Goal: Task Accomplishment & Management: Use online tool/utility

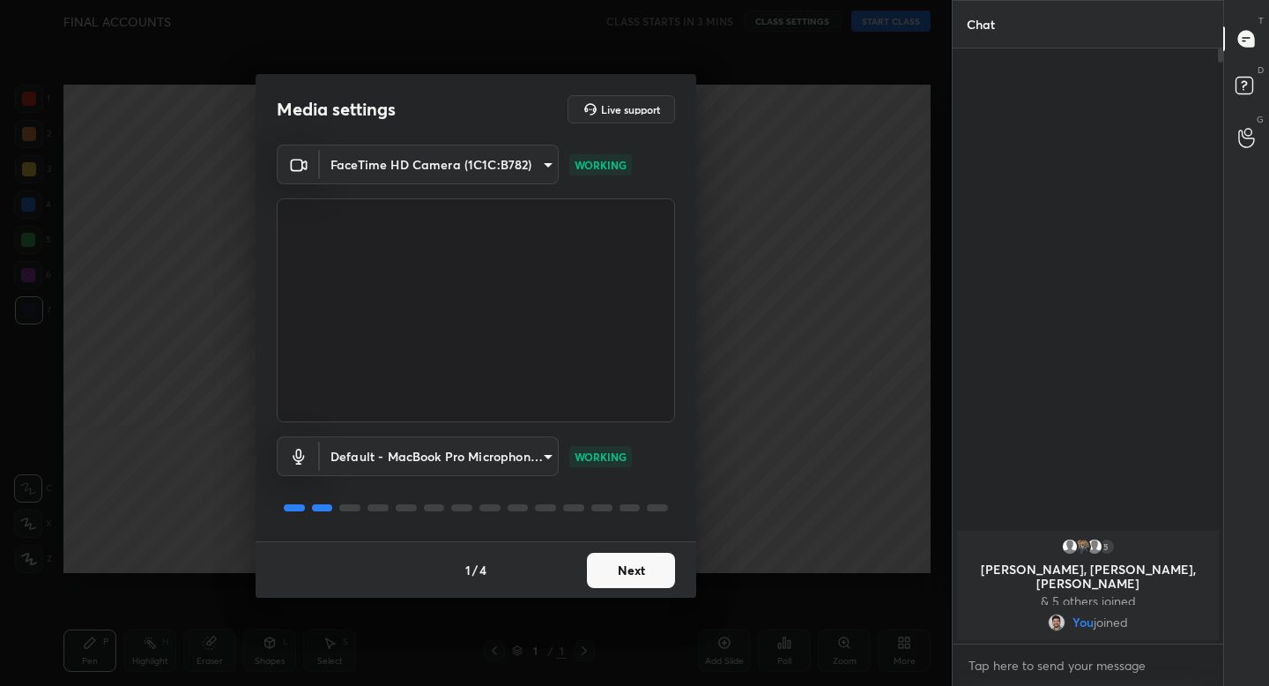
scroll to position [6, 6]
click at [623, 578] on button "Next" at bounding box center [631, 570] width 88 height 35
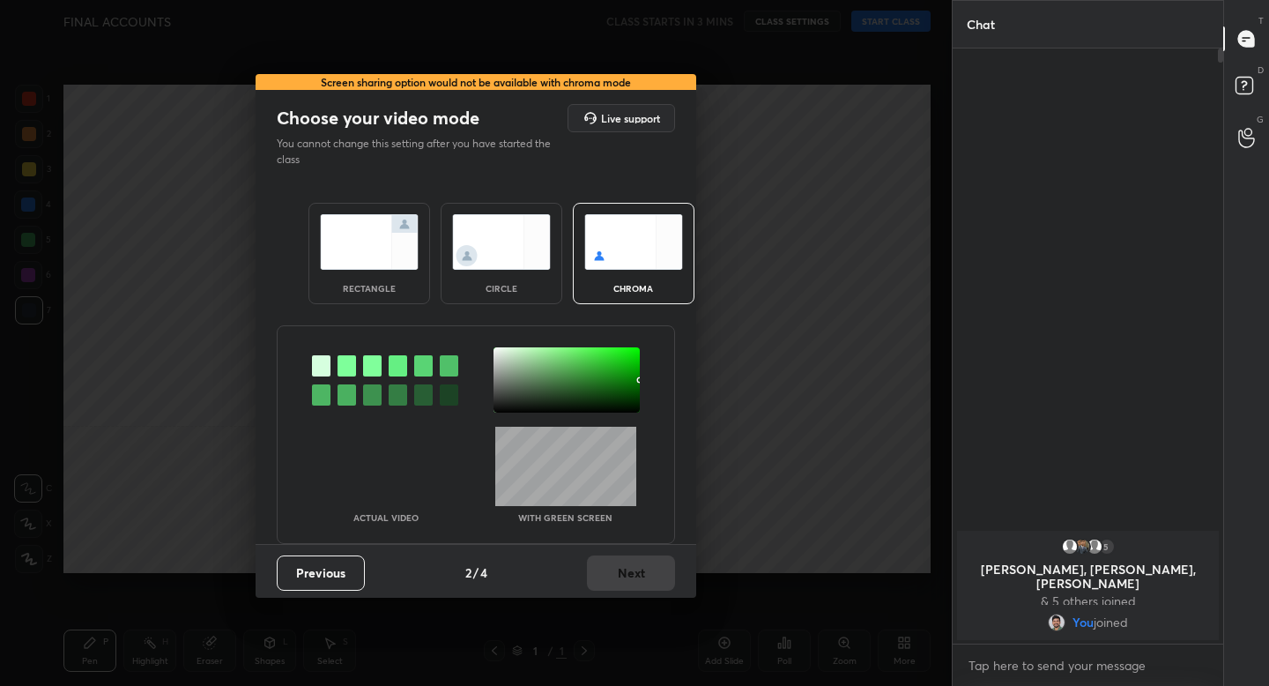
click at [403, 263] on img at bounding box center [369, 242] width 99 height 56
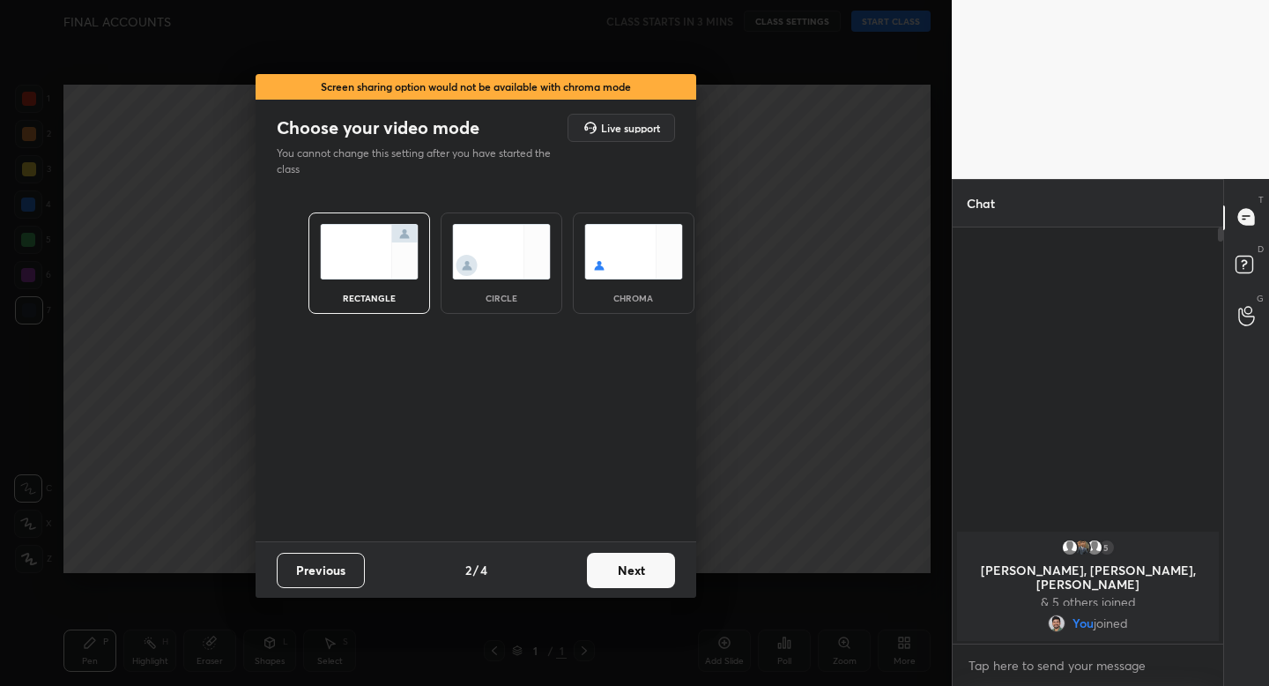
click at [620, 567] on button "Next" at bounding box center [631, 570] width 88 height 35
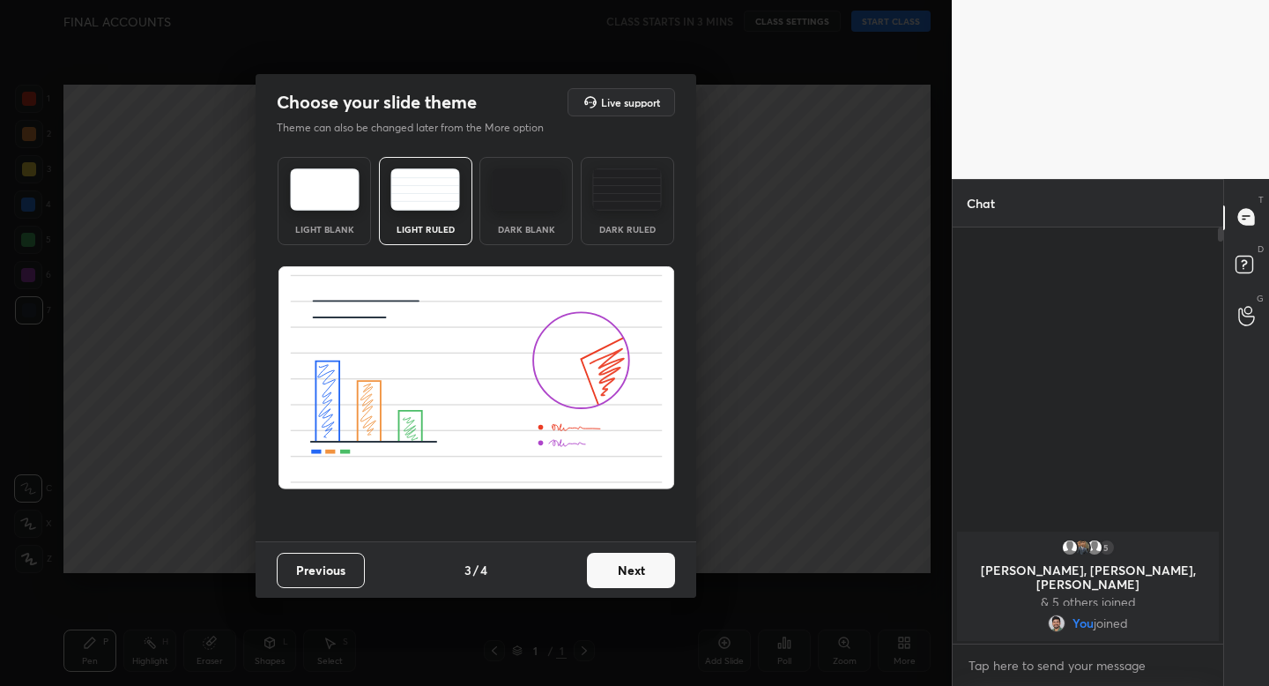
click at [619, 568] on button "Next" at bounding box center [631, 570] width 88 height 35
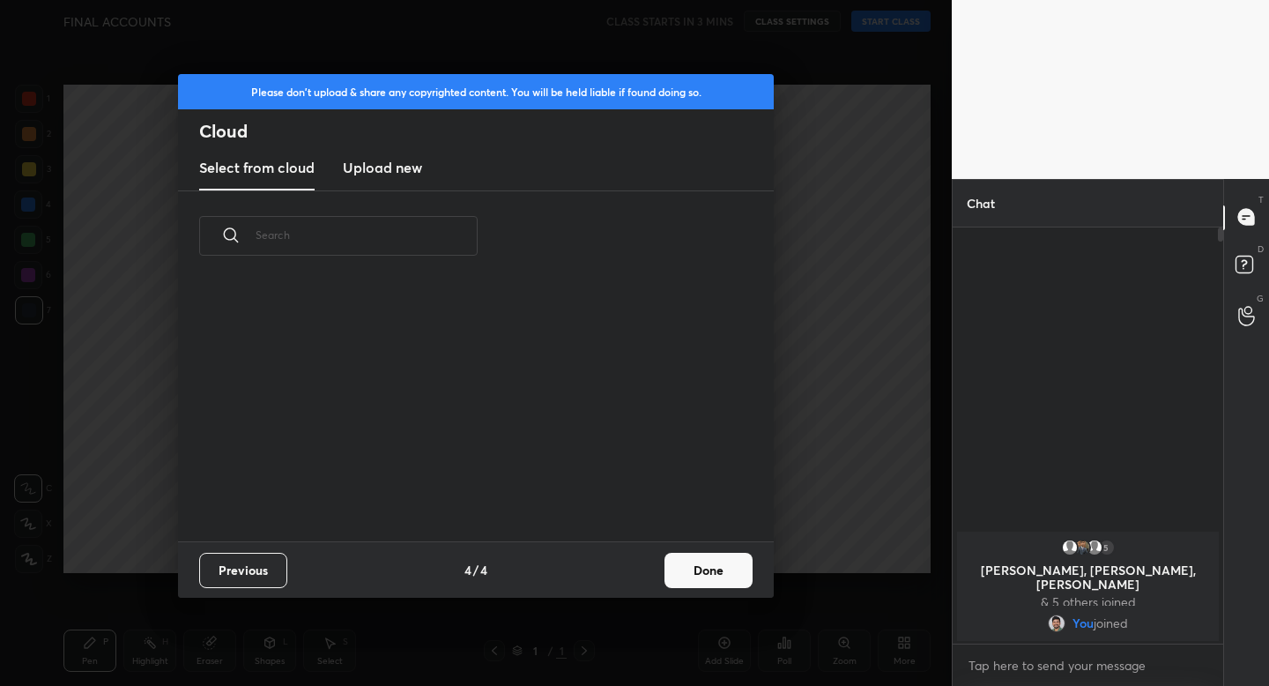
scroll to position [260, 566]
click at [708, 575] on button "Done" at bounding box center [708, 570] width 88 height 35
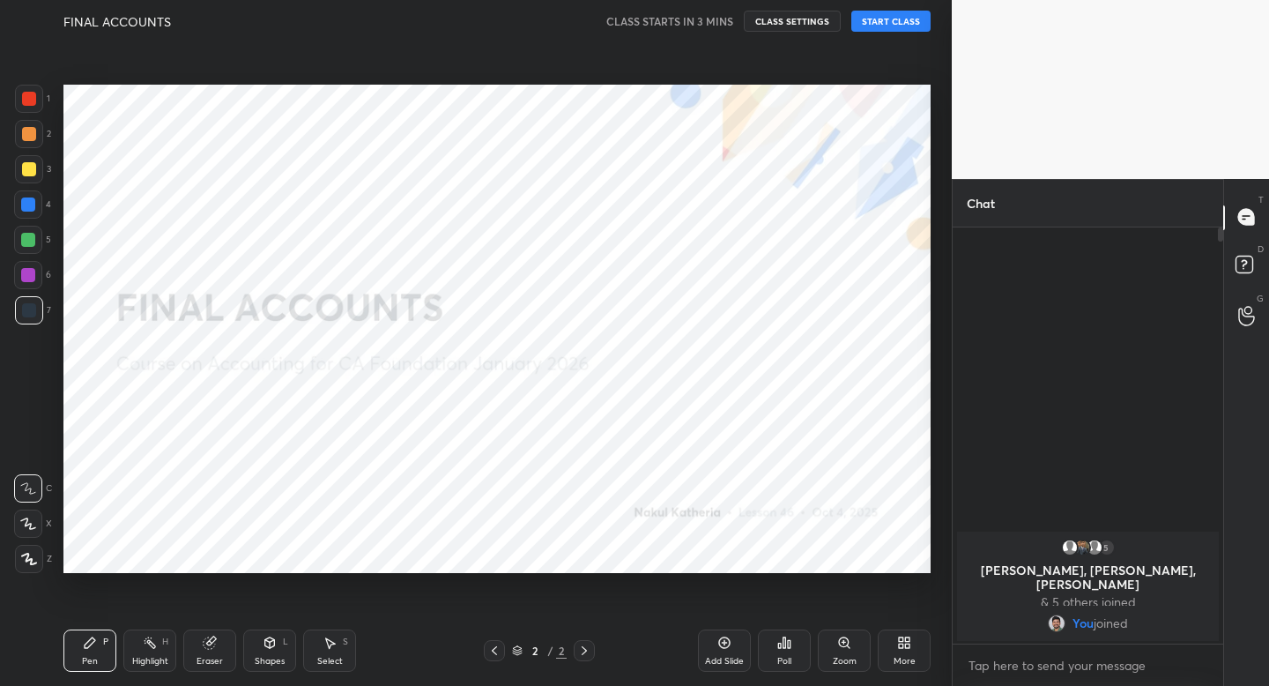
click at [35, 560] on icon at bounding box center [29, 559] width 16 height 12
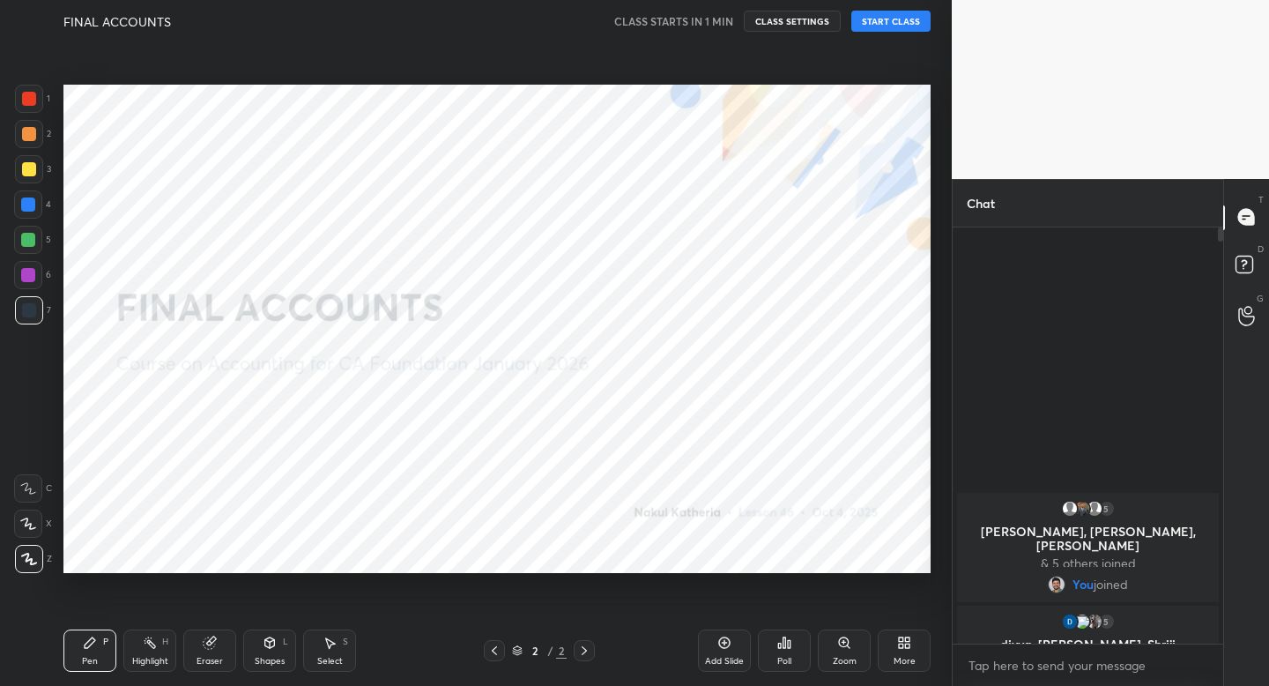
click at [894, 24] on button "START CLASS" at bounding box center [890, 21] width 79 height 21
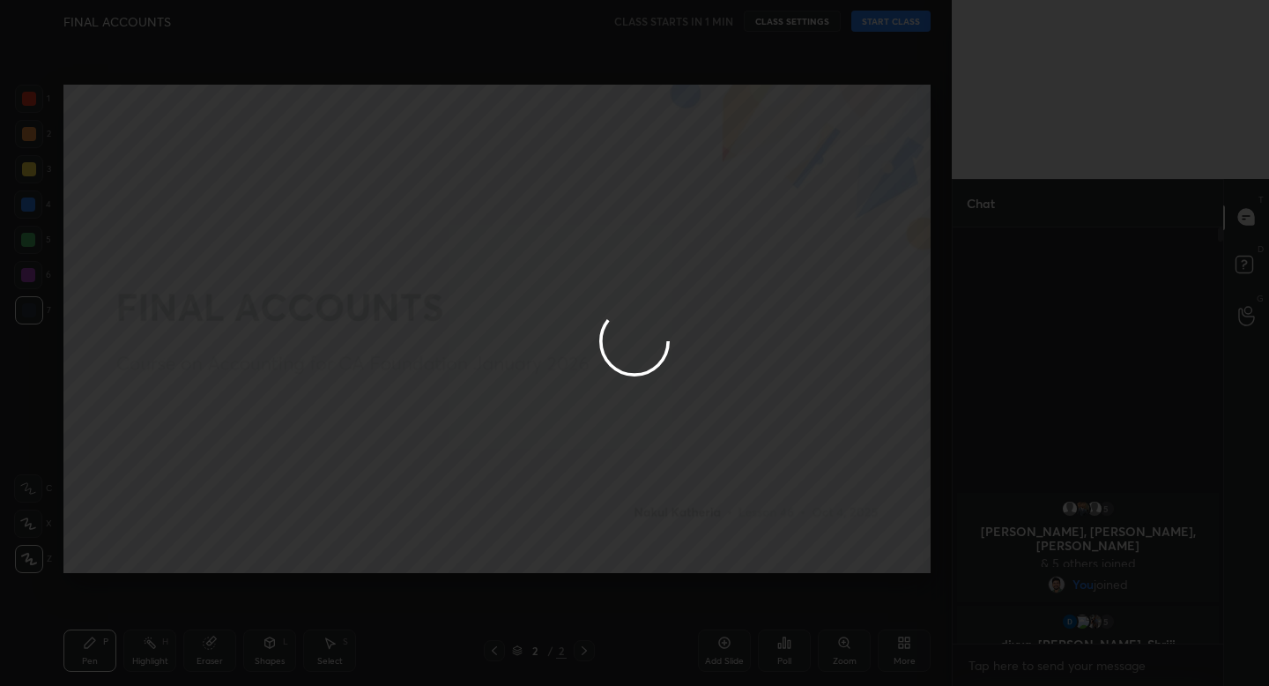
type textarea "x"
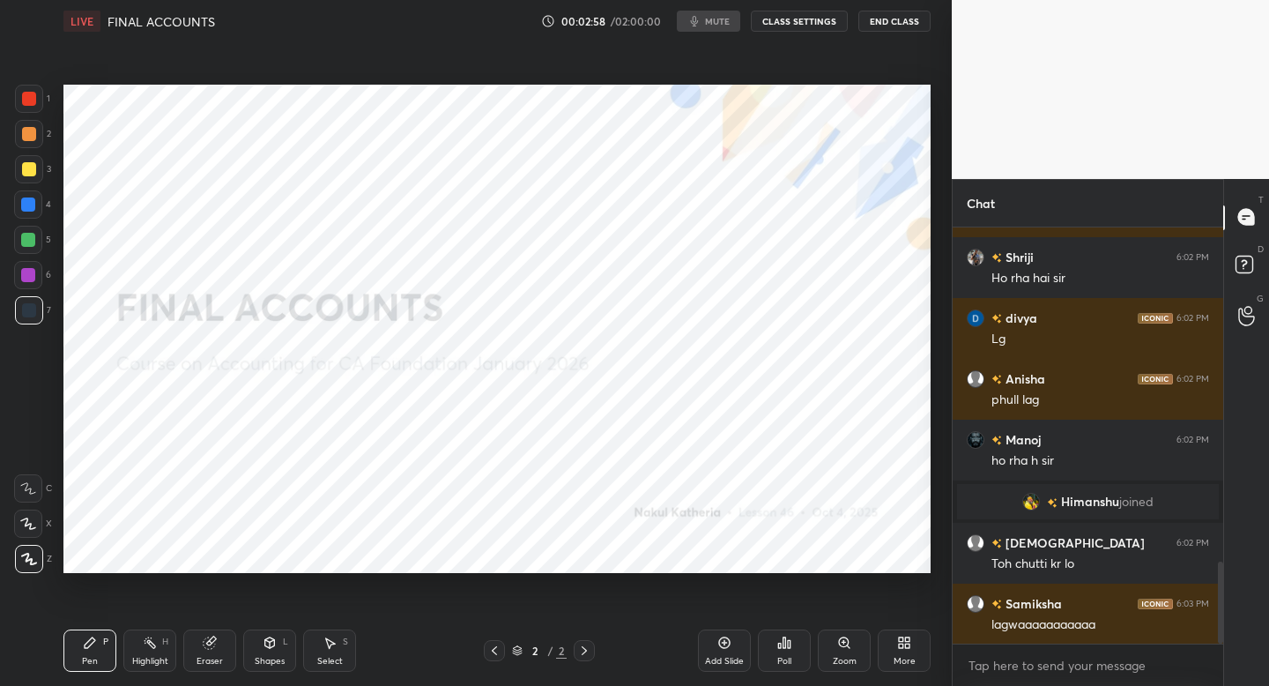
scroll to position [1765, 0]
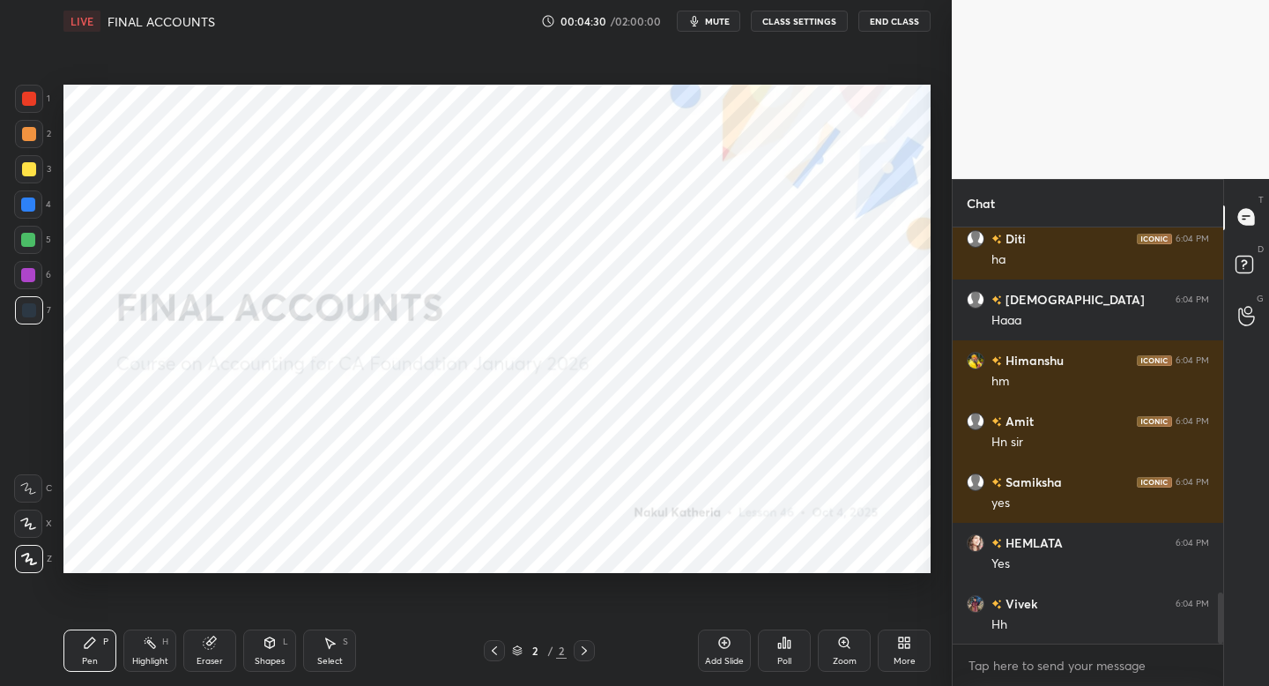
drag, startPoint x: 0, startPoint y: 0, endPoint x: 730, endPoint y: 640, distance: 971.0
click at [731, 639] on div "Add Slide" at bounding box center [724, 650] width 53 height 42
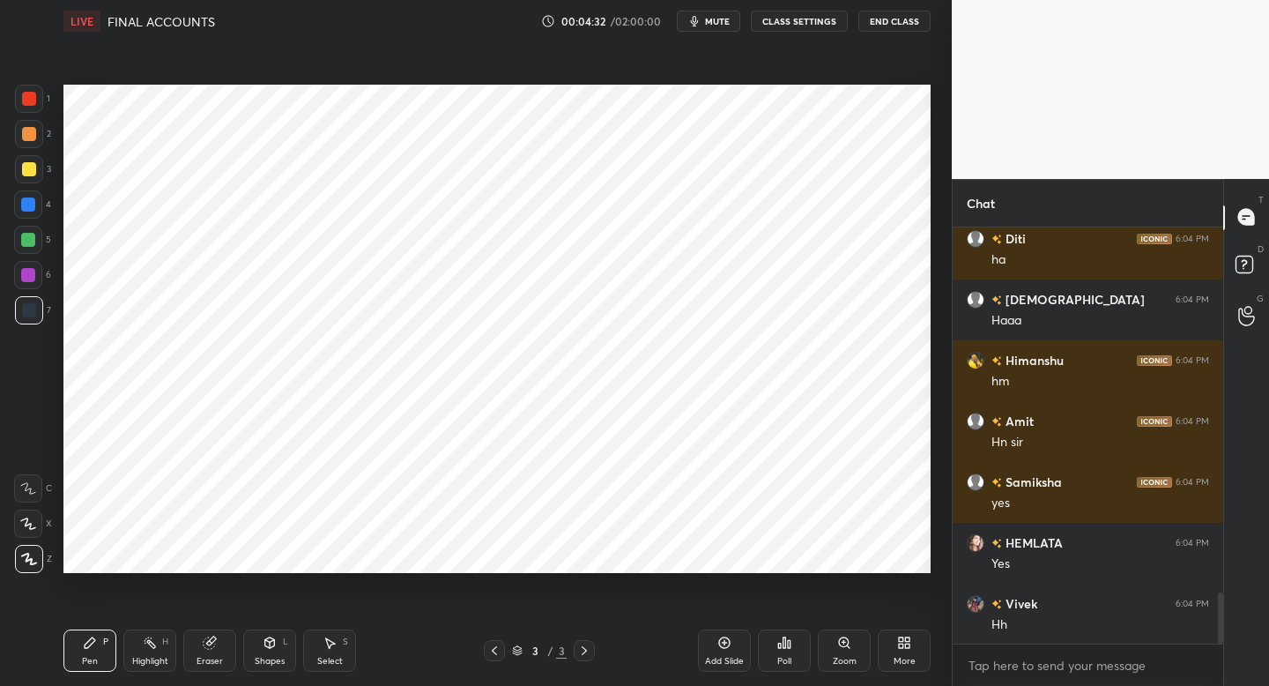
click at [496, 653] on icon at bounding box center [494, 650] width 14 height 14
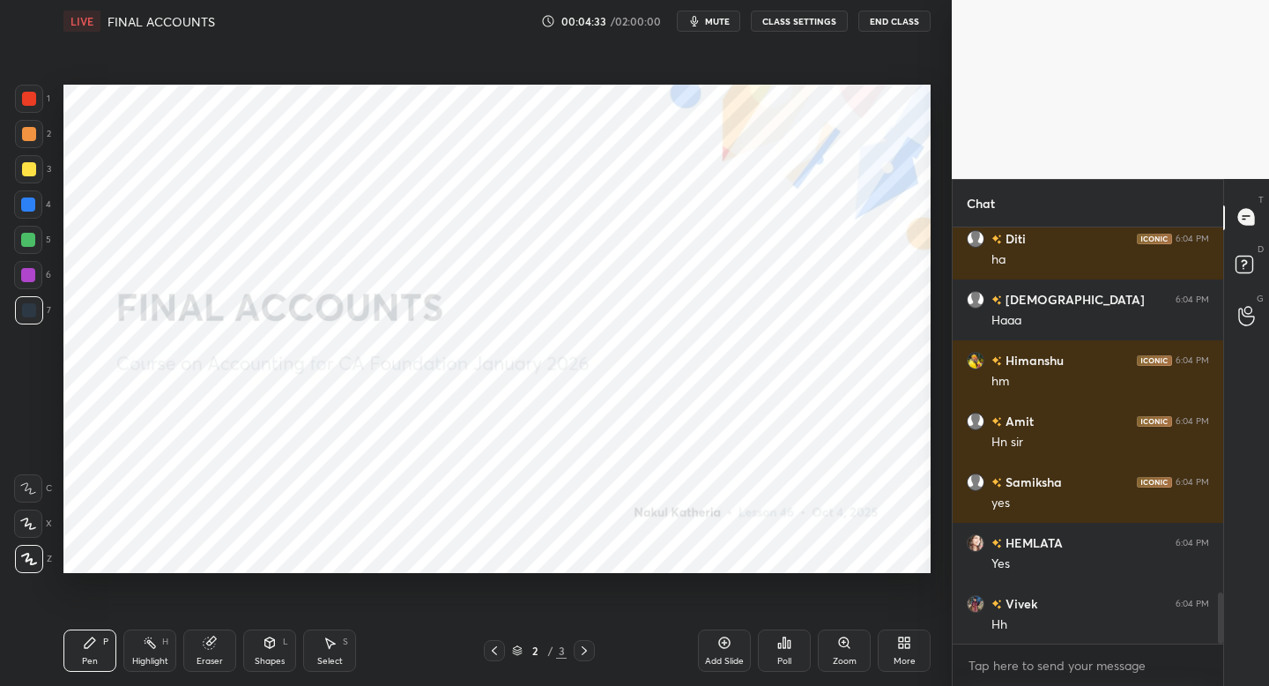
click at [911, 650] on div "More" at bounding box center [904, 650] width 53 height 42
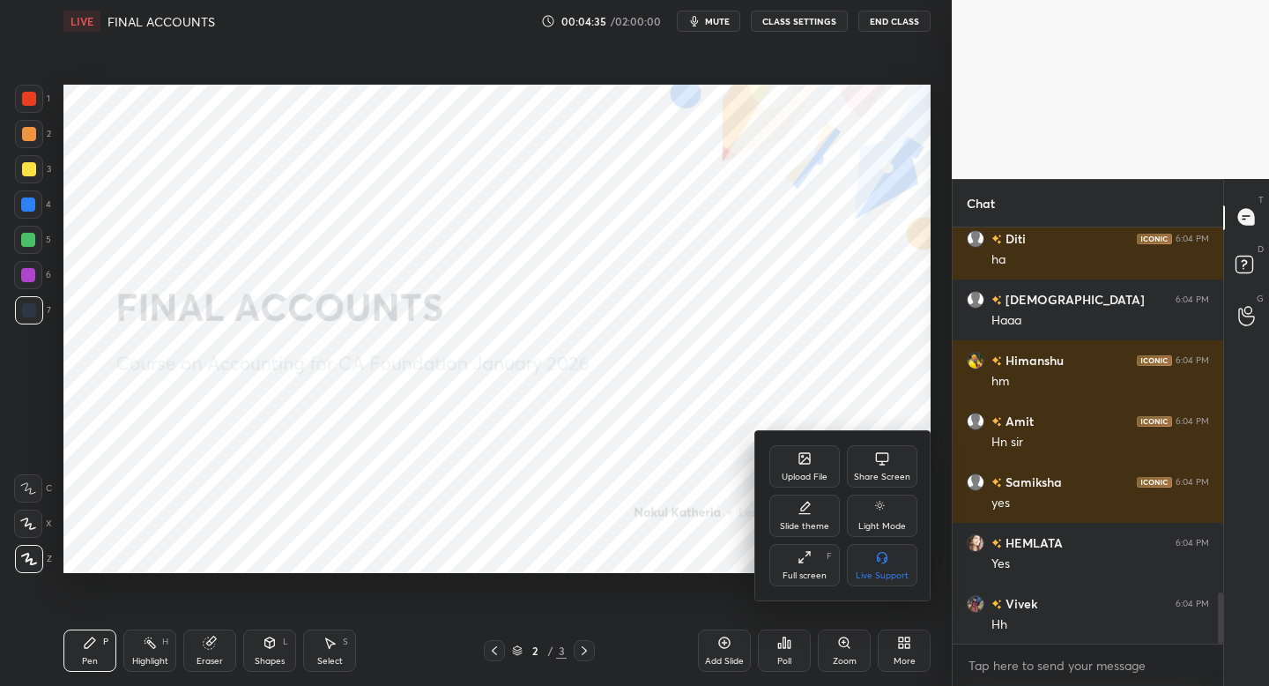
click at [798, 513] on icon at bounding box center [804, 508] width 14 height 14
click at [866, 507] on div "Light Ruled" at bounding box center [882, 515] width 70 height 42
click at [770, 451] on icon at bounding box center [776, 456] width 14 height 14
click at [816, 410] on div at bounding box center [634, 343] width 1269 height 686
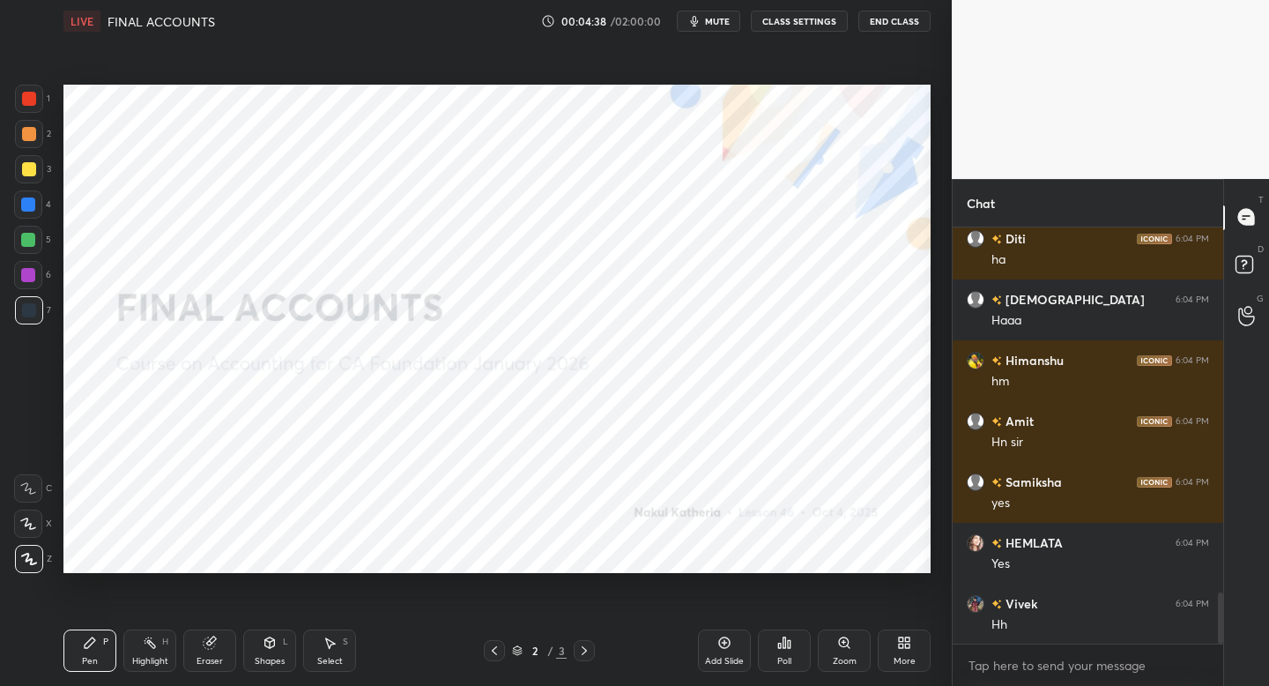
click at [722, 642] on icon at bounding box center [724, 642] width 14 height 14
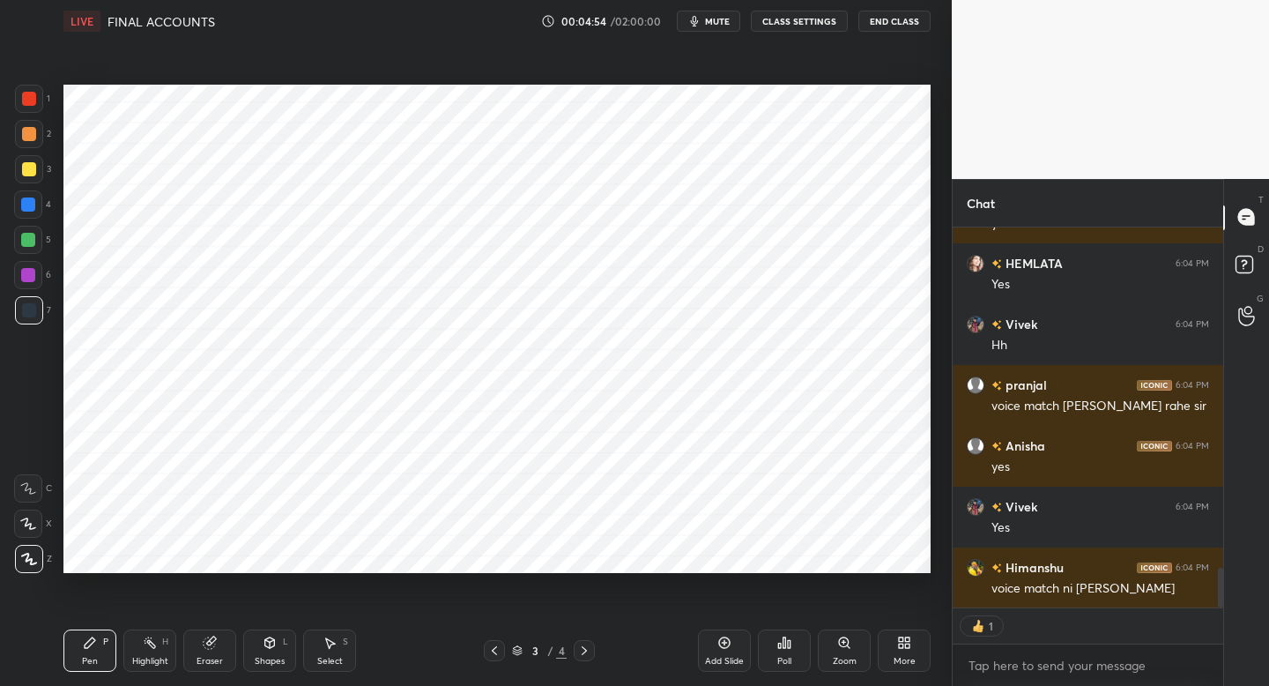
type textarea "x"
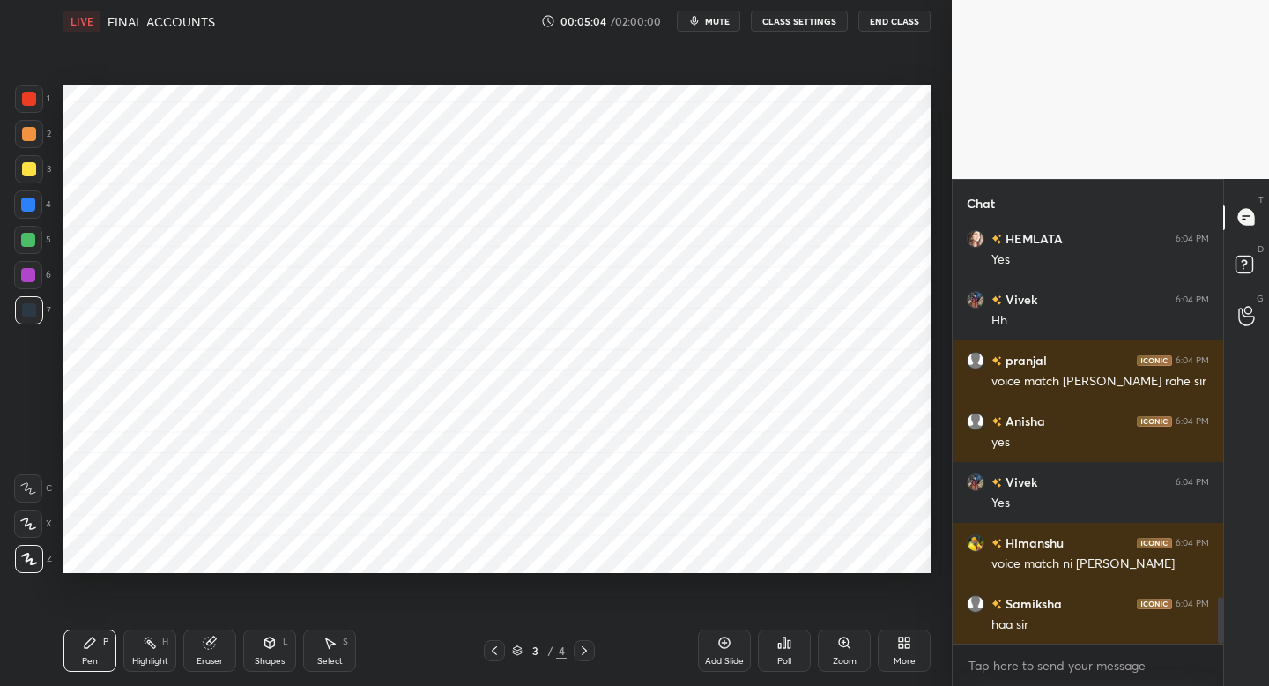
scroll to position [3321, 0]
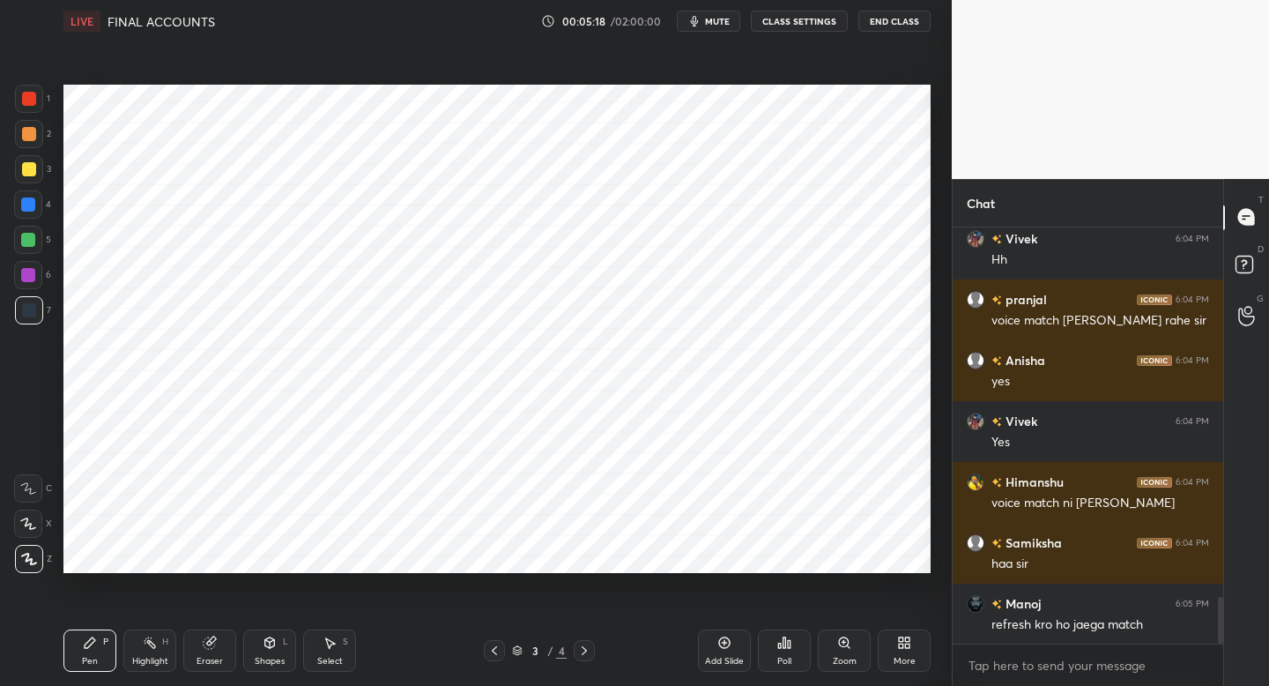
click at [258, 654] on div "Shapes L" at bounding box center [269, 650] width 53 height 42
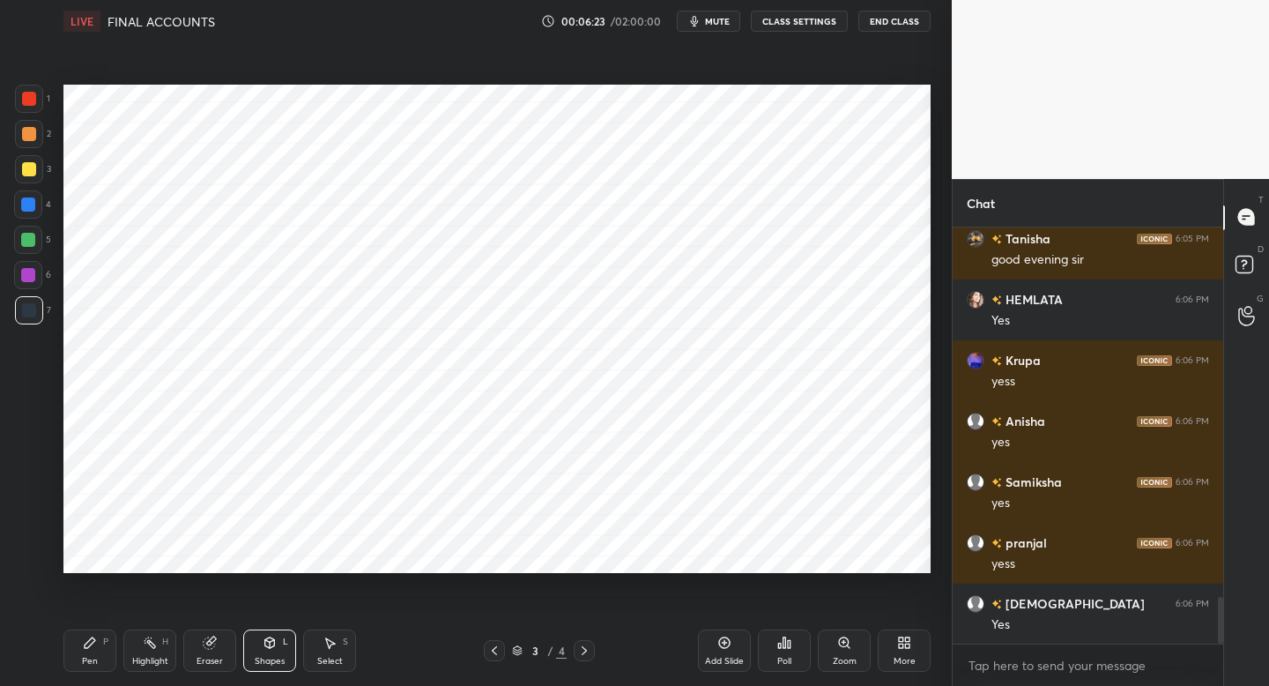
scroll to position [3325, 0]
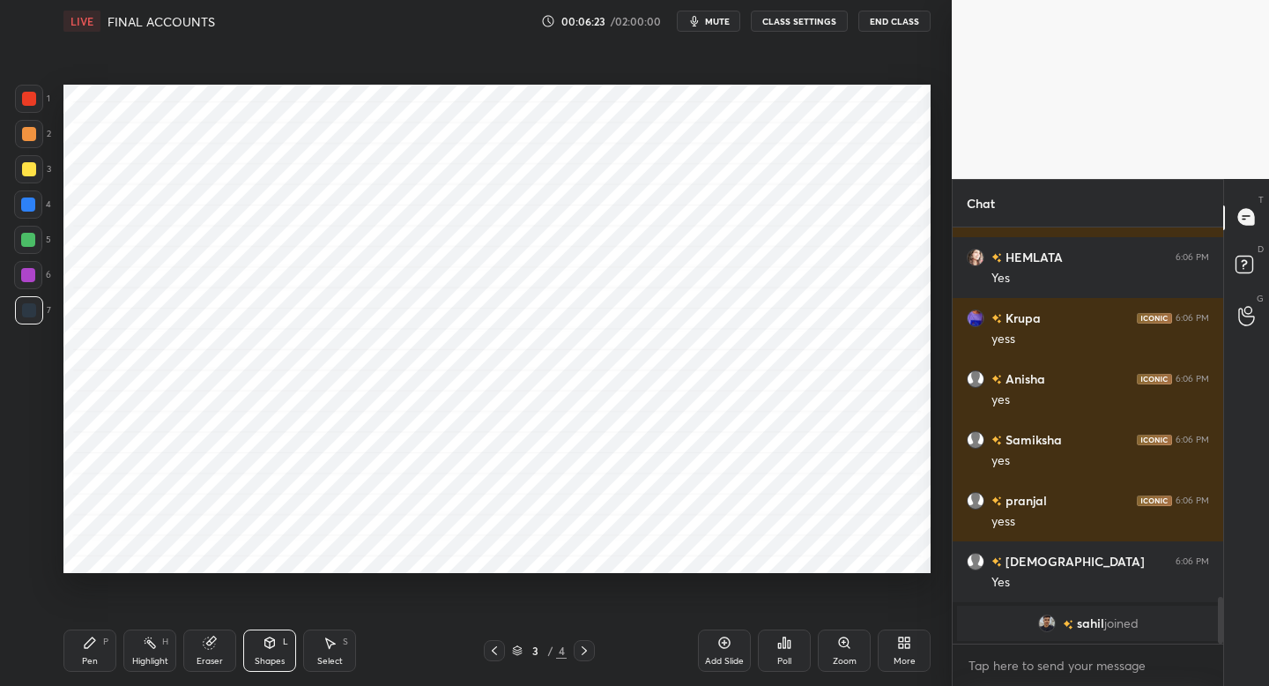
click at [101, 637] on div "Pen P" at bounding box center [89, 650] width 53 height 42
click at [40, 93] on div at bounding box center [29, 99] width 28 height 28
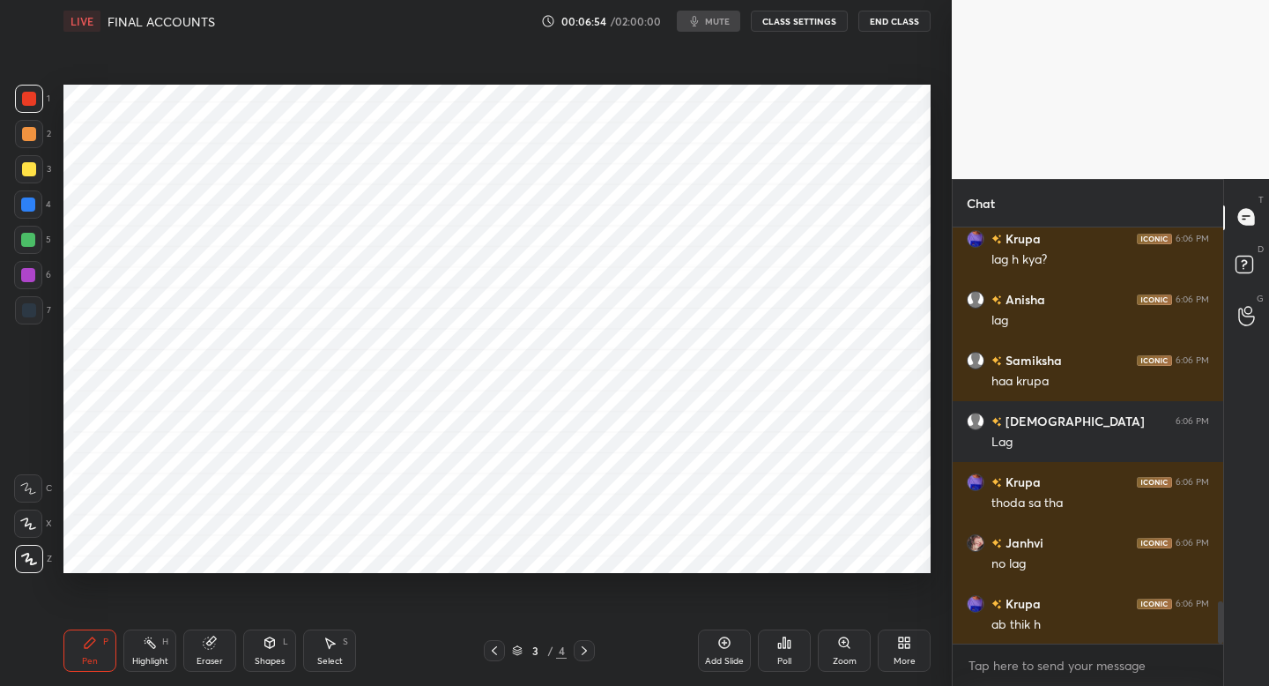
scroll to position [3677, 0]
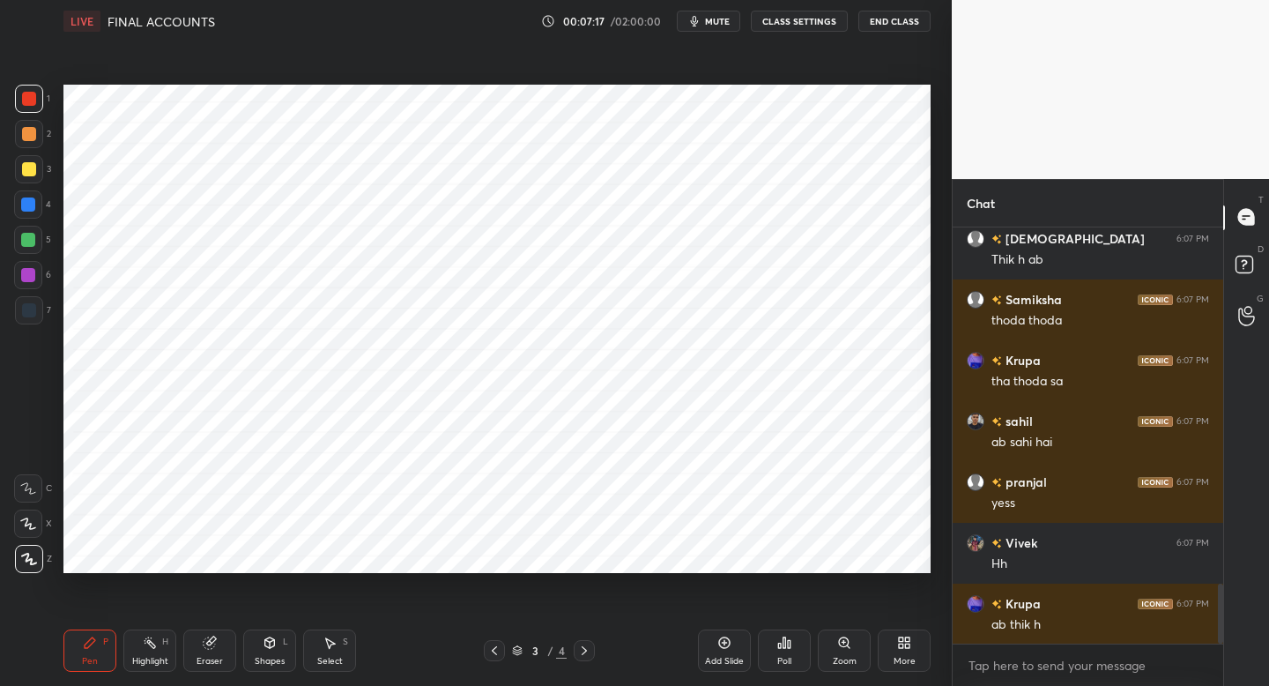
scroll to position [2490, 0]
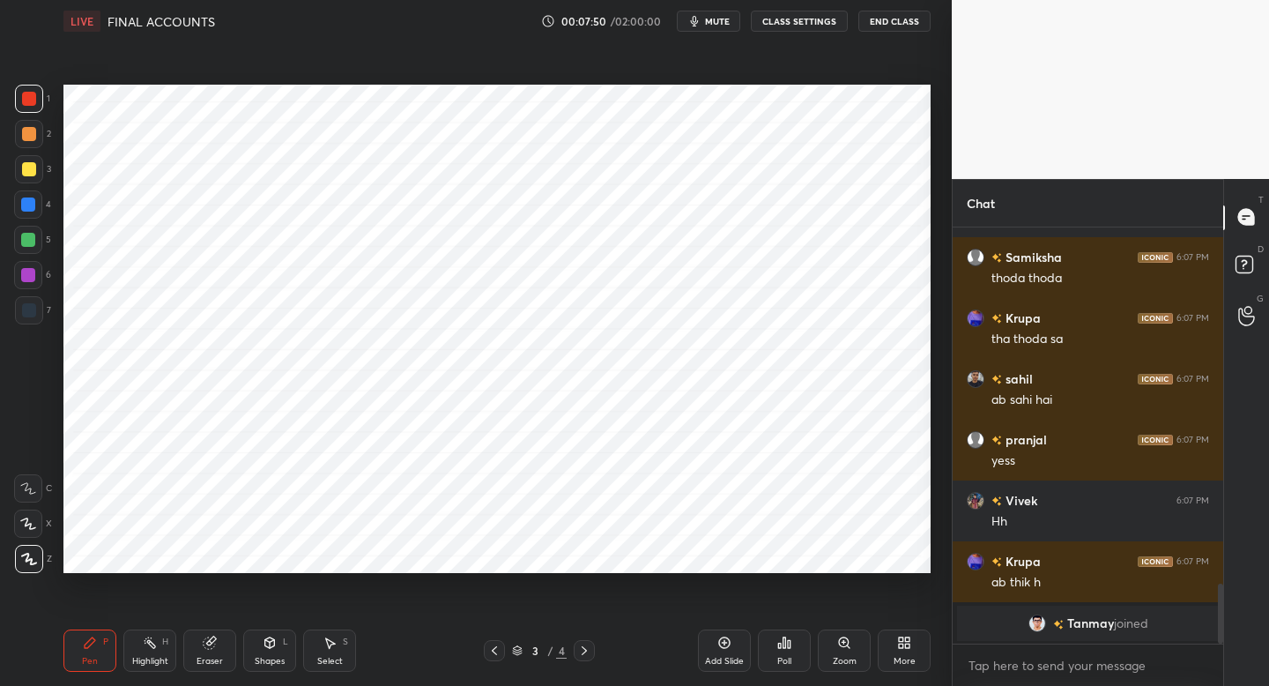
click at [32, 315] on div at bounding box center [29, 310] width 14 height 14
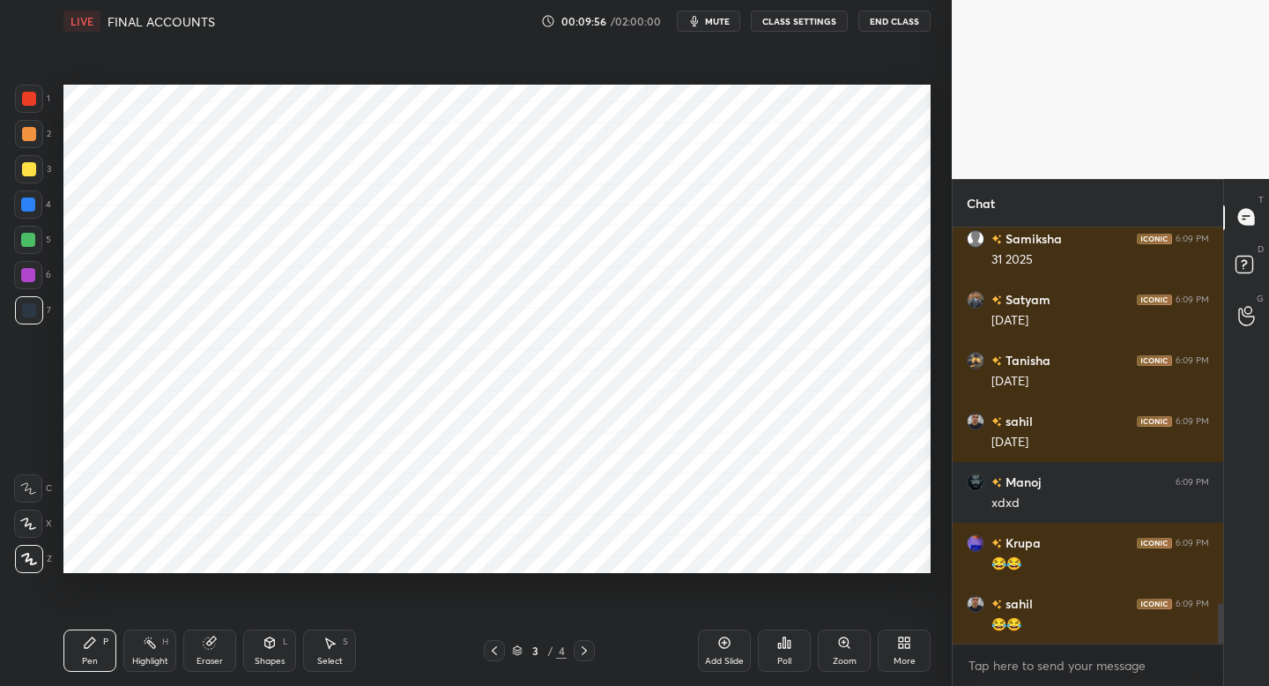
scroll to position [3901, 0]
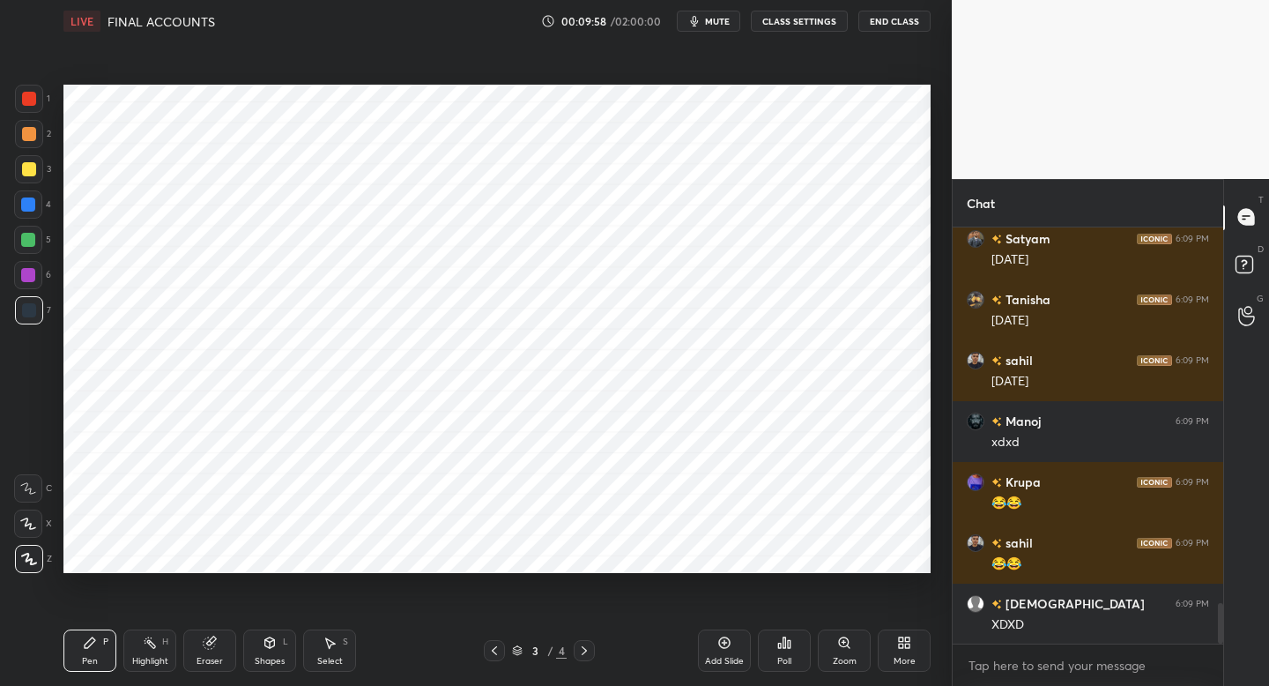
click at [28, 280] on div at bounding box center [28, 275] width 14 height 14
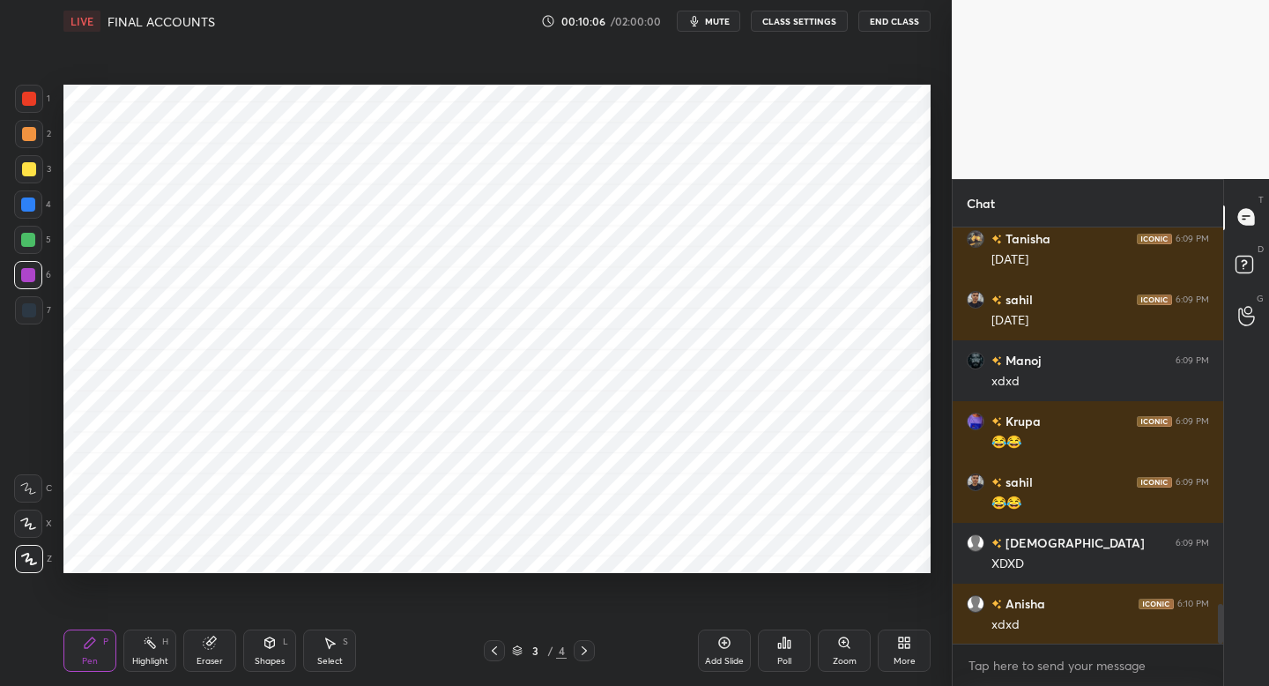
scroll to position [4023, 0]
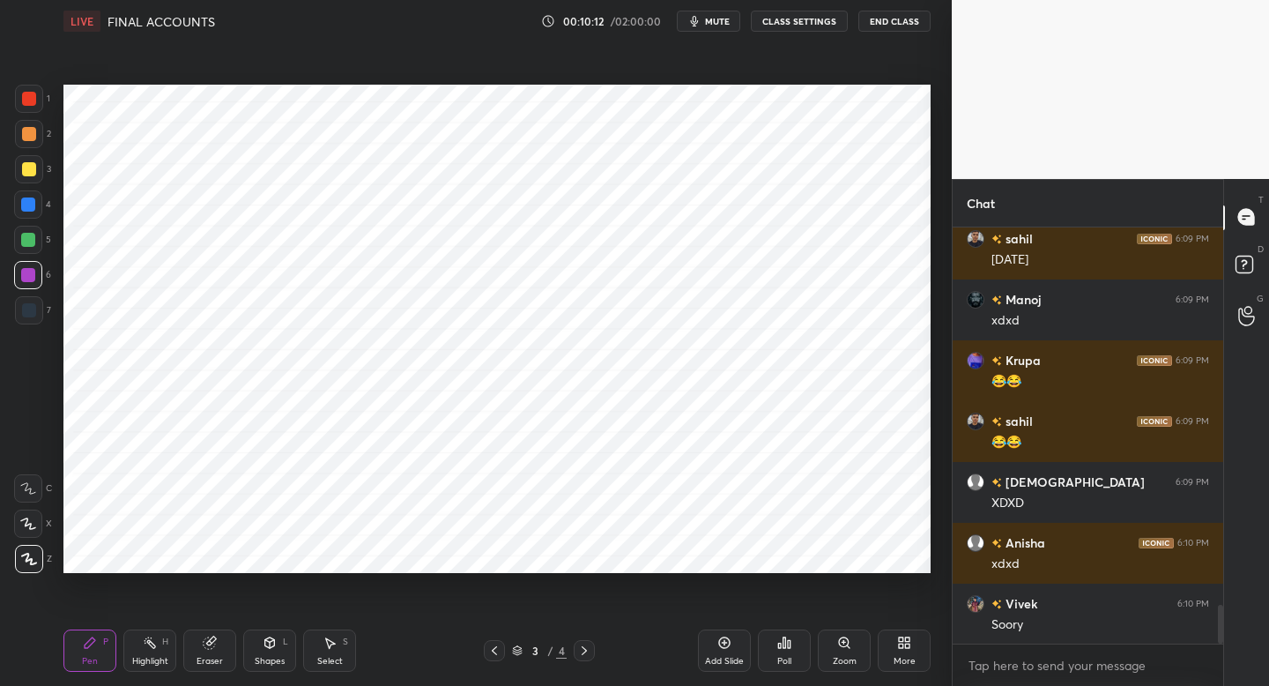
click at [265, 660] on div "Shapes" at bounding box center [270, 660] width 30 height 9
click at [721, 654] on div "Add Slide" at bounding box center [724, 650] width 53 height 42
click at [25, 330] on div "1 2 3 4 5 6 7 C X Z C X Z E E Erase all H H" at bounding box center [28, 329] width 56 height 488
click at [38, 300] on div at bounding box center [29, 310] width 28 height 28
click at [94, 652] on div "Pen P" at bounding box center [89, 650] width 53 height 42
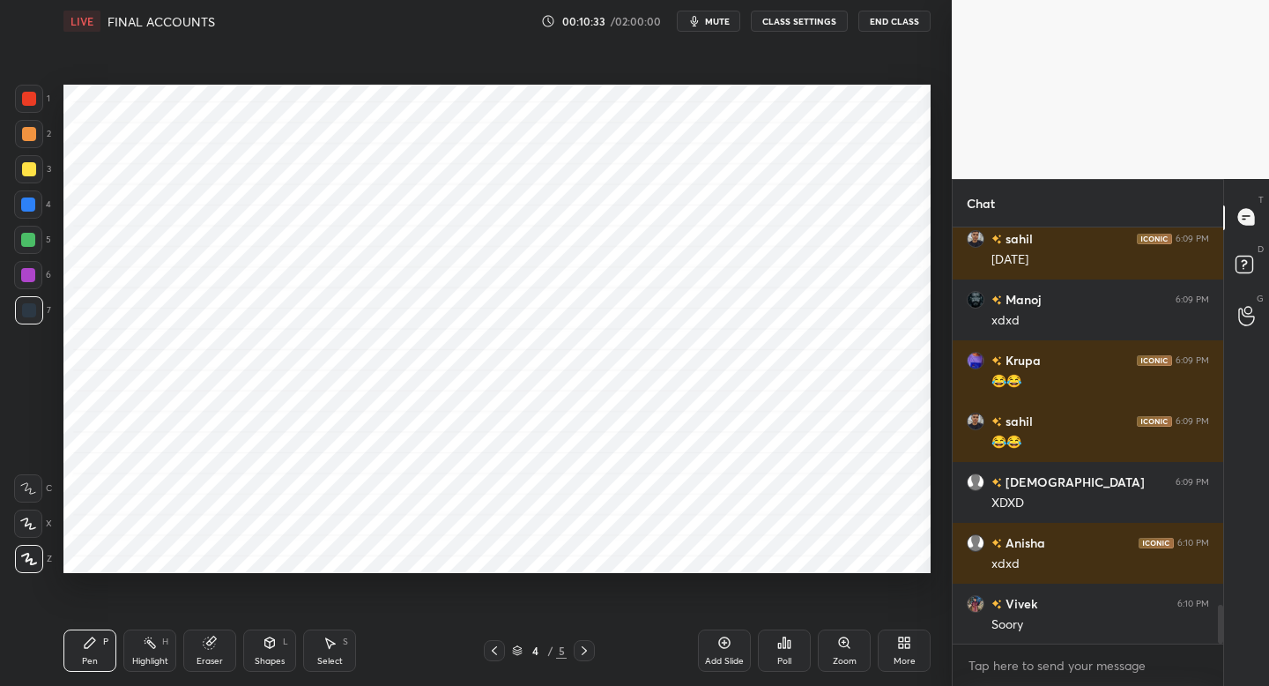
click at [34, 105] on div at bounding box center [29, 99] width 28 height 28
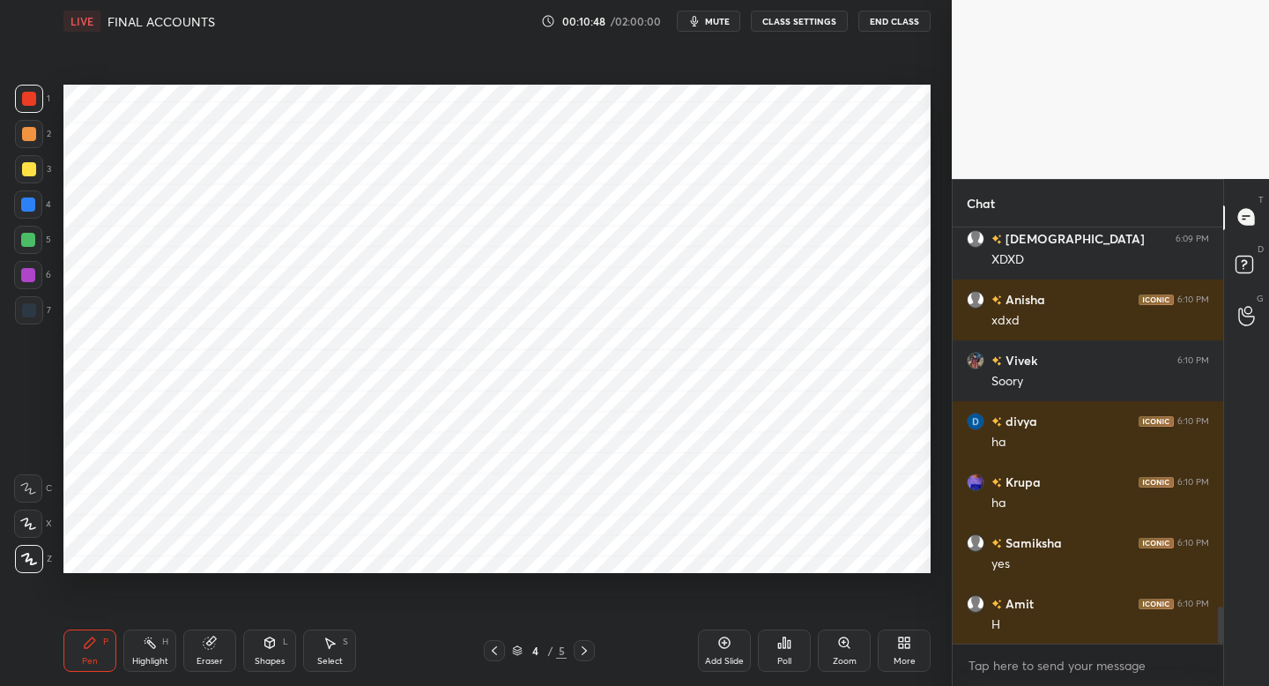
scroll to position [4327, 0]
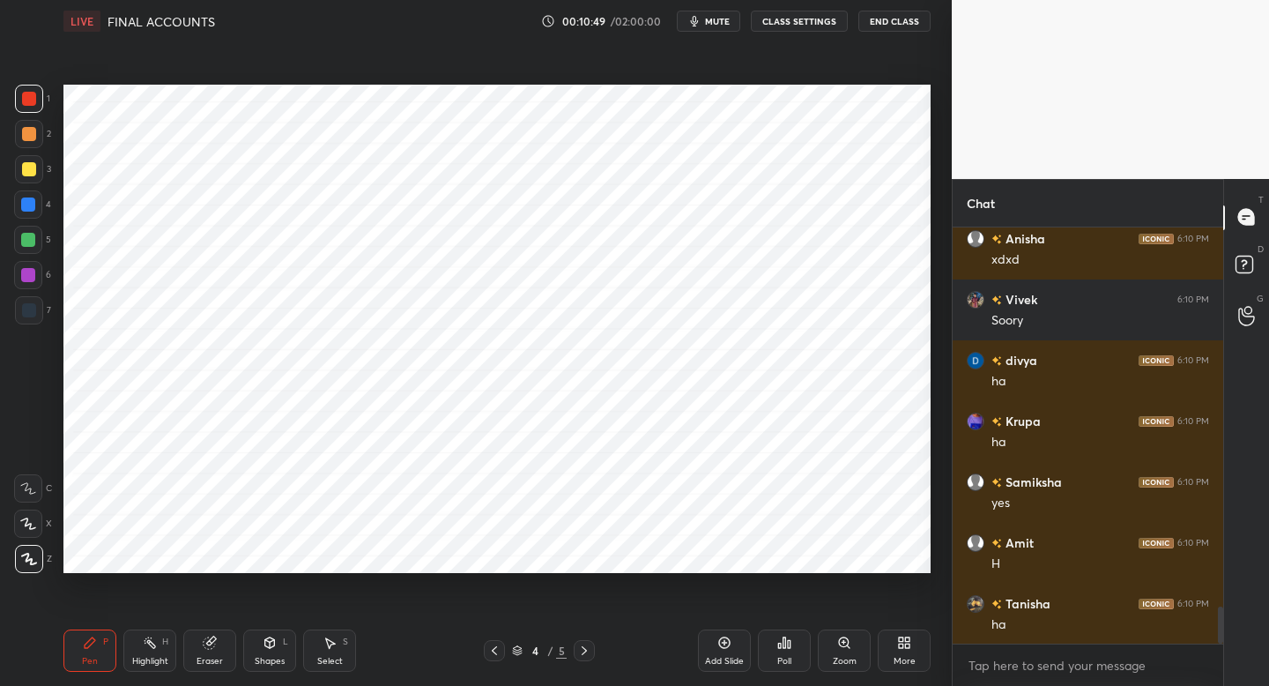
click at [31, 137] on div at bounding box center [29, 134] width 28 height 28
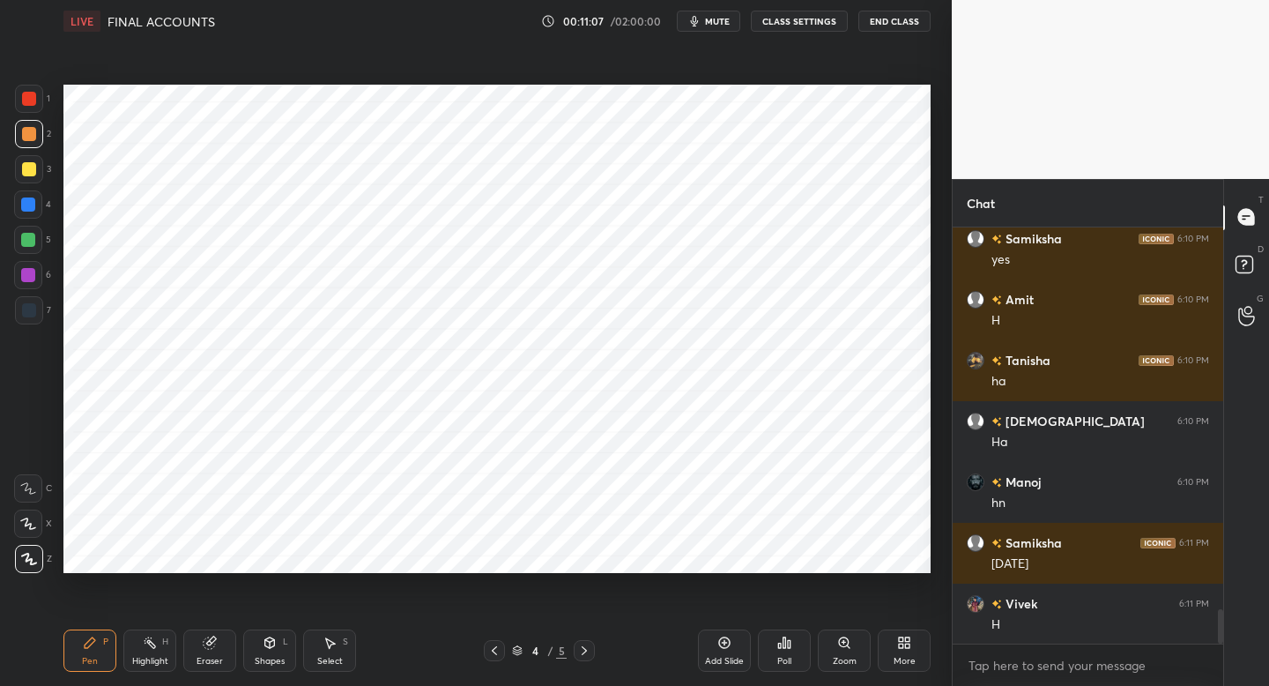
scroll to position [4631, 0]
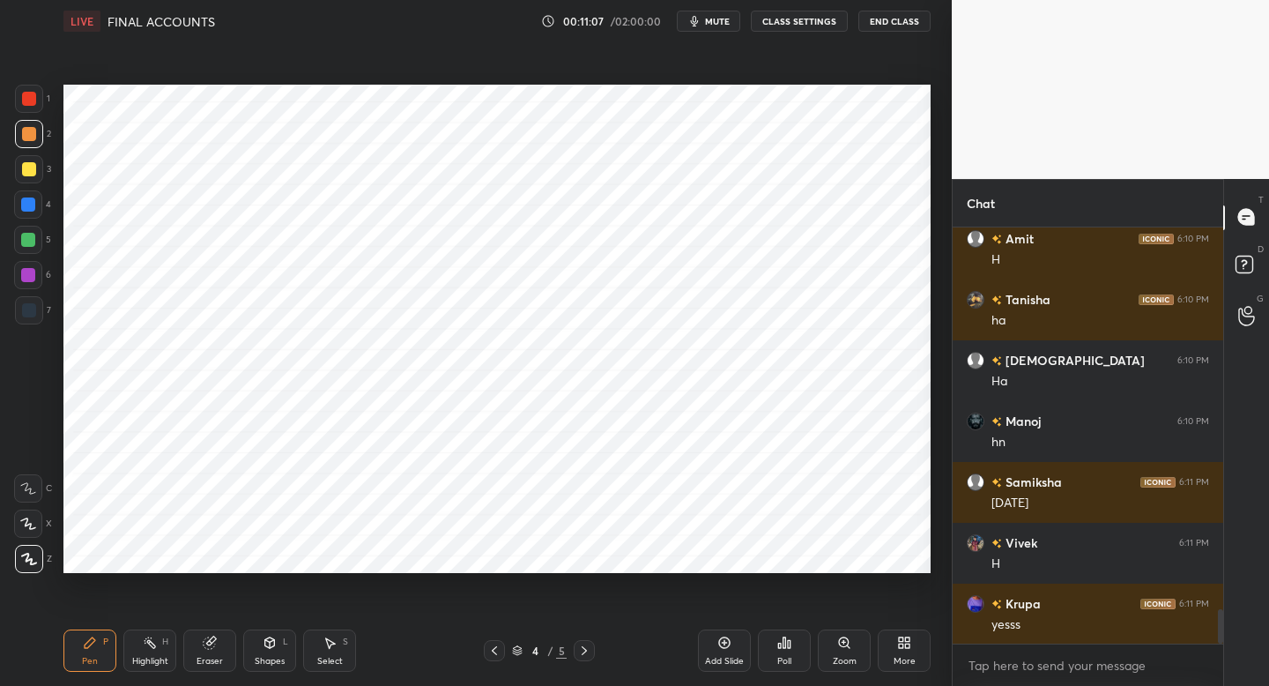
click at [23, 105] on div at bounding box center [29, 99] width 28 height 28
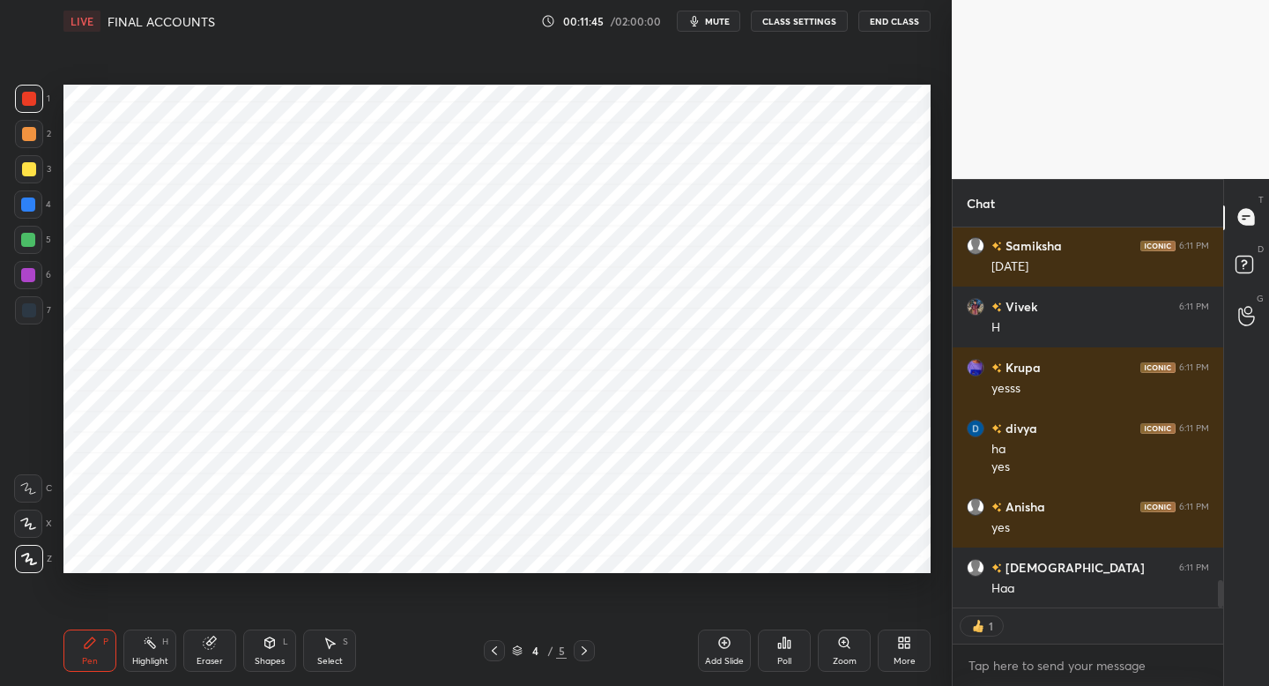
scroll to position [4928, 0]
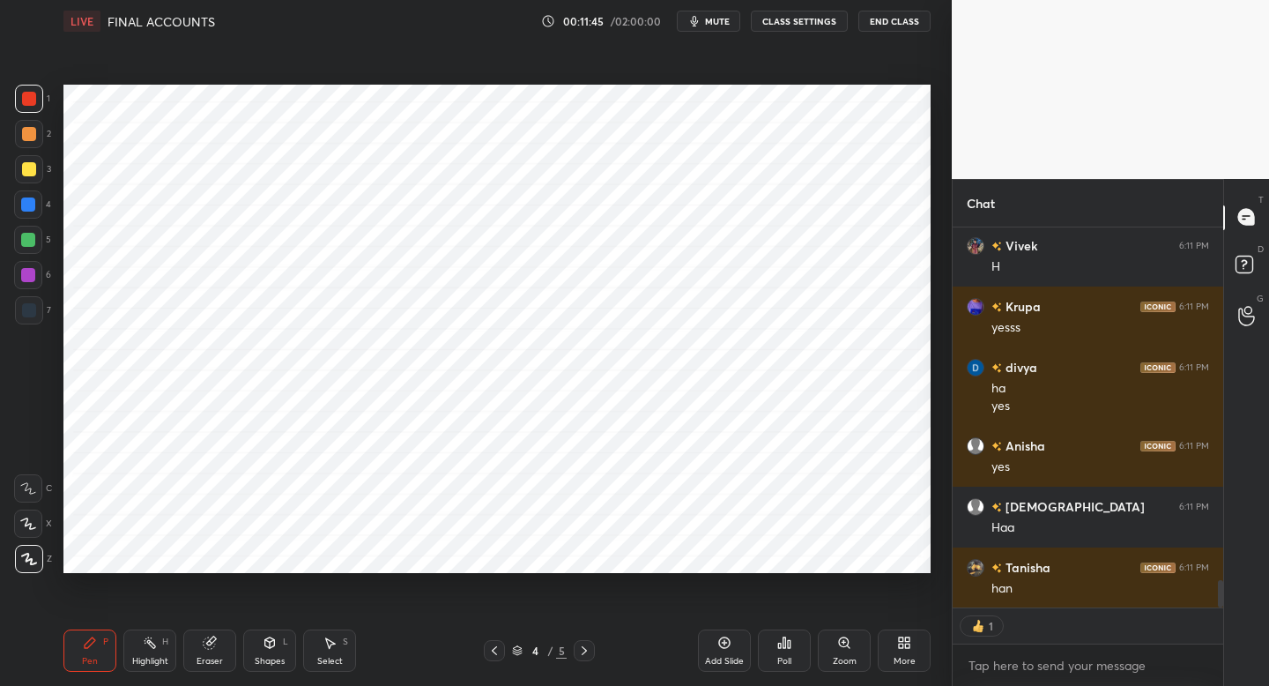
type textarea "x"
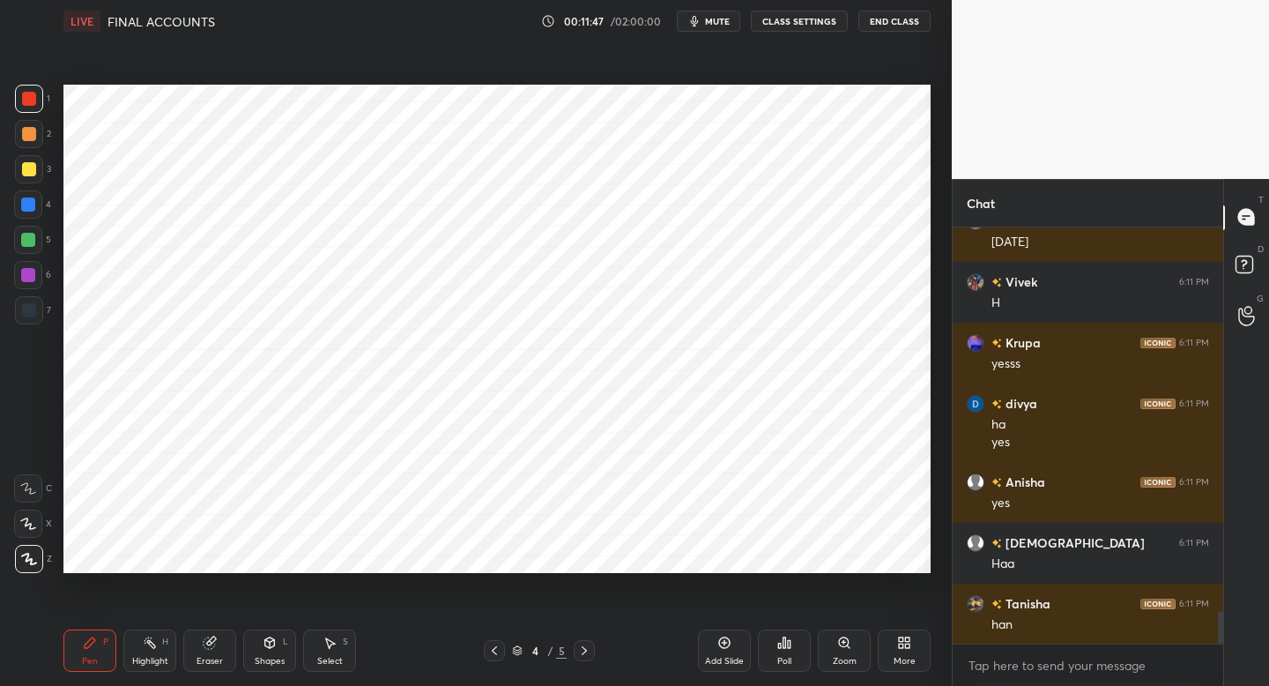
scroll to position [4952, 0]
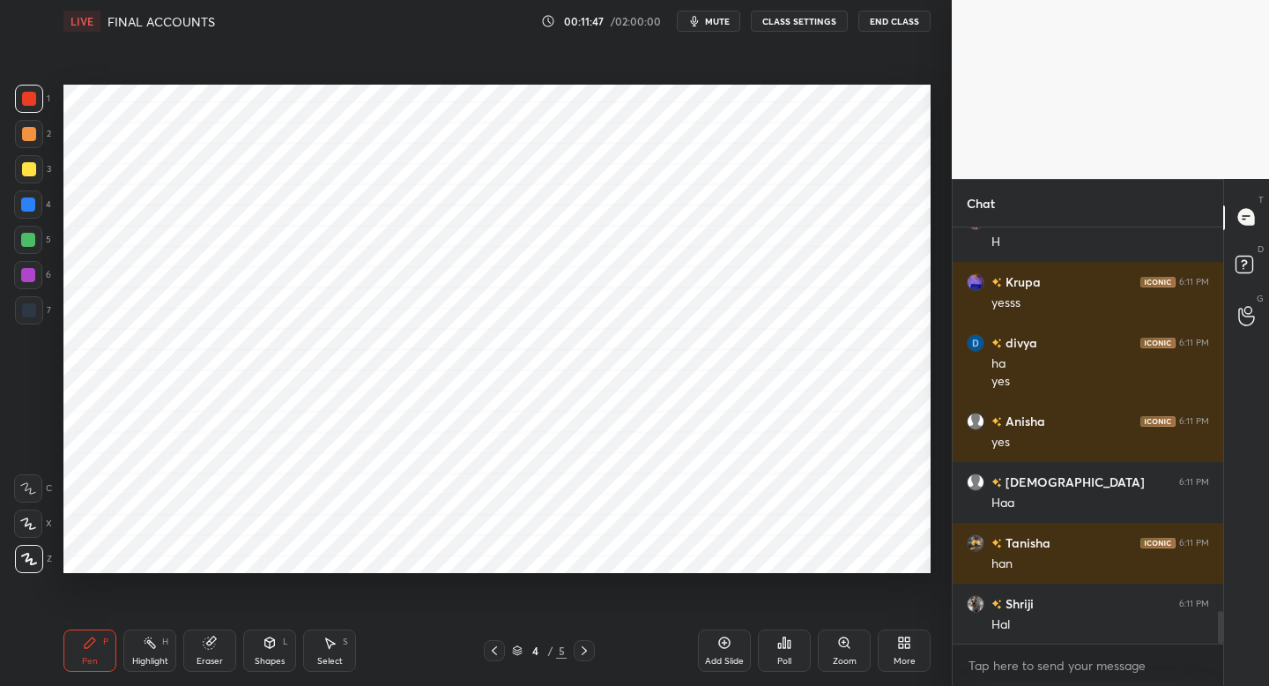
click at [25, 310] on div at bounding box center [29, 310] width 14 height 14
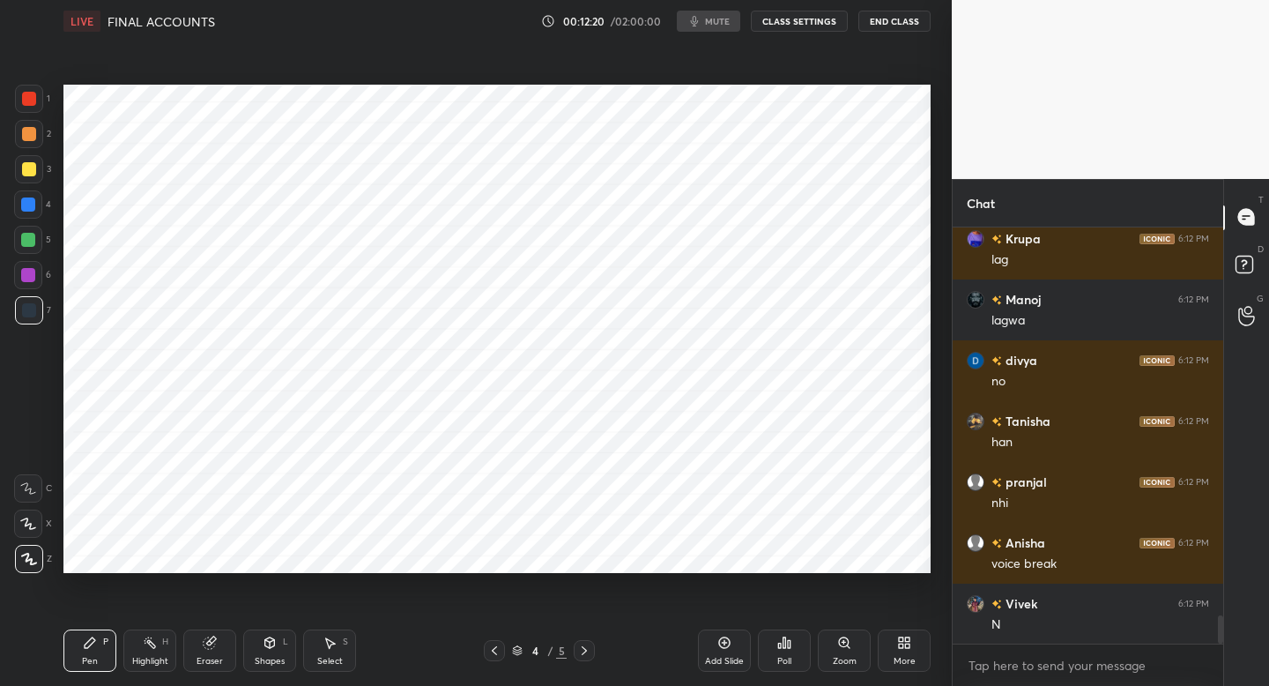
scroll to position [5864, 0]
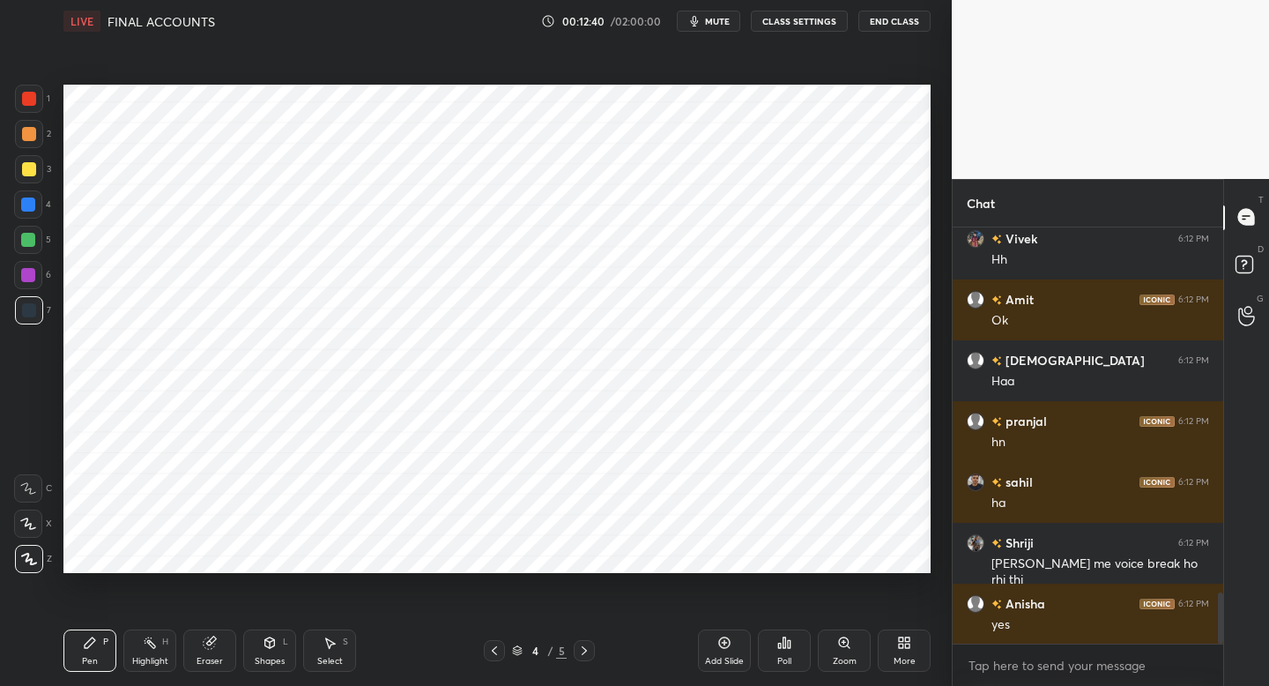
scroll to position [2997, 0]
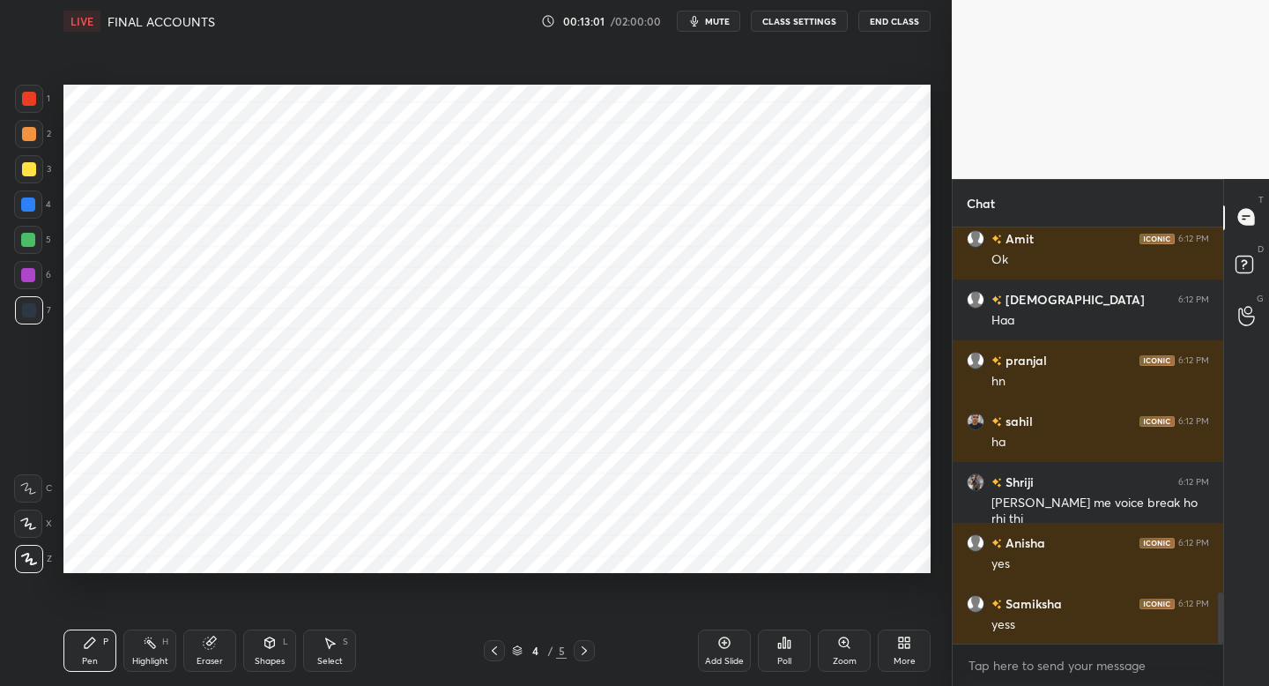
click at [33, 275] on div at bounding box center [28, 275] width 14 height 14
click at [29, 317] on div at bounding box center [29, 310] width 28 height 28
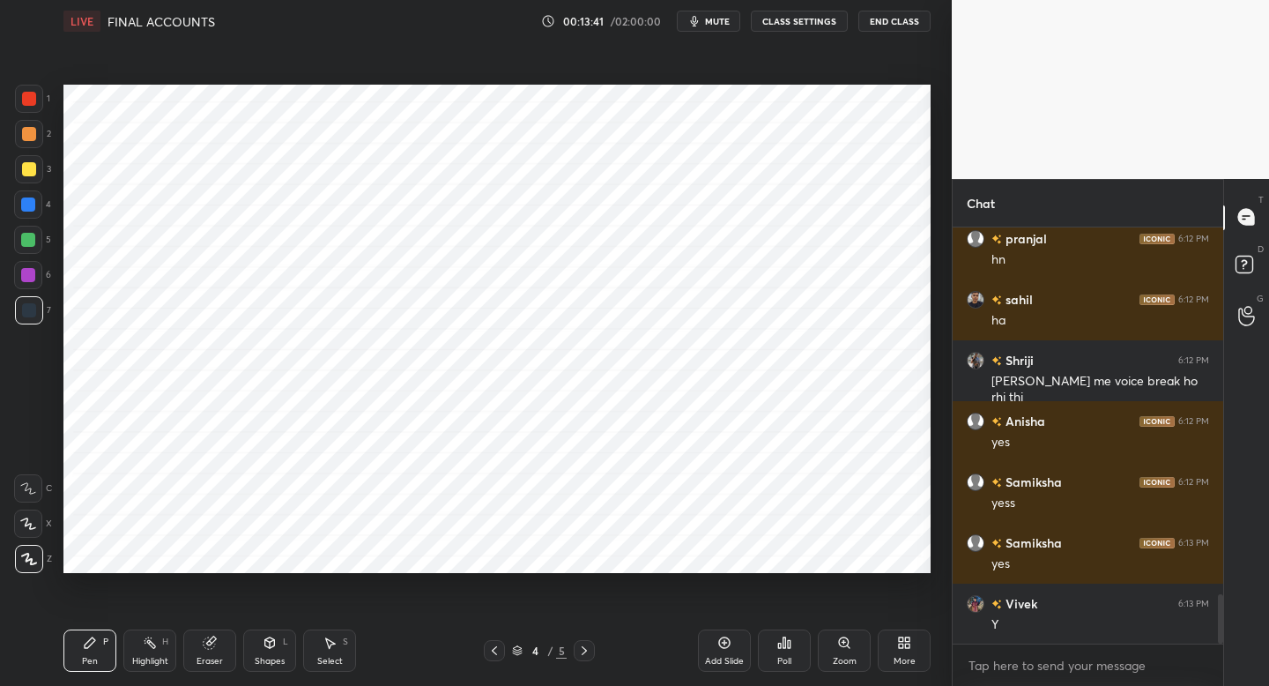
scroll to position [3179, 0]
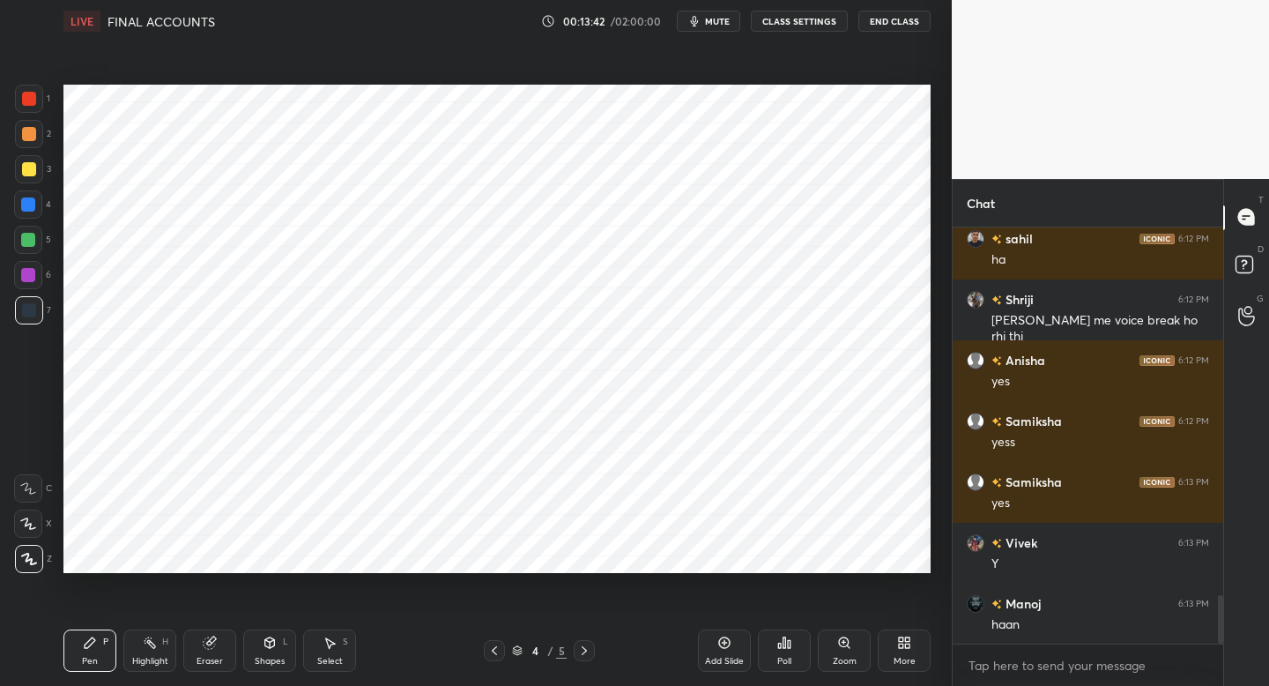
click at [713, 653] on div "Add Slide" at bounding box center [724, 650] width 53 height 42
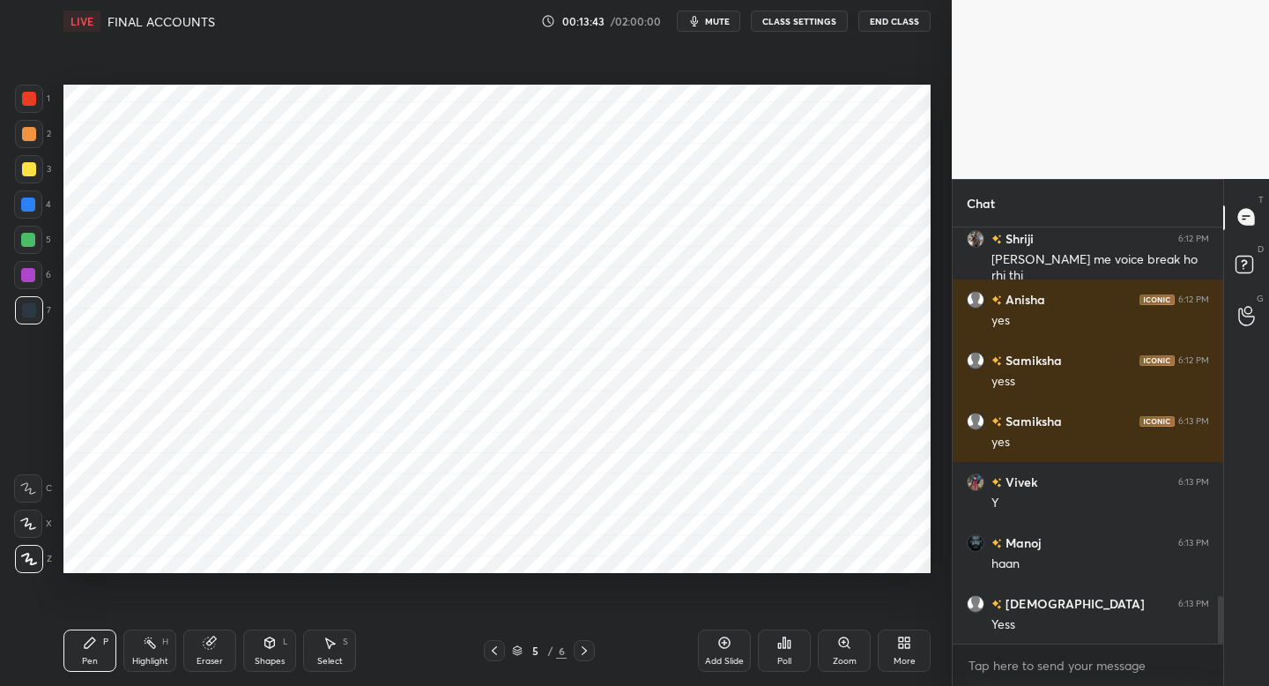
click at [34, 280] on div at bounding box center [28, 275] width 28 height 28
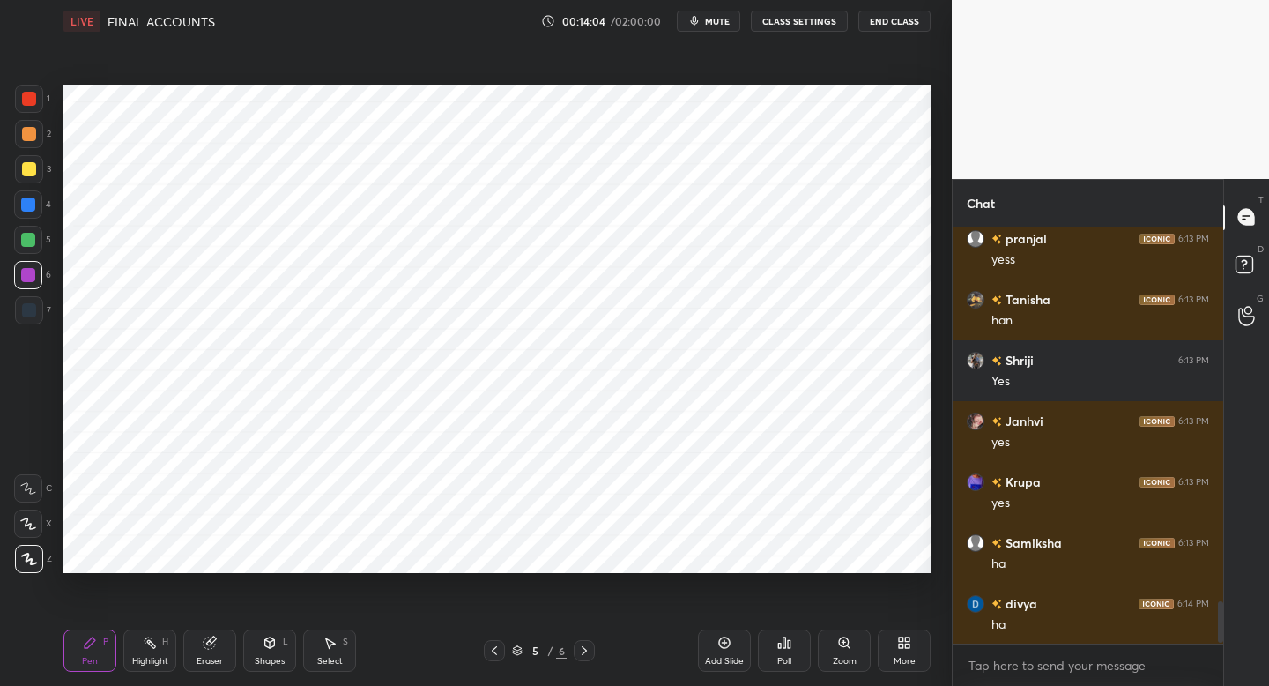
scroll to position [3727, 0]
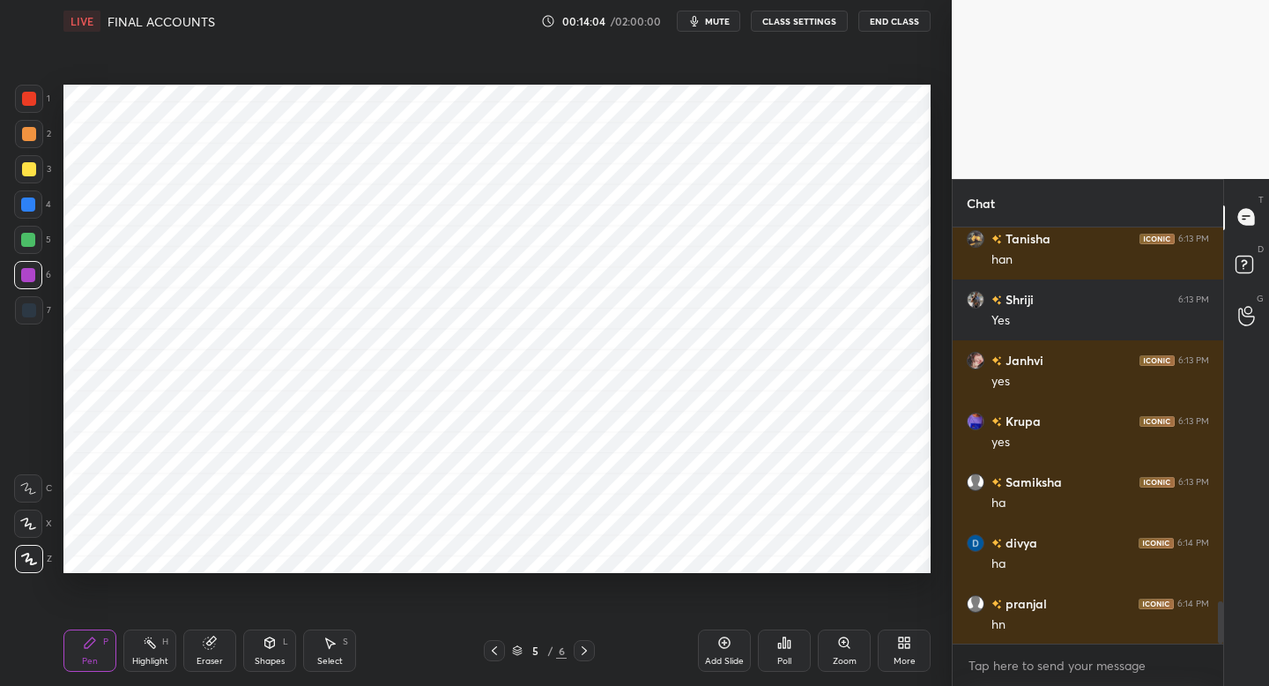
click at [45, 108] on div "1" at bounding box center [32, 99] width 35 height 28
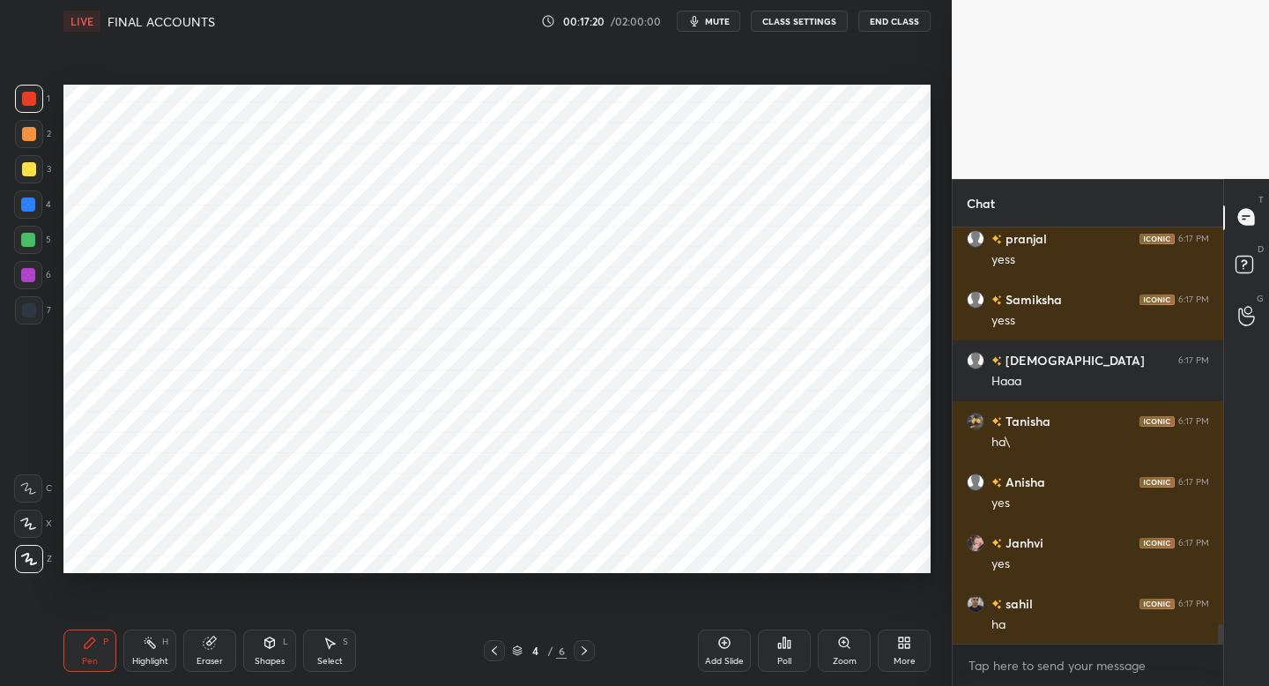
scroll to position [8365, 0]
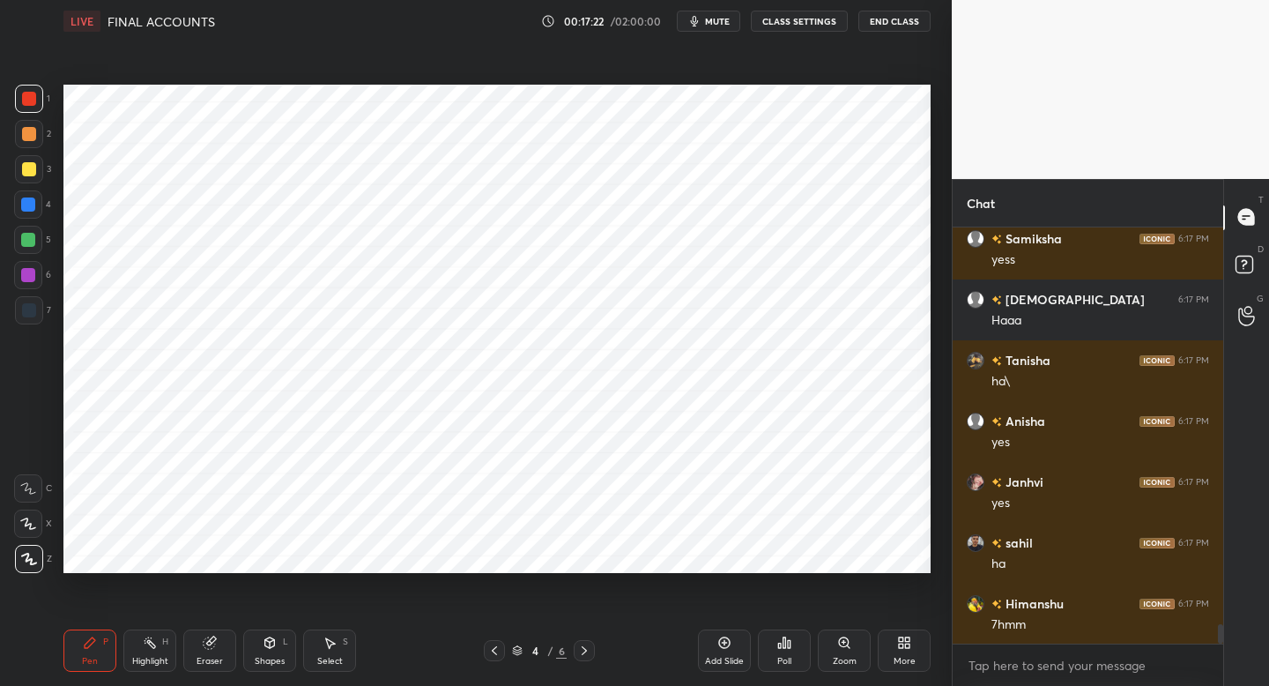
click at [584, 647] on icon at bounding box center [584, 650] width 14 height 14
click at [26, 291] on div "6" at bounding box center [32, 278] width 37 height 35
click at [25, 309] on div at bounding box center [29, 310] width 14 height 14
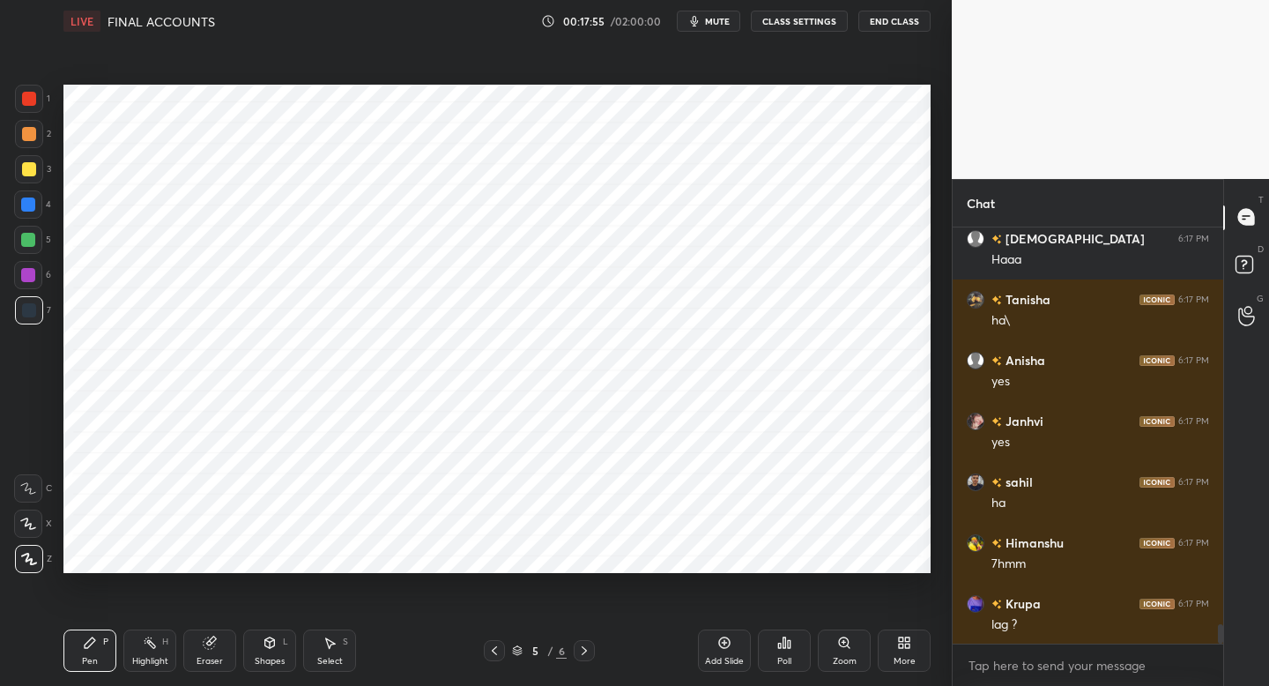
click at [34, 246] on div at bounding box center [28, 240] width 28 height 28
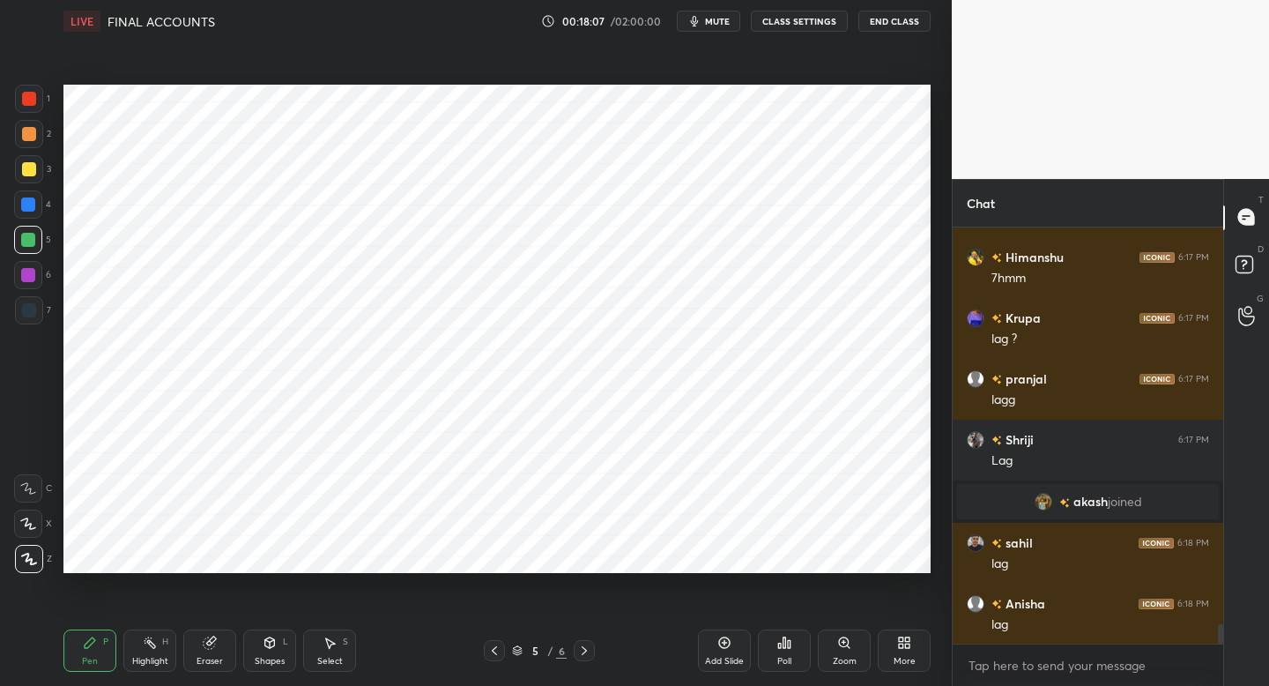
scroll to position [8772, 0]
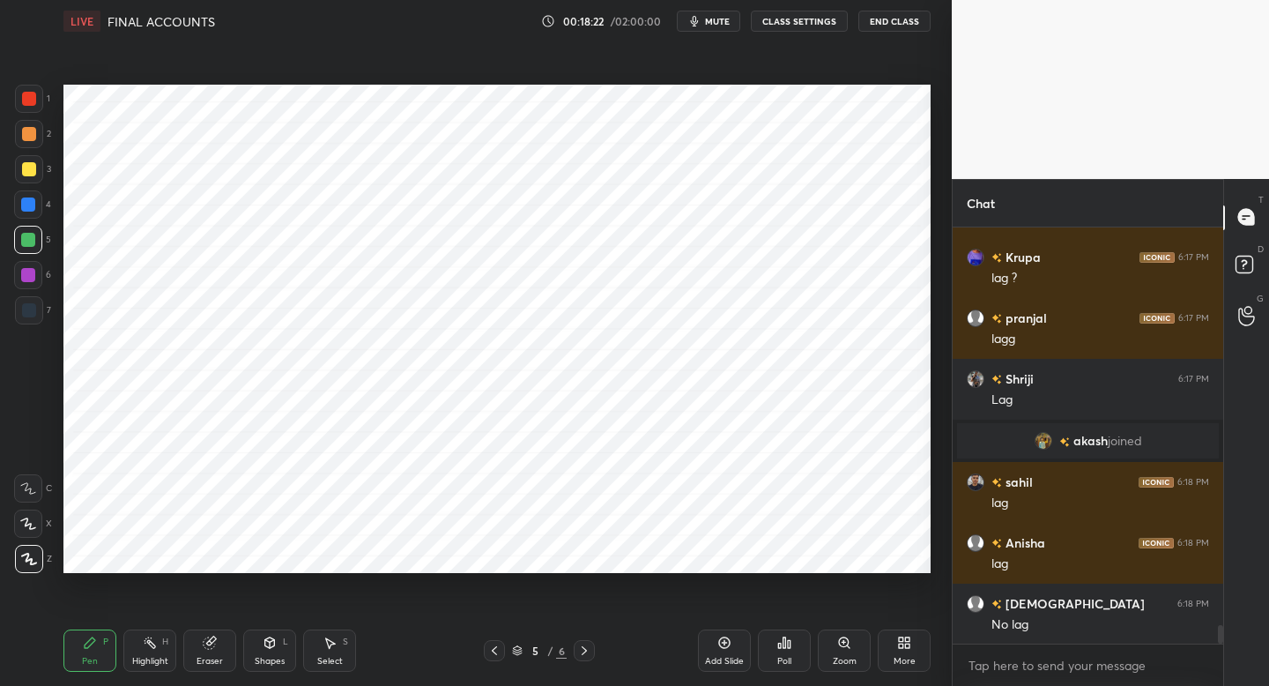
click at [26, 219] on div "4" at bounding box center [32, 207] width 37 height 35
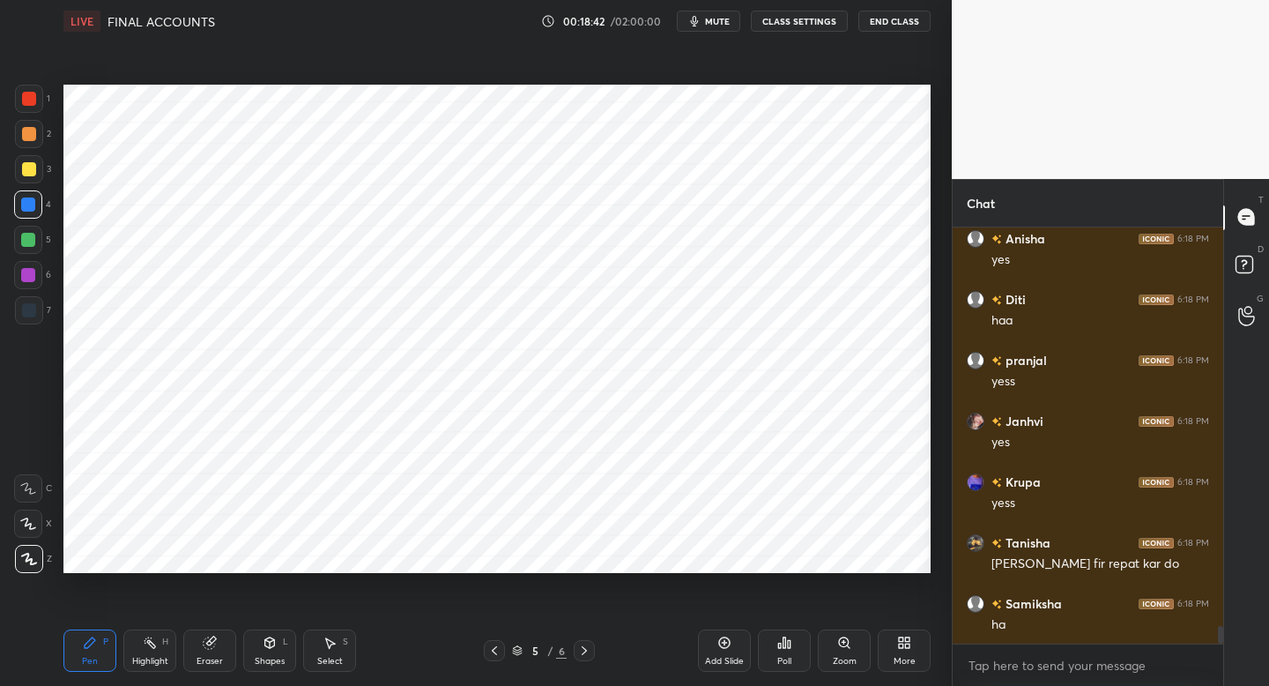
scroll to position [9380, 0]
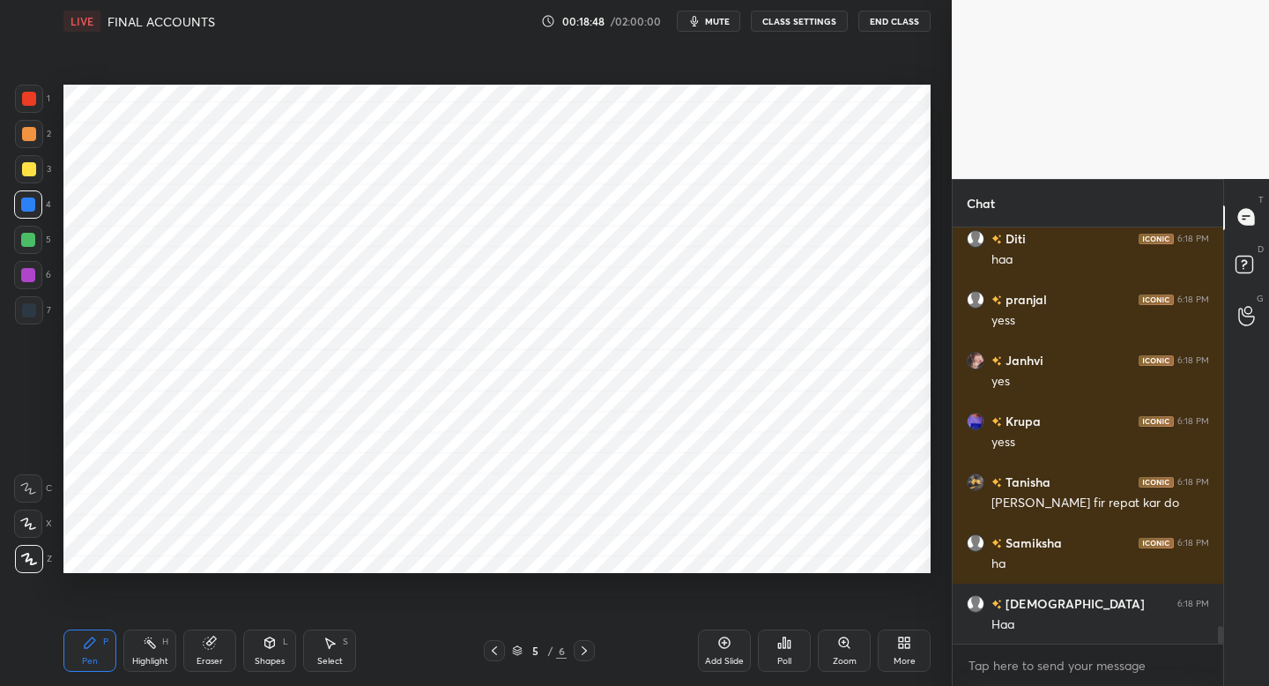
click at [724, 645] on icon at bounding box center [724, 642] width 14 height 14
click at [38, 307] on div at bounding box center [29, 310] width 28 height 28
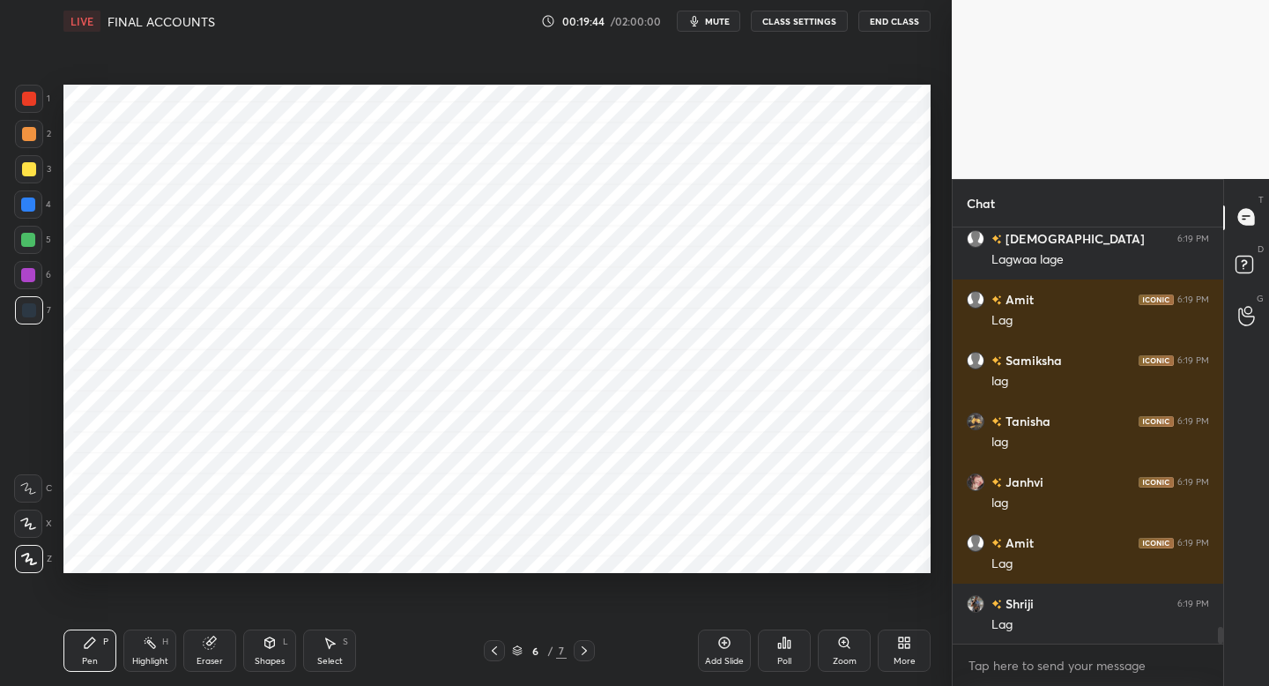
scroll to position [9988, 0]
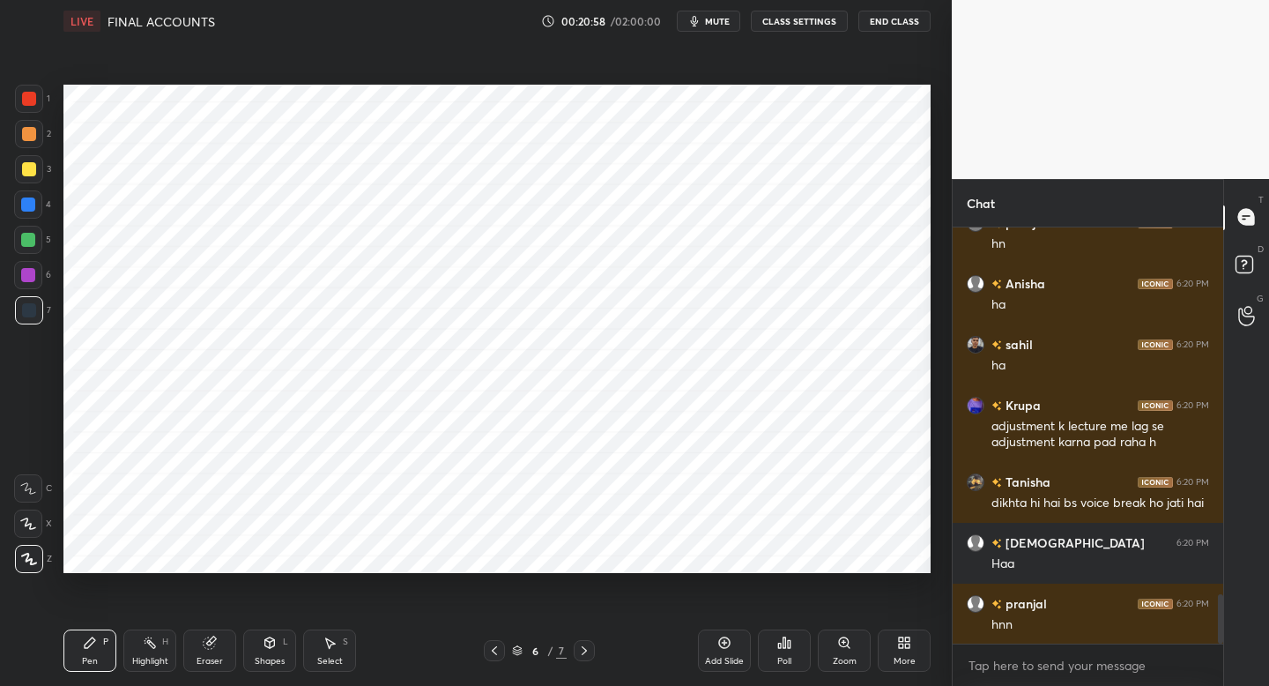
scroll to position [3172, 0]
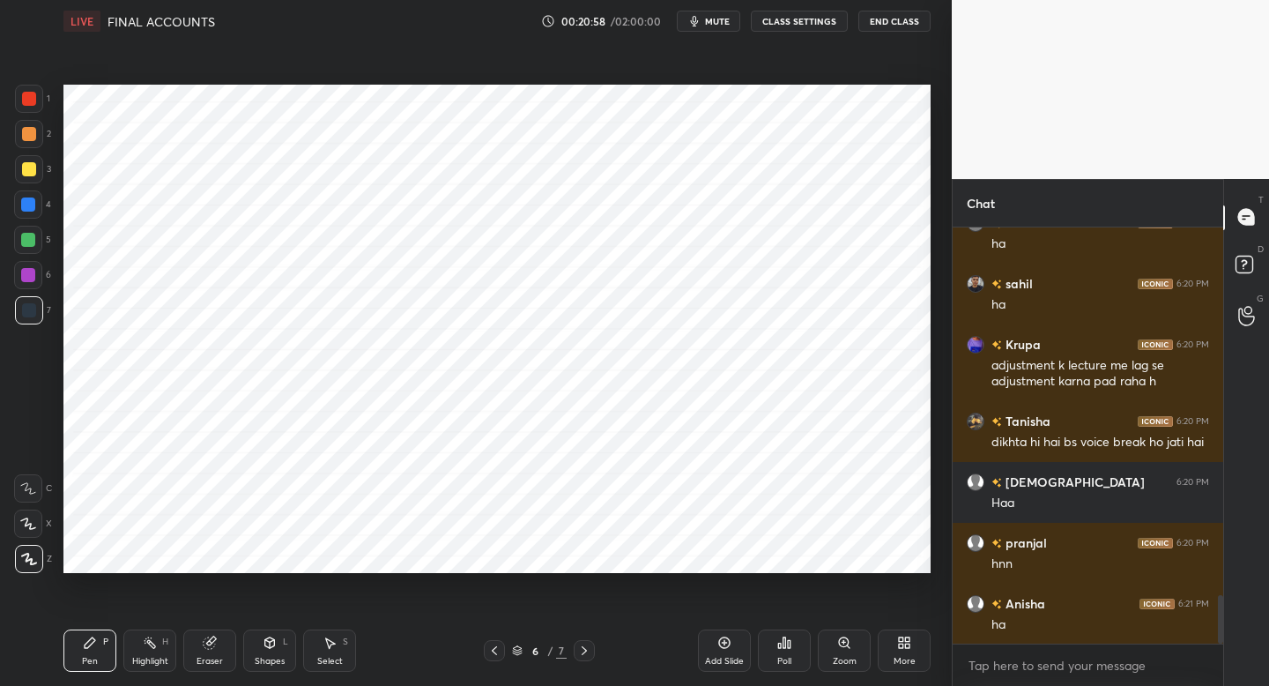
click at [36, 278] on div at bounding box center [28, 275] width 28 height 28
click at [33, 122] on div at bounding box center [29, 134] width 28 height 28
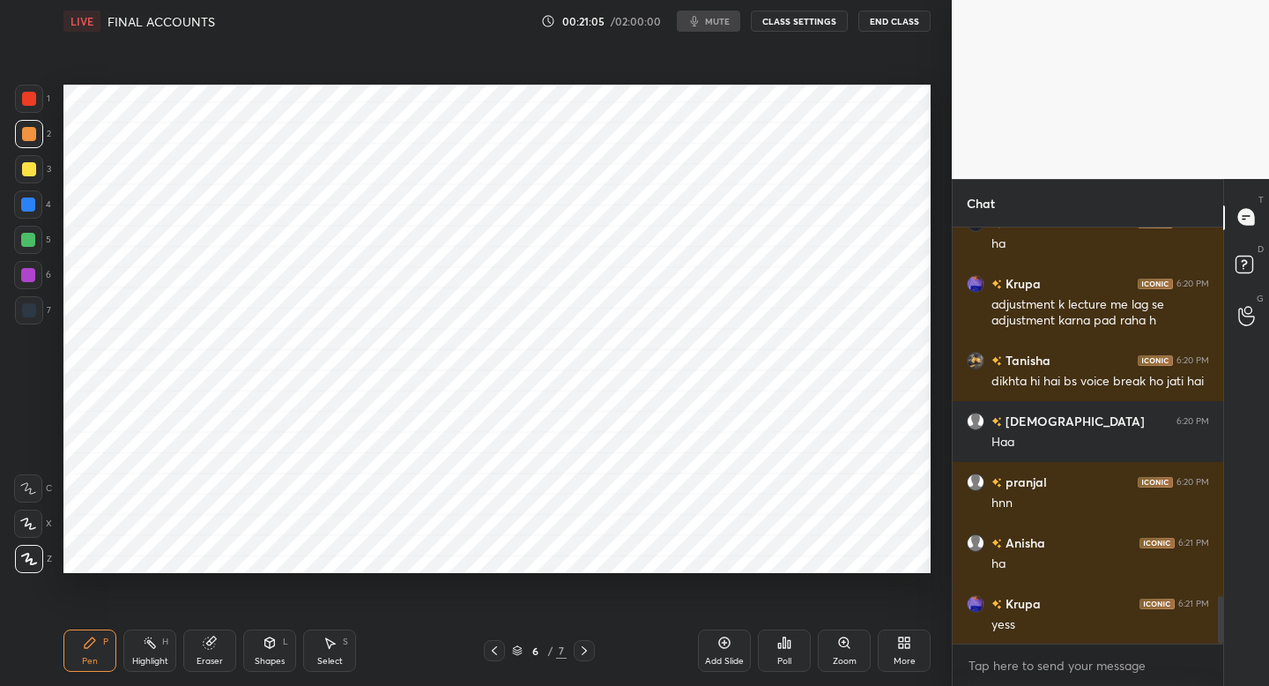
click at [230, 384] on div "1 2 3 4 5 6 7 C X Z C X Z E E Erase all H H LIVE FINAL ACCOUNTS 00:21:05 / 02:0…" at bounding box center [634, 343] width 1269 height 686
click at [259, 650] on div "Shapes L" at bounding box center [269, 650] width 53 height 42
click at [23, 303] on div at bounding box center [29, 310] width 28 height 28
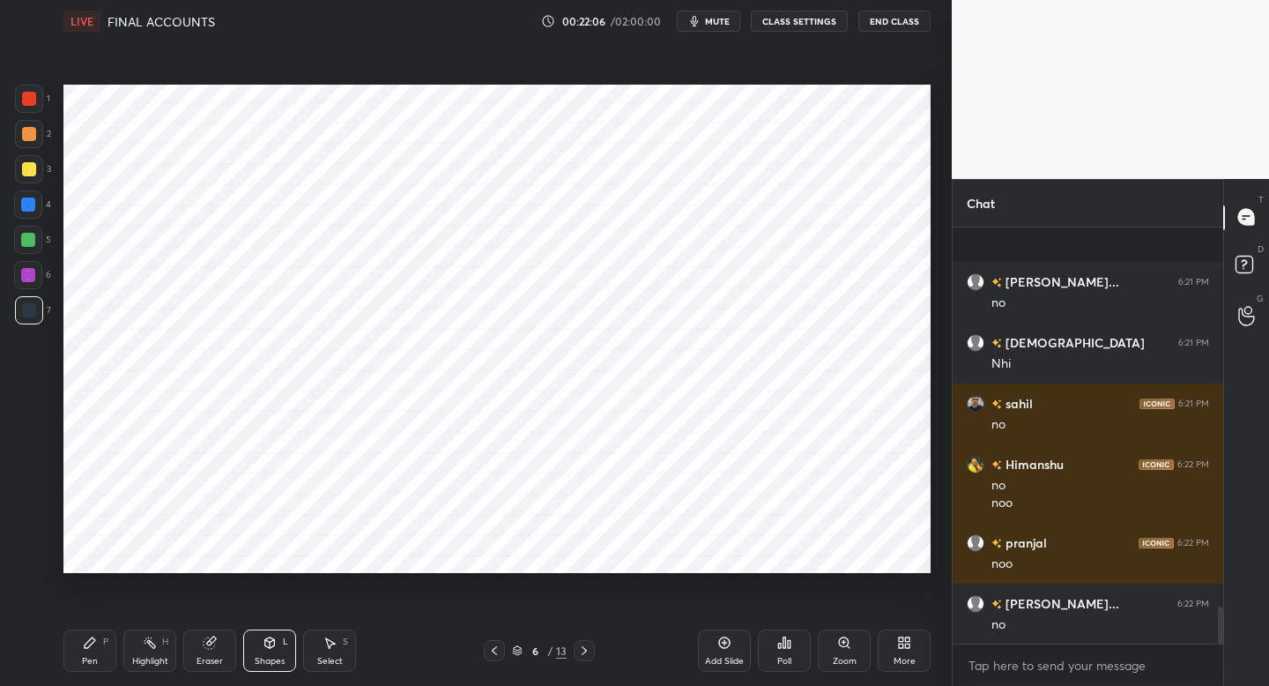
scroll to position [4224, 0]
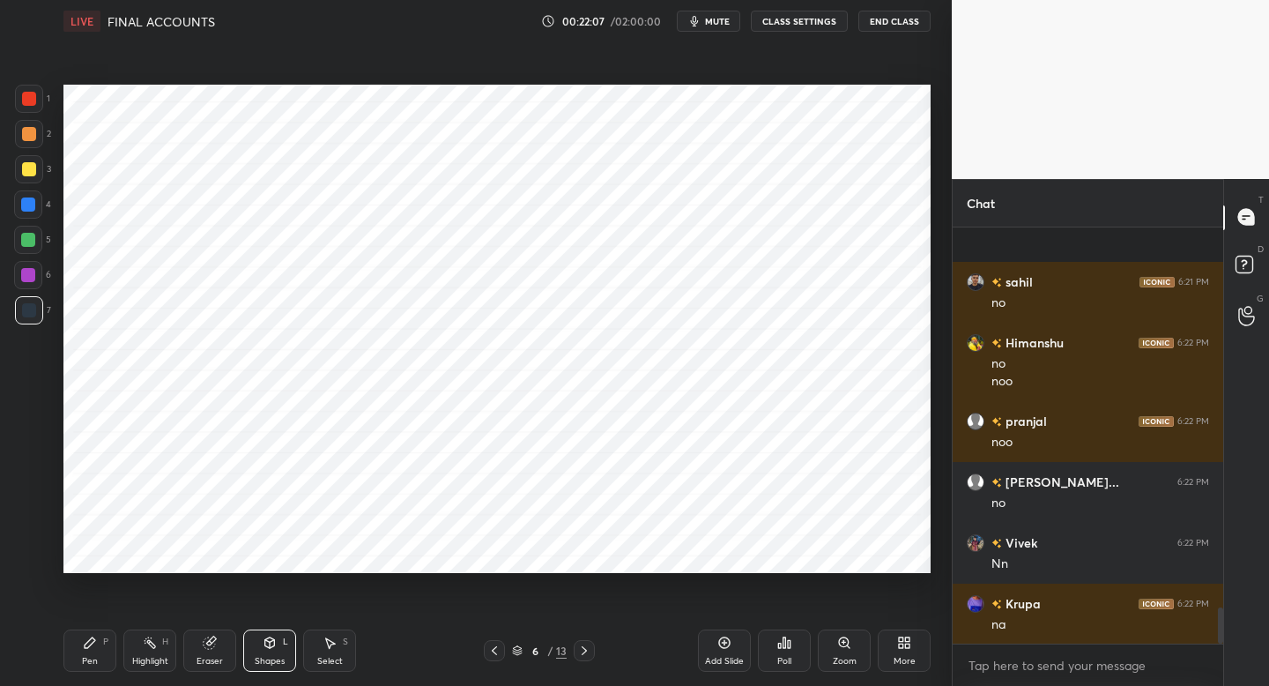
click at [93, 642] on icon at bounding box center [90, 642] width 11 height 11
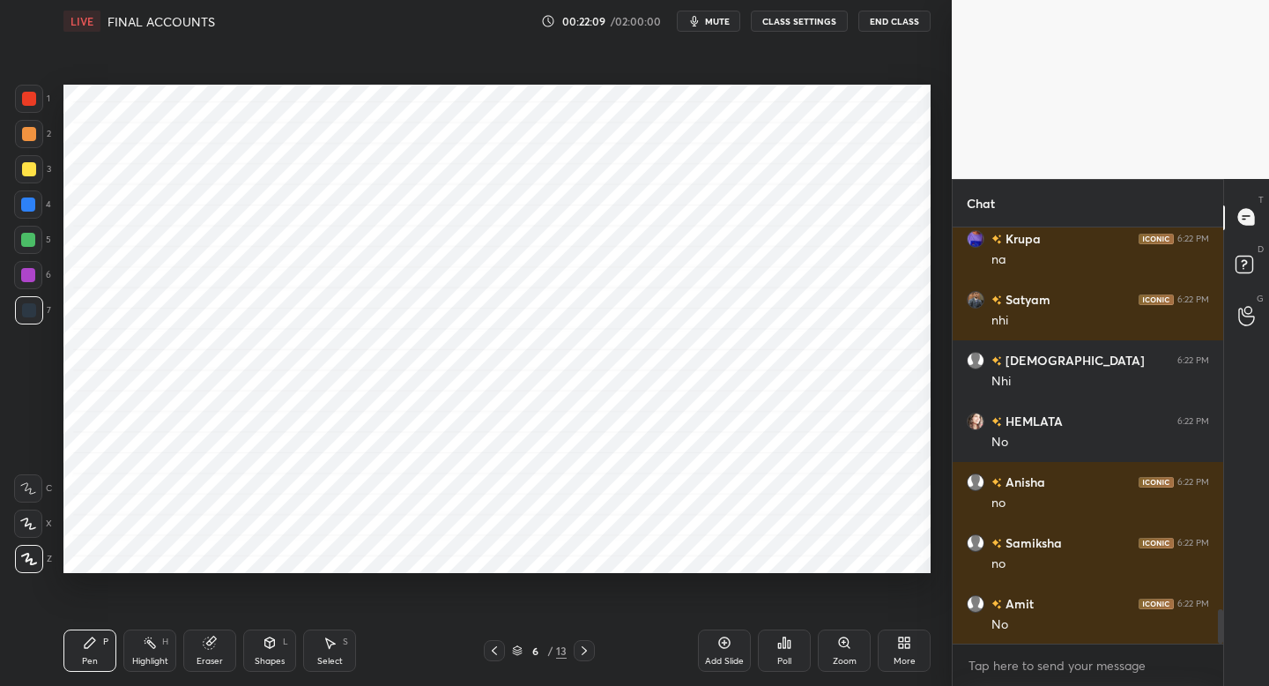
scroll to position [4649, 0]
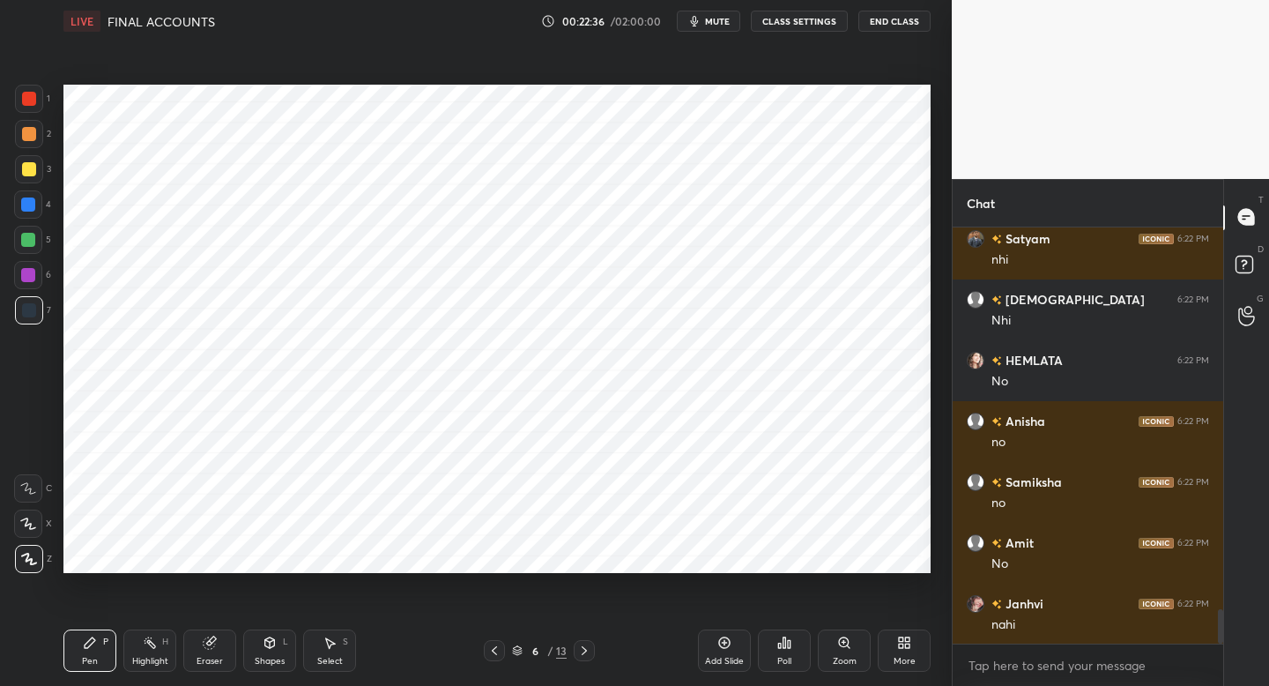
click at [709, 645] on div "Add Slide" at bounding box center [724, 650] width 53 height 42
click at [39, 105] on div at bounding box center [29, 99] width 28 height 28
click at [33, 252] on div "5" at bounding box center [32, 243] width 37 height 35
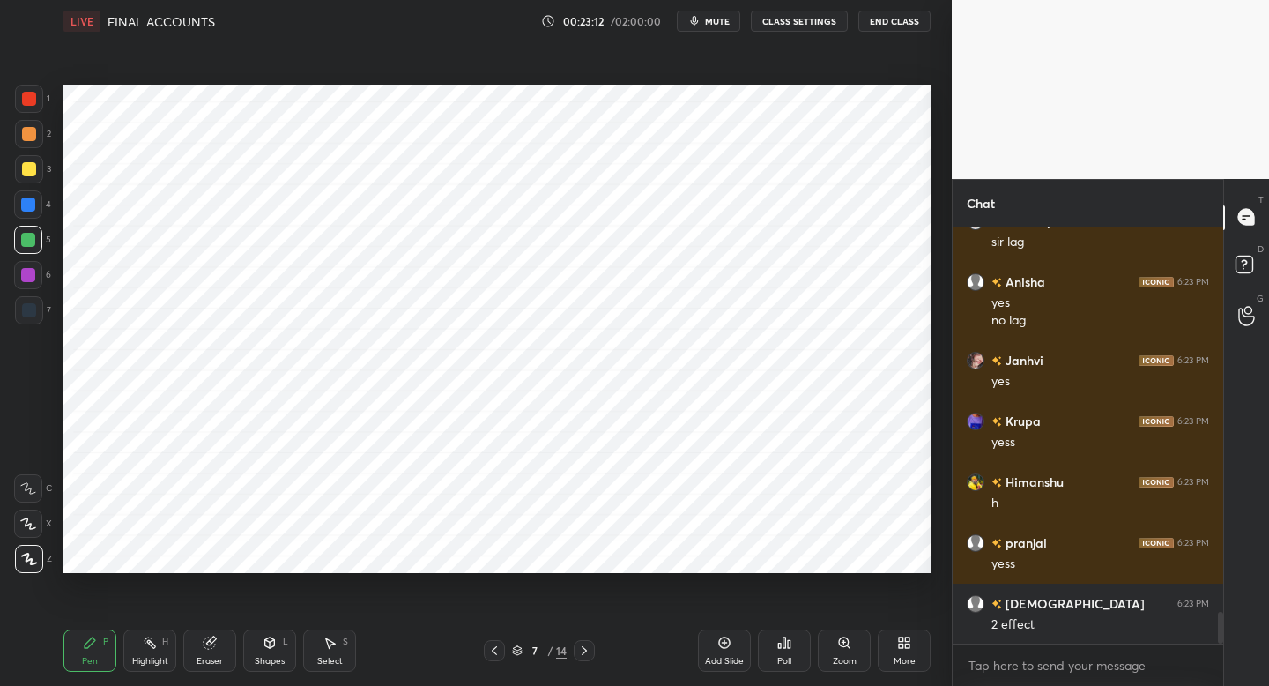
scroll to position [5275, 0]
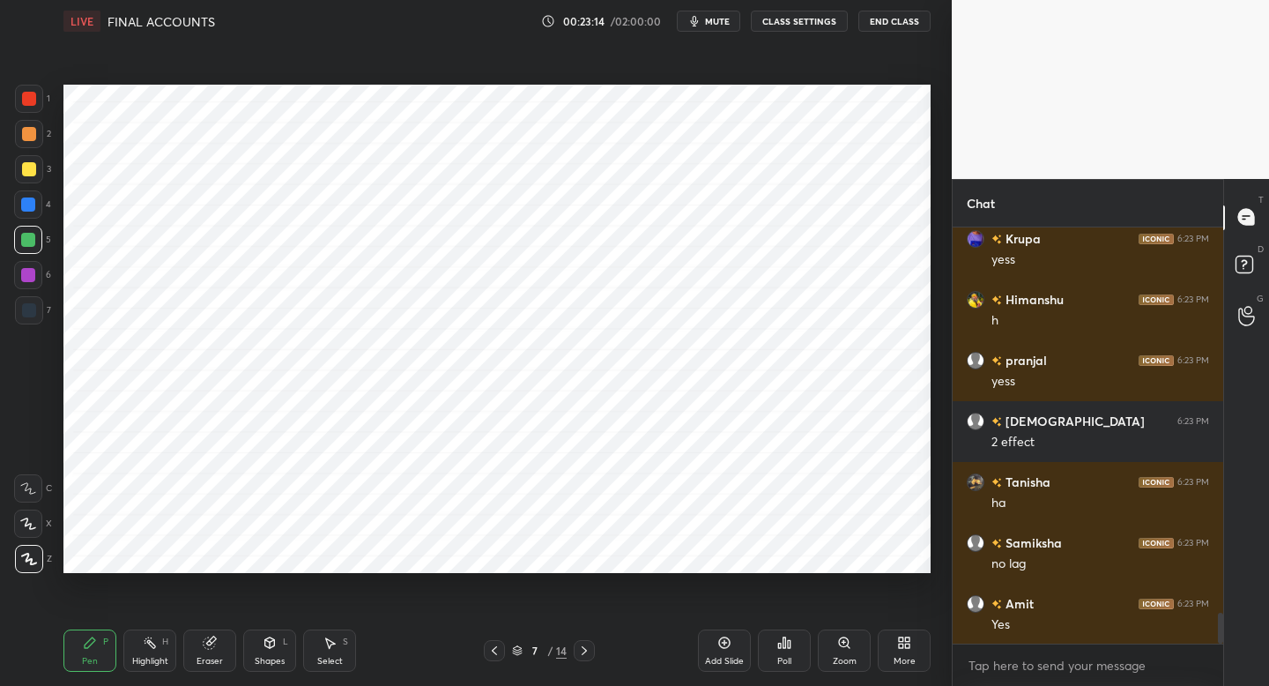
click at [40, 323] on div "7" at bounding box center [33, 313] width 36 height 35
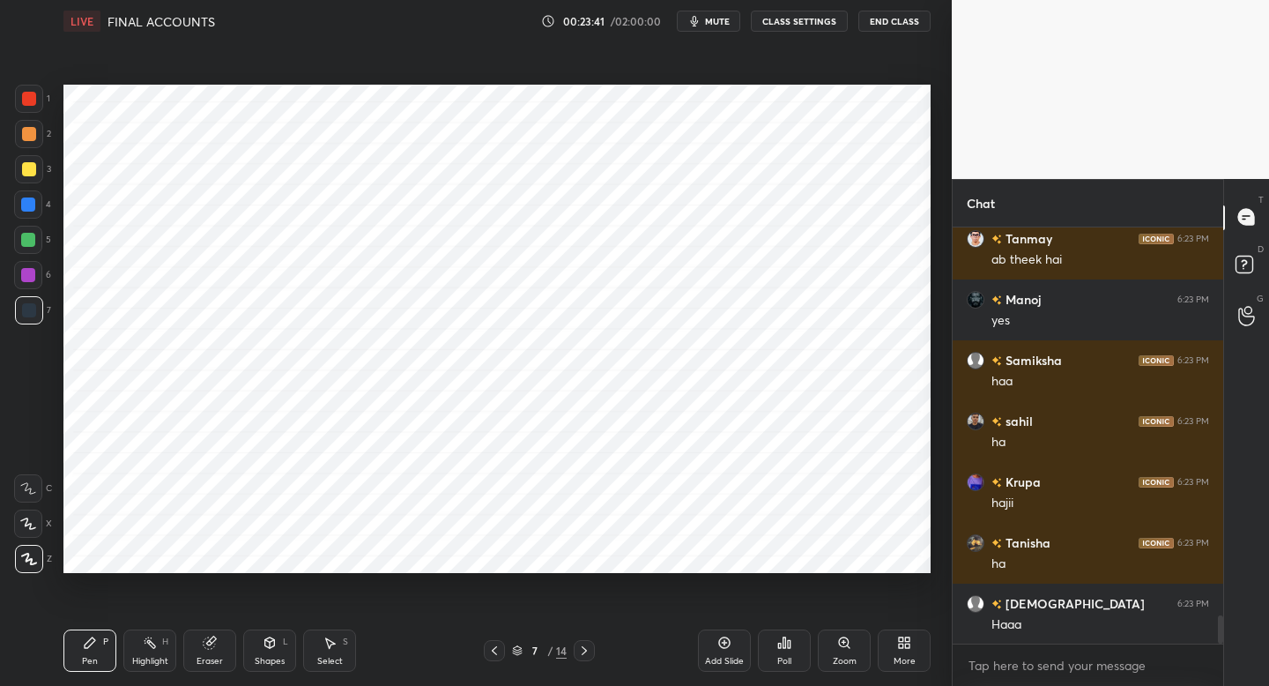
scroll to position [5779, 0]
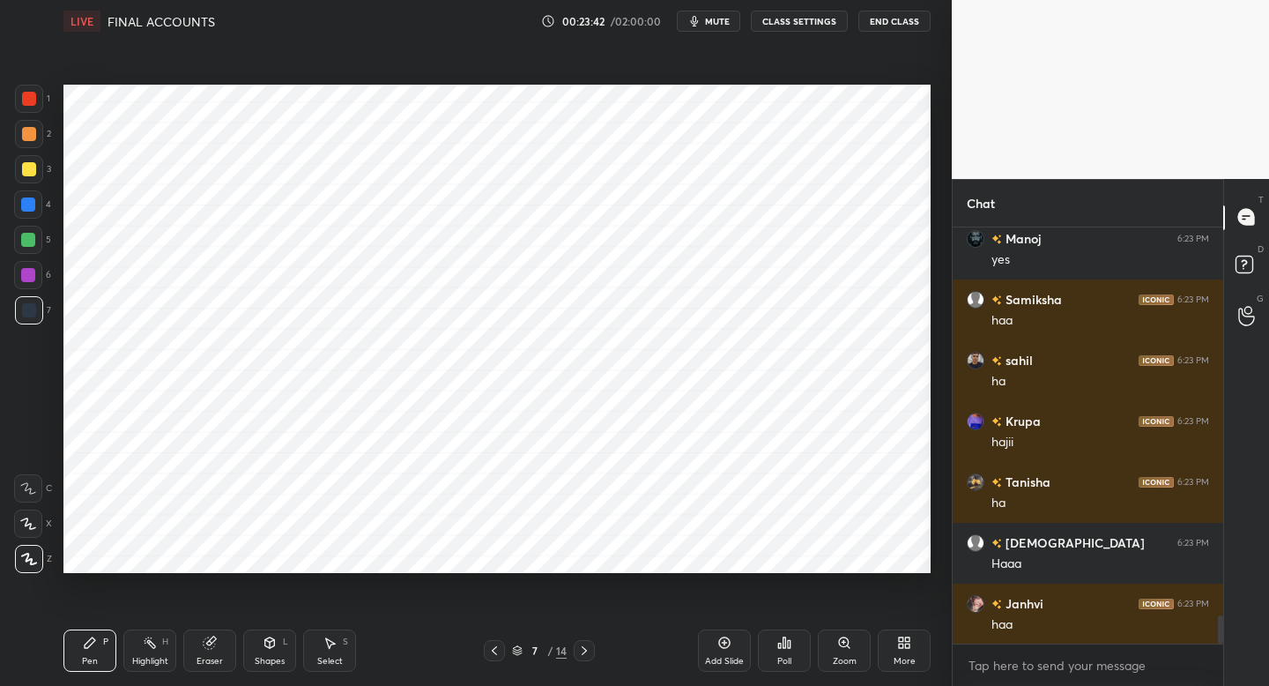
click at [719, 651] on div "Add Slide" at bounding box center [724, 650] width 53 height 42
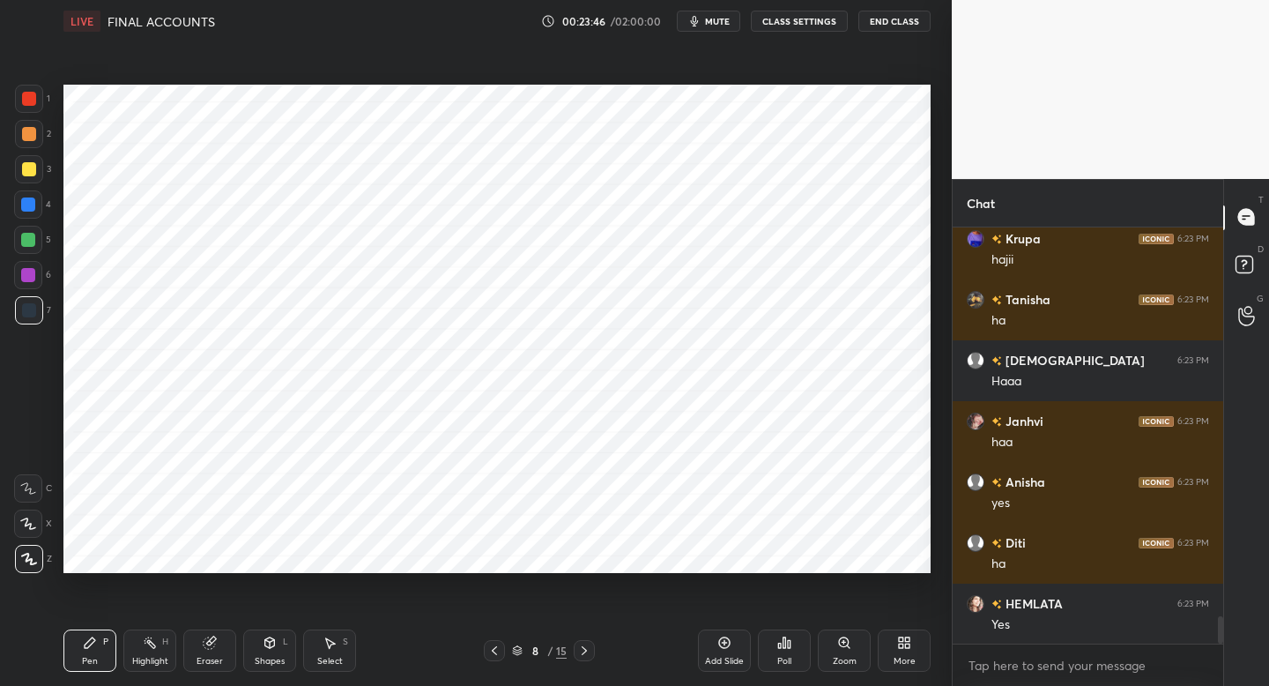
scroll to position [6022, 0]
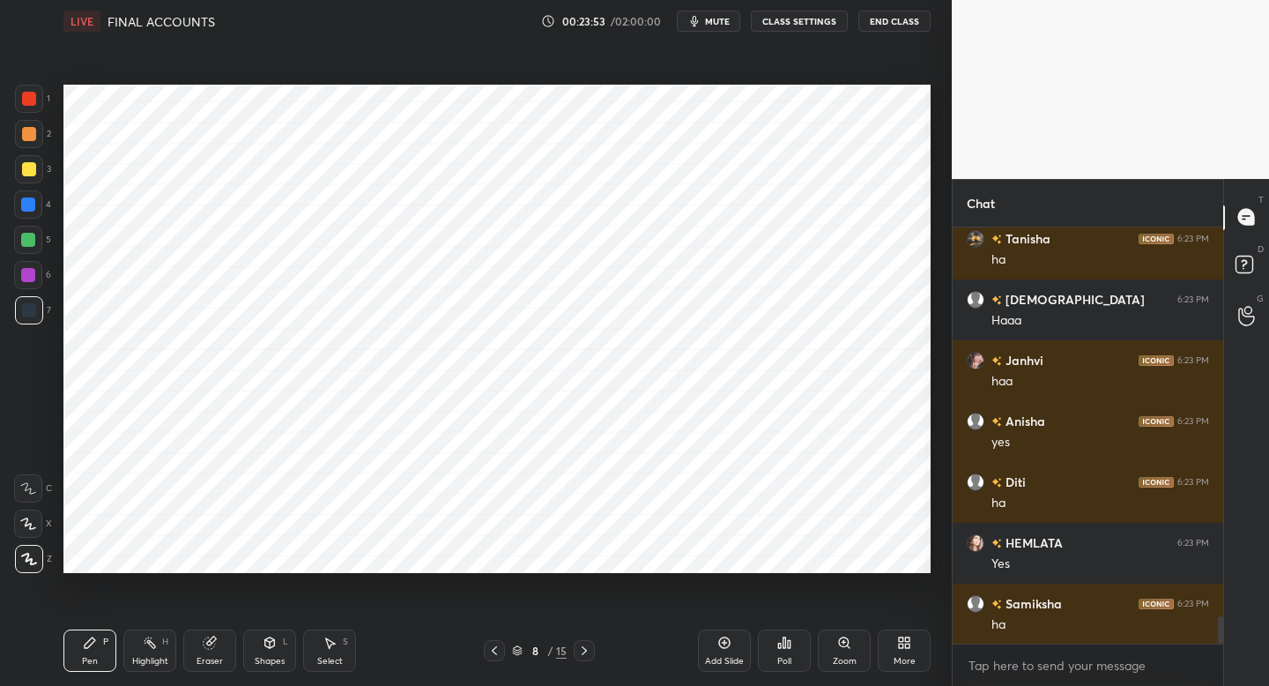
click at [34, 95] on div at bounding box center [29, 99] width 28 height 28
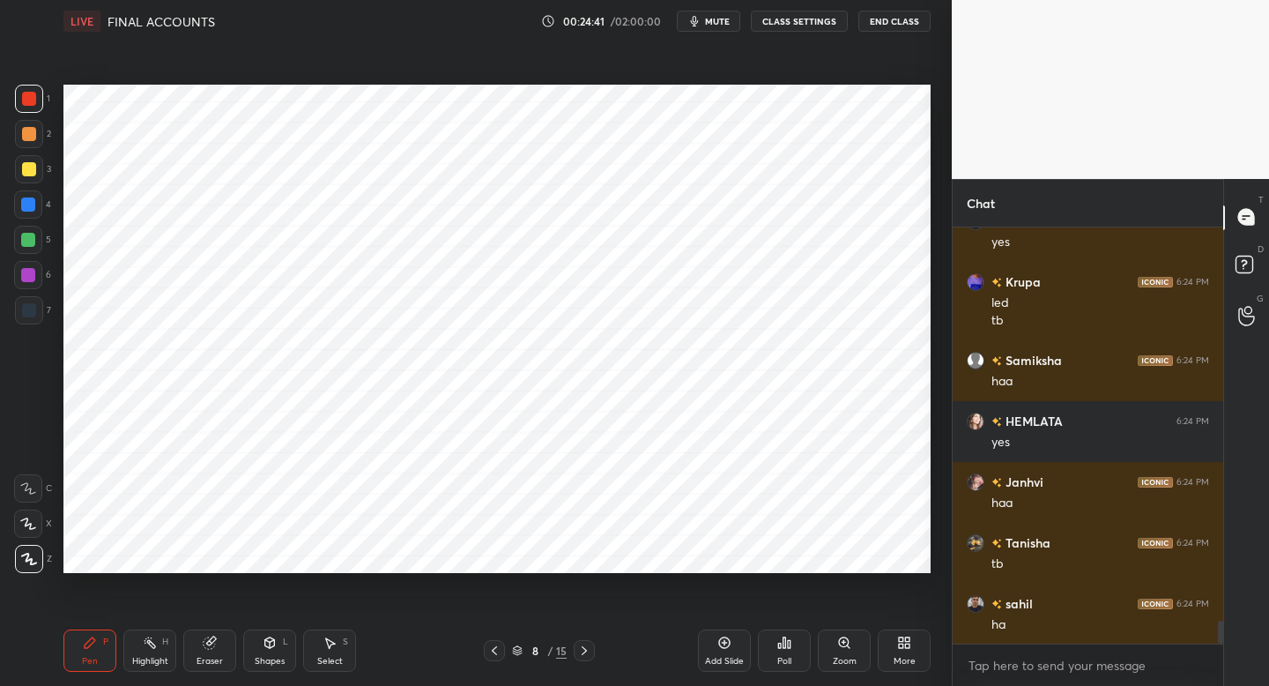
scroll to position [7195, 0]
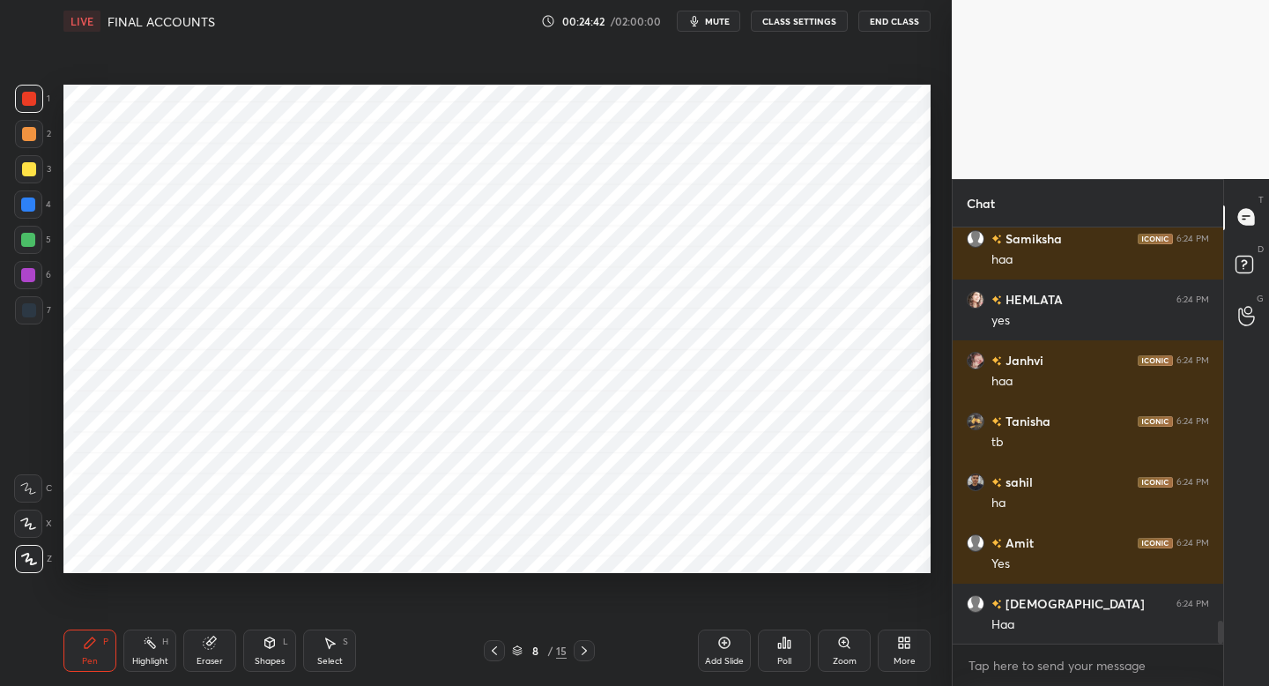
click at [33, 267] on div at bounding box center [28, 275] width 28 height 28
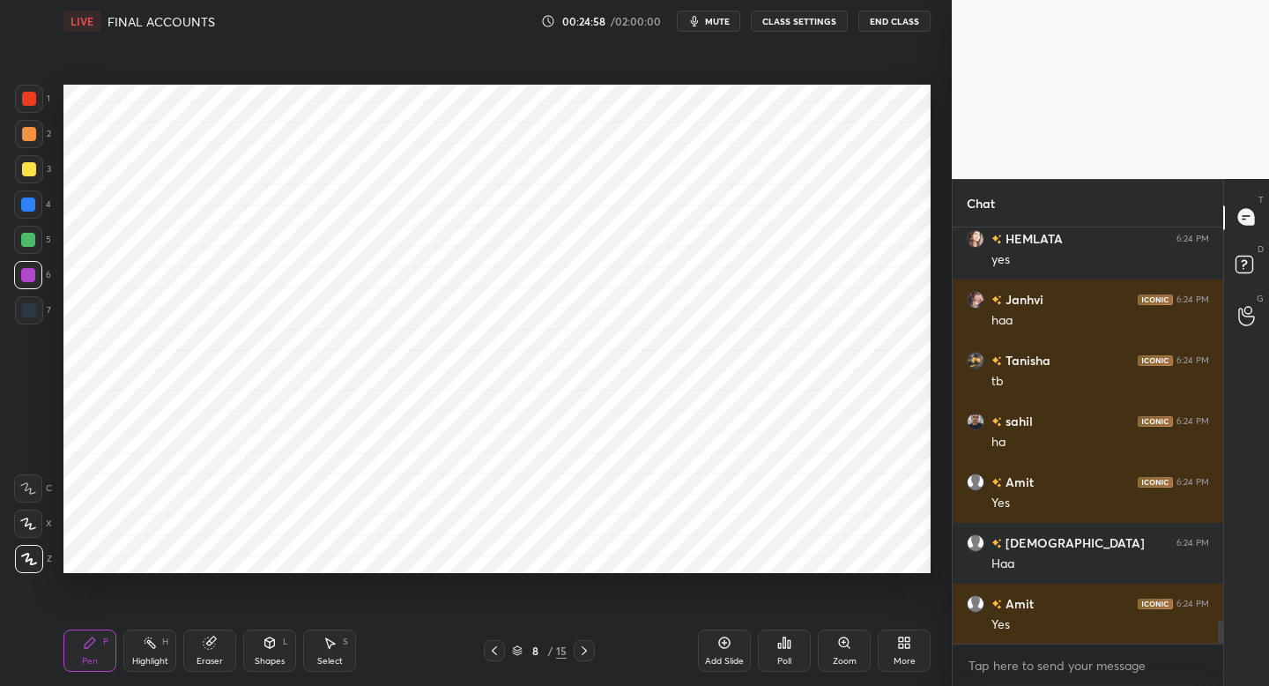
click at [35, 261] on div "6" at bounding box center [32, 275] width 37 height 28
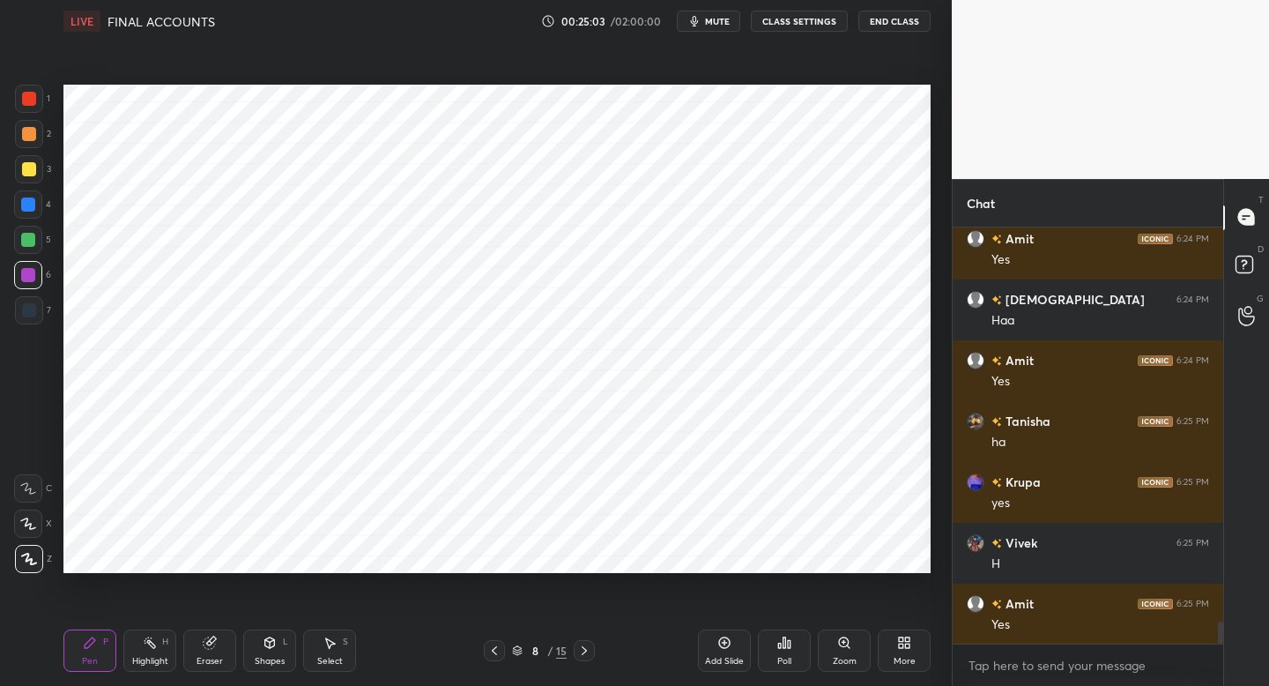
scroll to position [7560, 0]
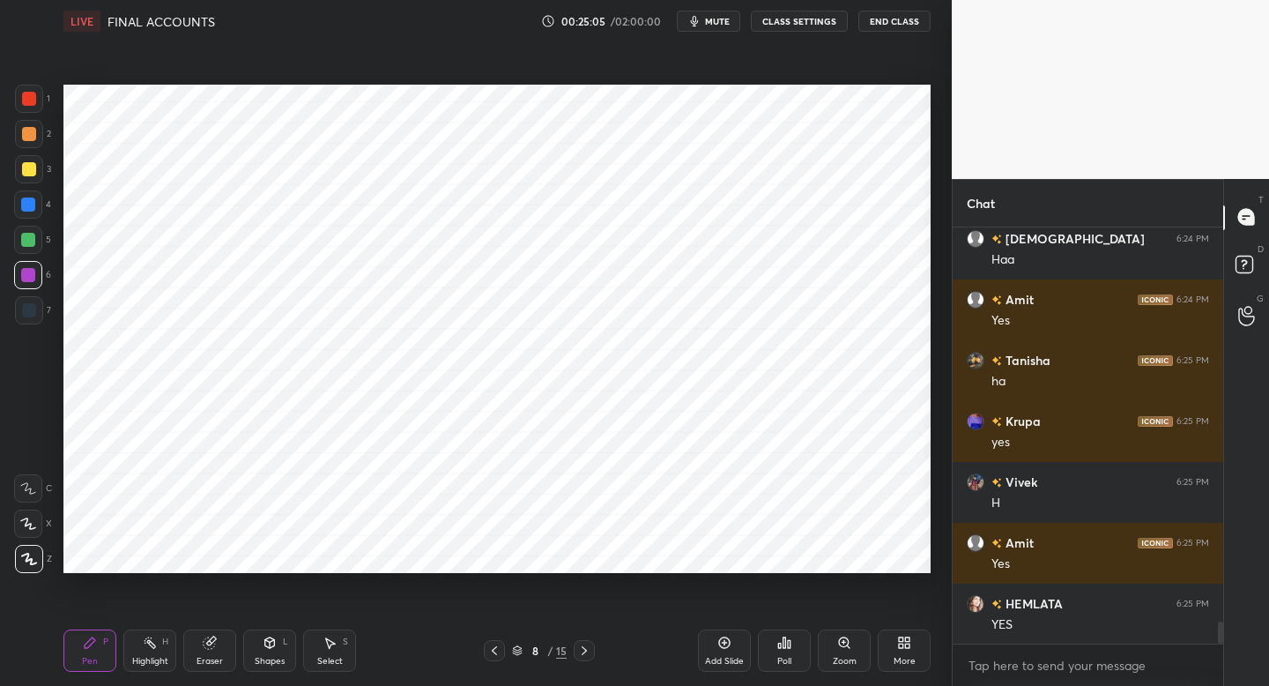
click at [26, 256] on div "5" at bounding box center [32, 243] width 37 height 35
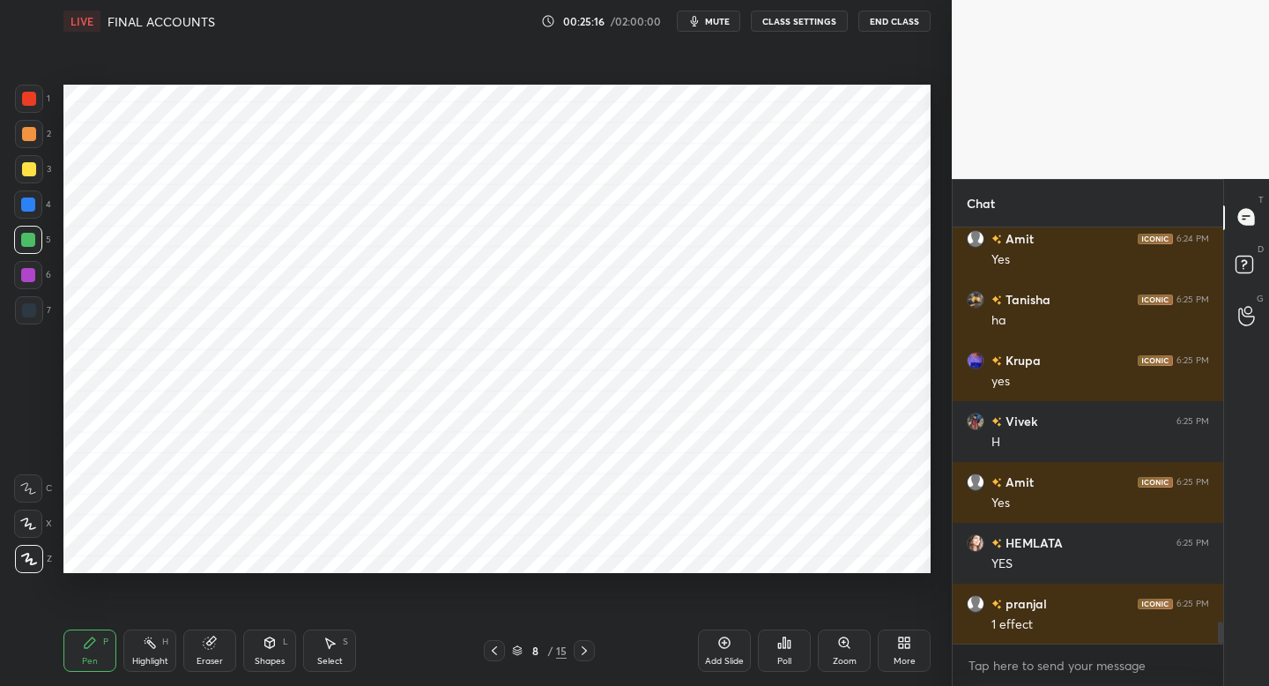
click at [35, 318] on div at bounding box center [29, 310] width 28 height 28
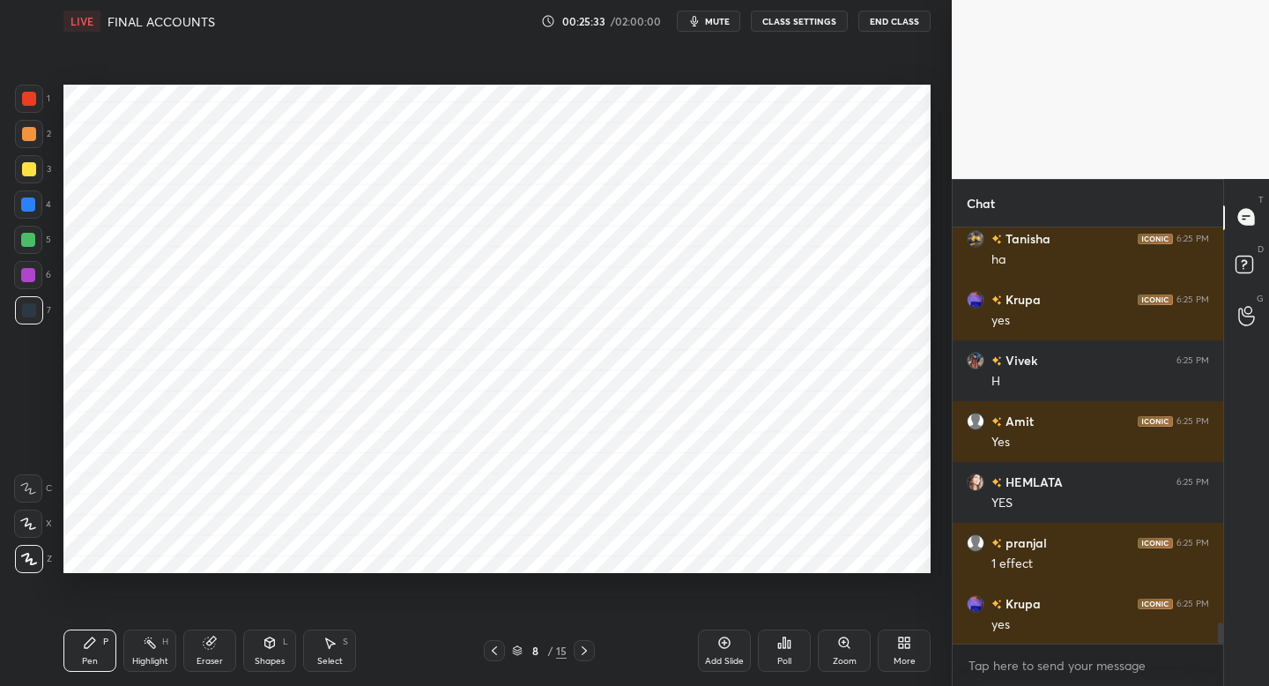
scroll to position [7742, 0]
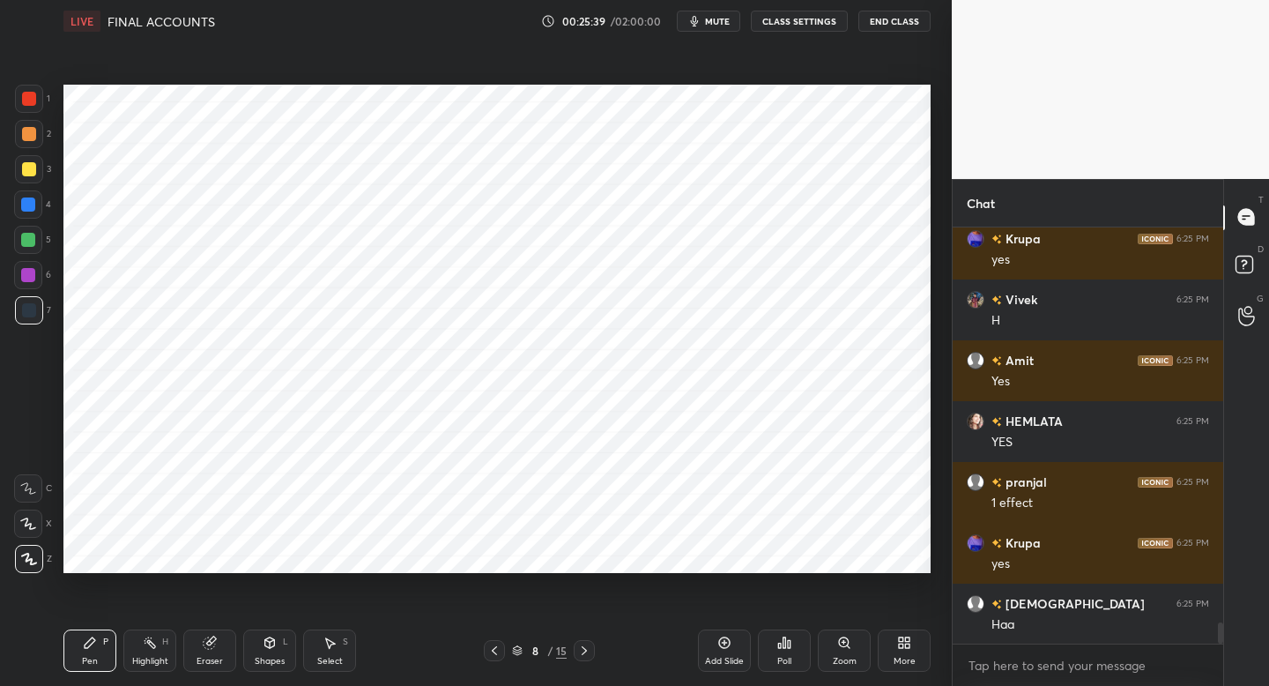
click at [556, 575] on div "Setting up your live class Poll for secs No correct answer Start poll" at bounding box center [496, 328] width 881 height 573
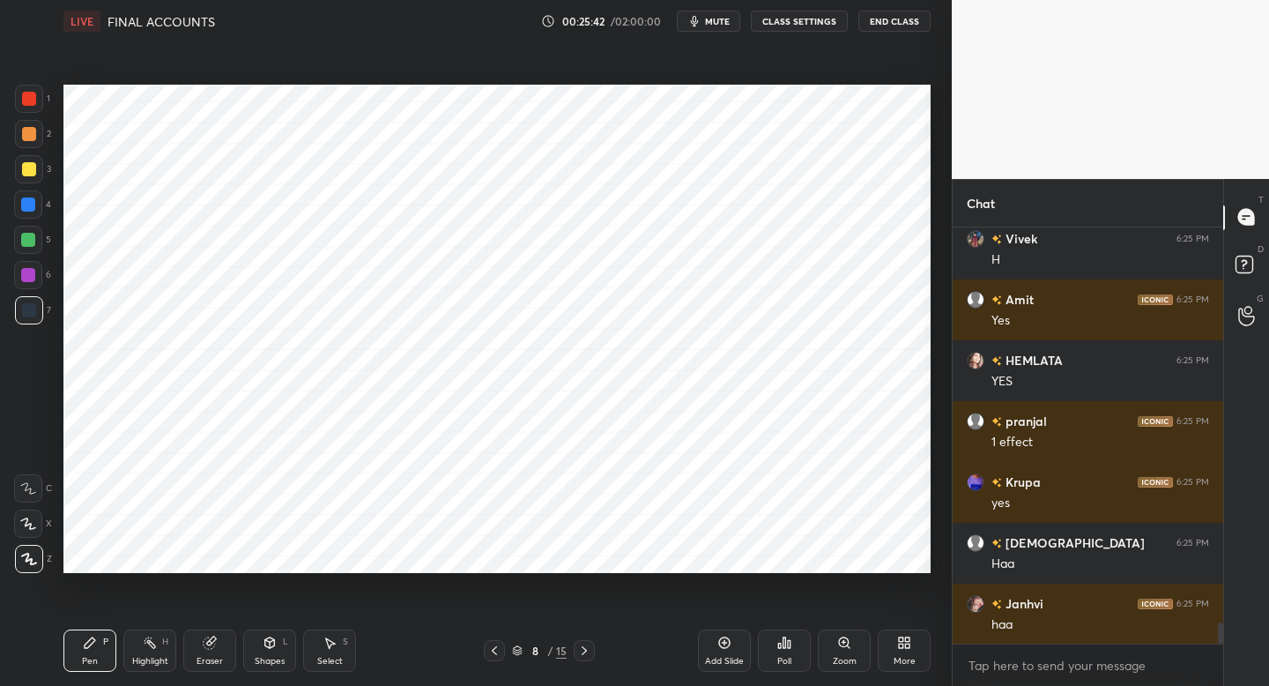
scroll to position [7864, 0]
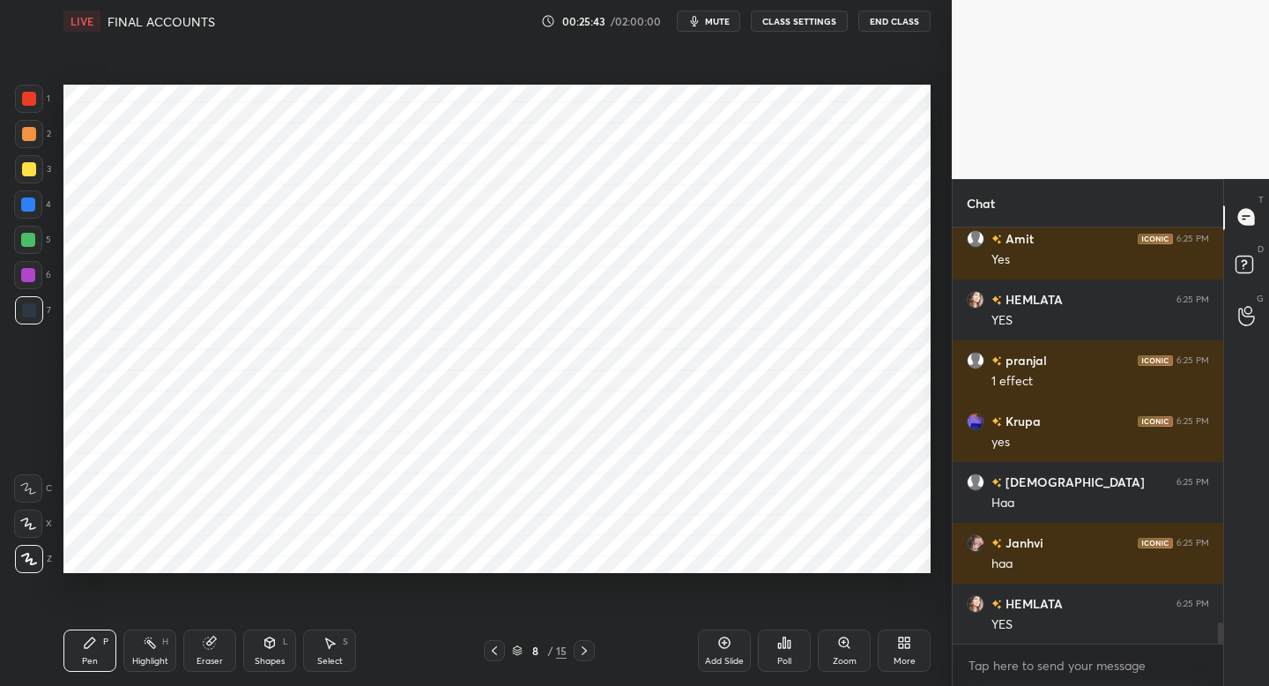
click at [722, 654] on div "Add Slide" at bounding box center [724, 650] width 53 height 42
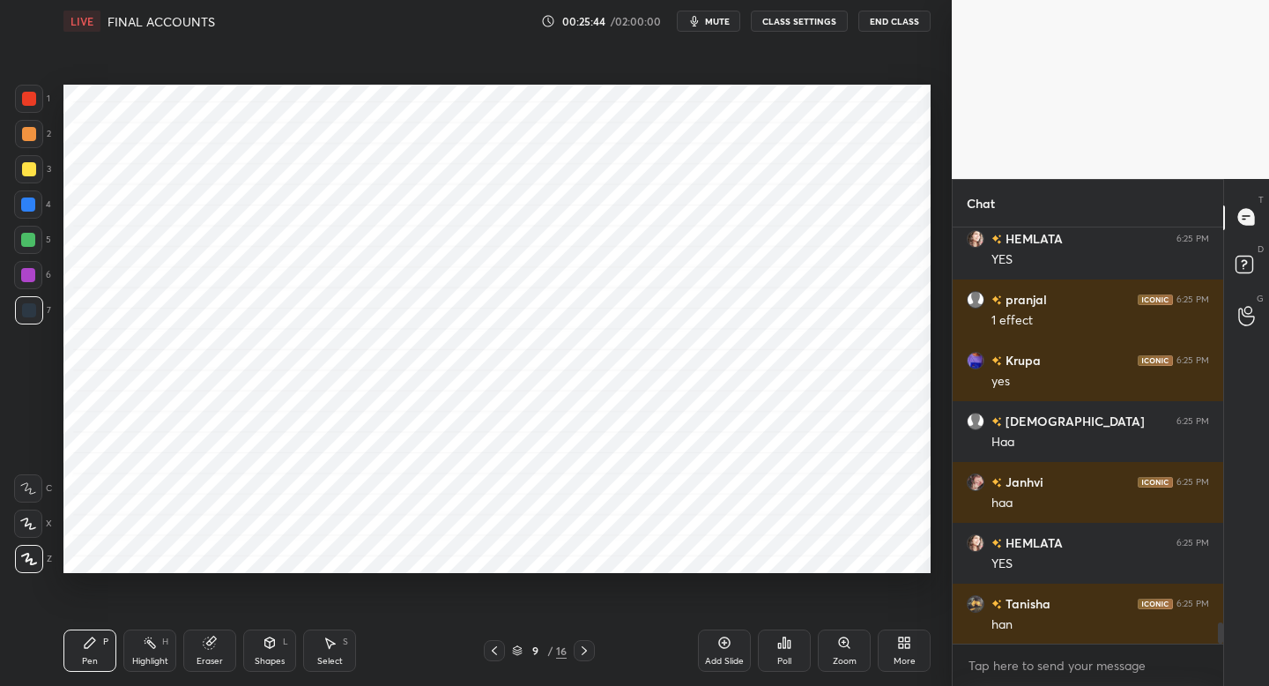
click at [43, 97] on div "1" at bounding box center [32, 99] width 35 height 28
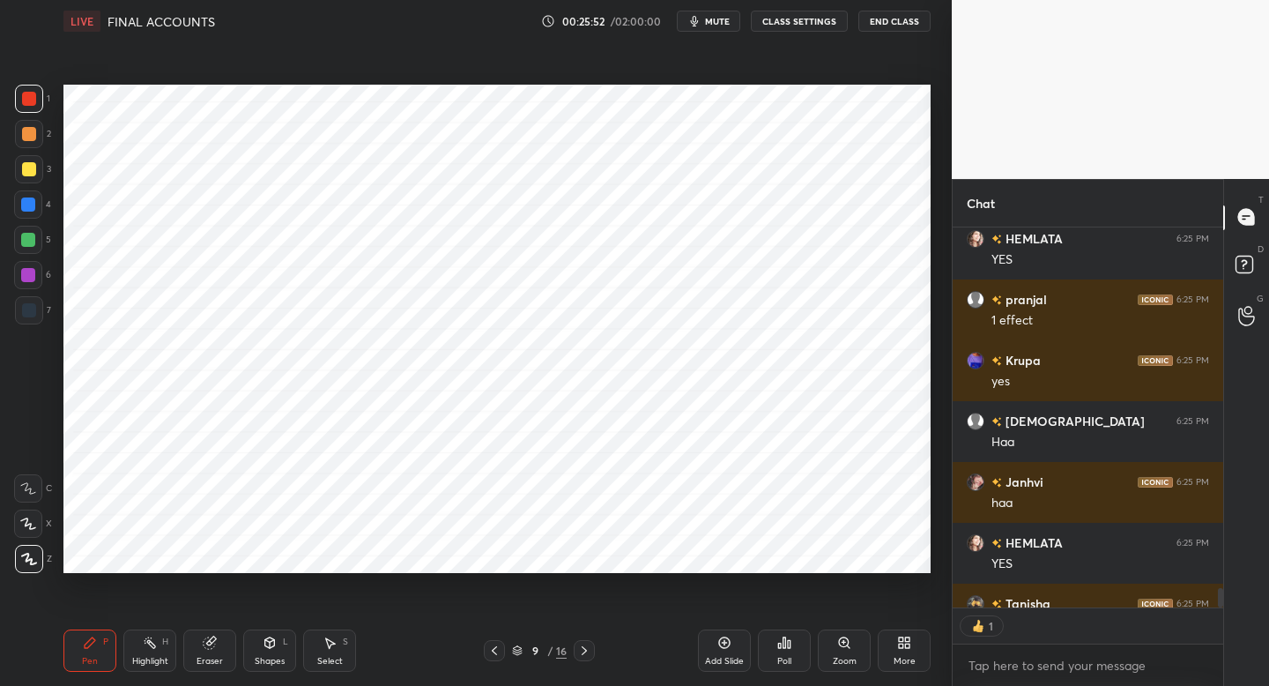
scroll to position [6, 6]
click at [34, 172] on div at bounding box center [29, 169] width 28 height 28
click at [31, 205] on div at bounding box center [28, 204] width 14 height 14
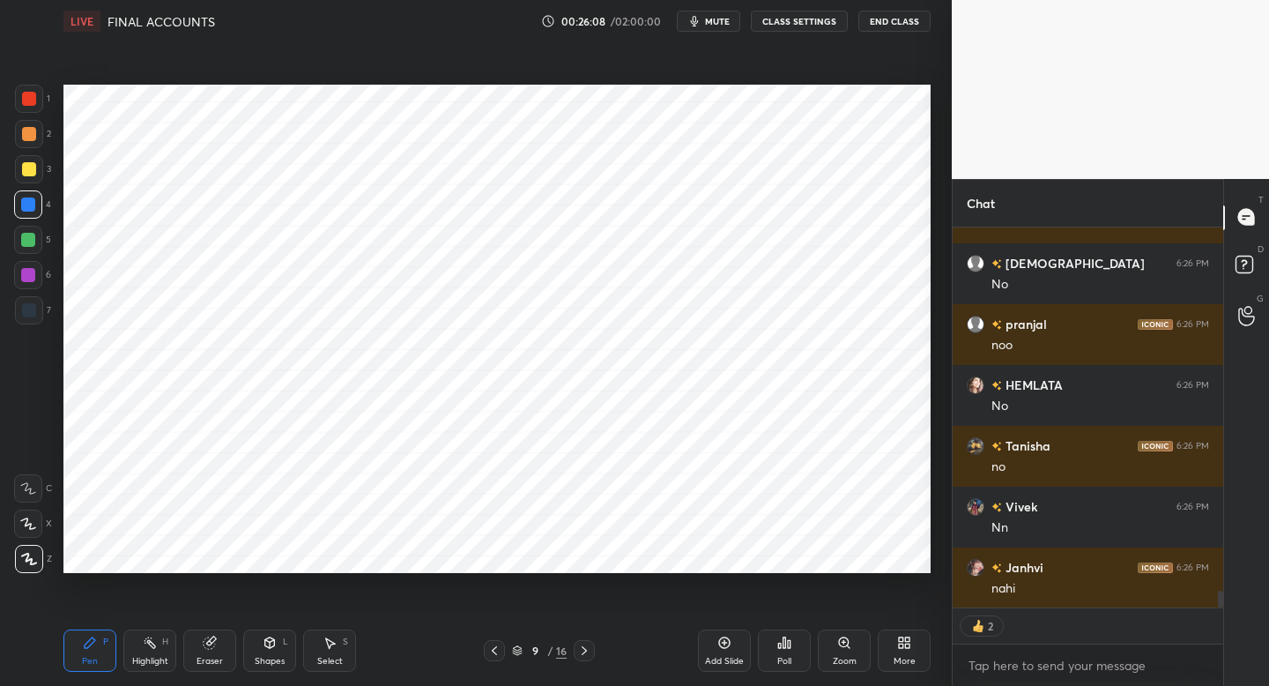
scroll to position [8447, 0]
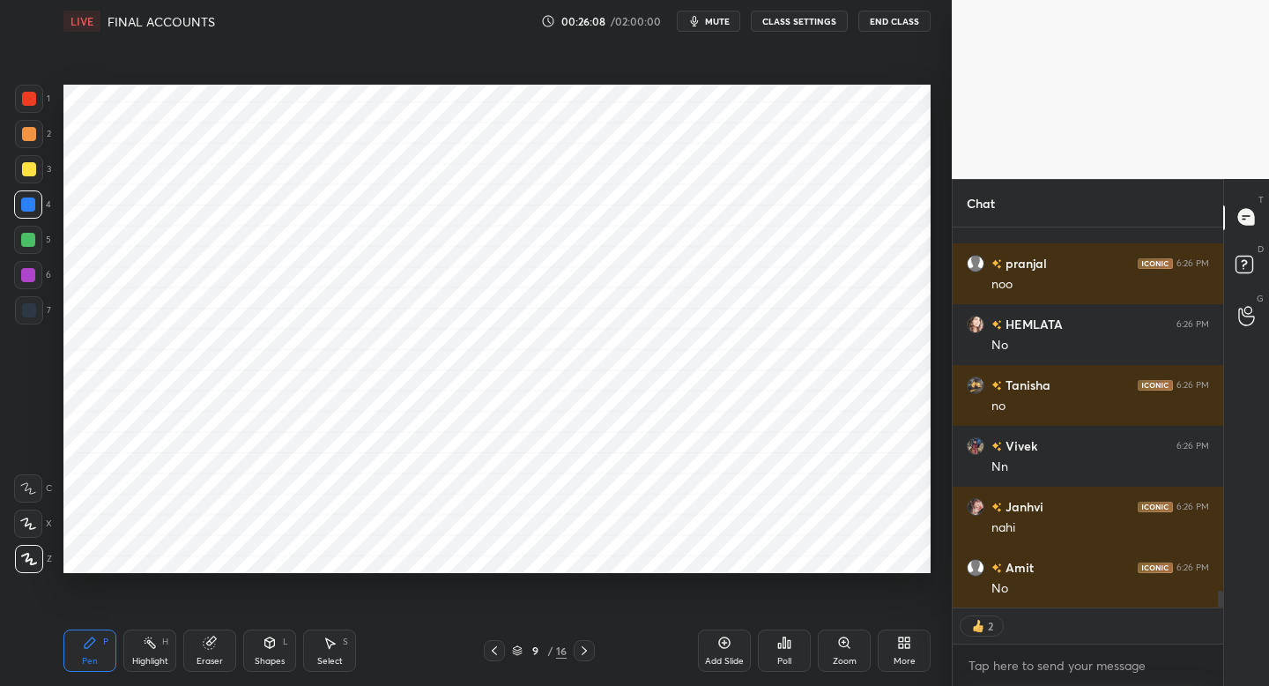
click at [28, 303] on div at bounding box center [29, 310] width 14 height 14
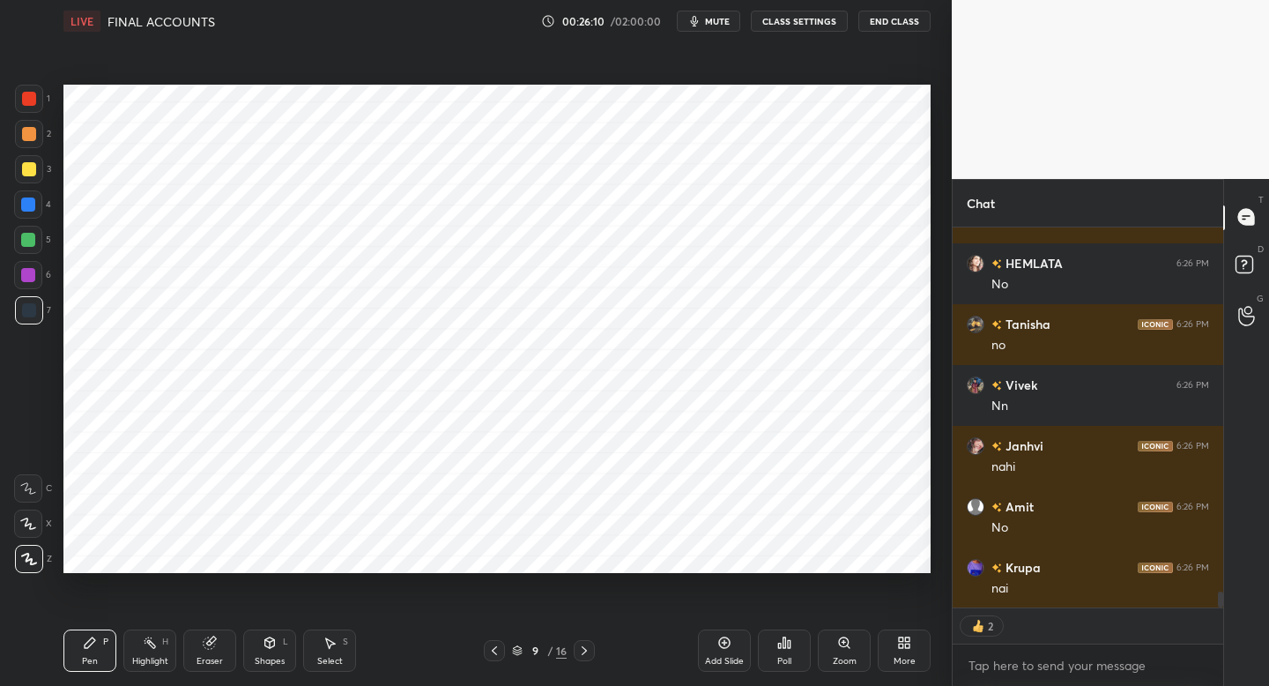
type textarea "x"
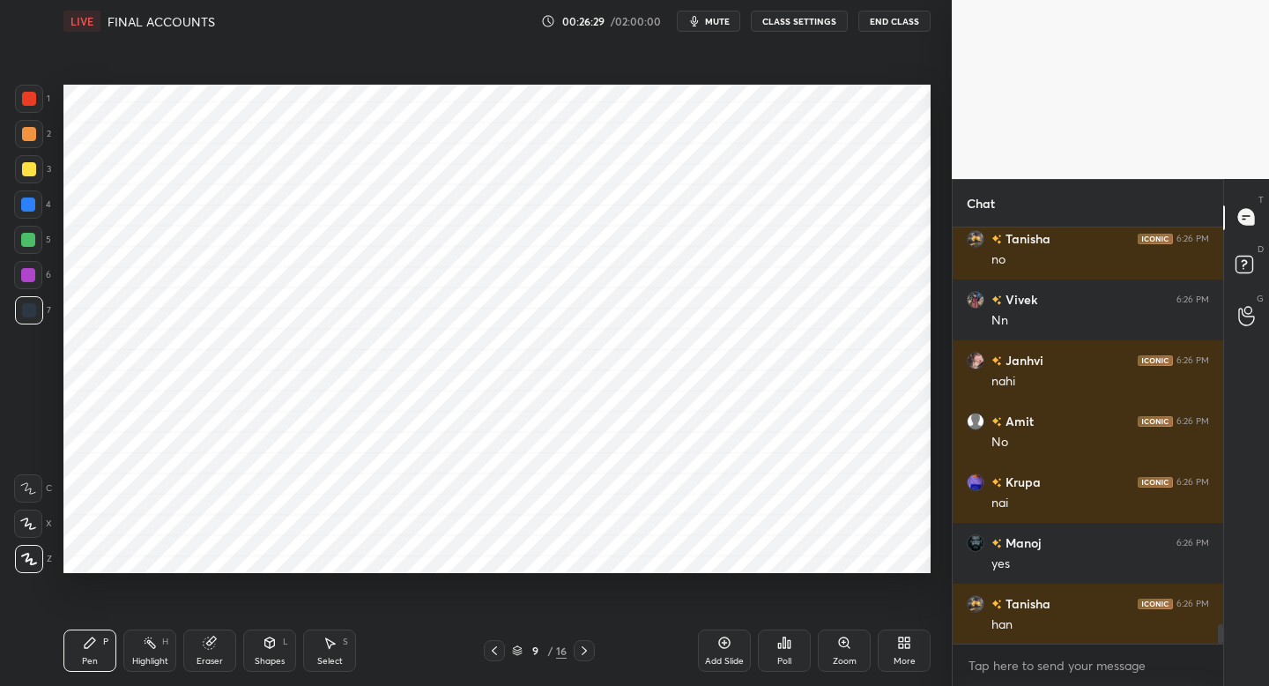
scroll to position [8654, 0]
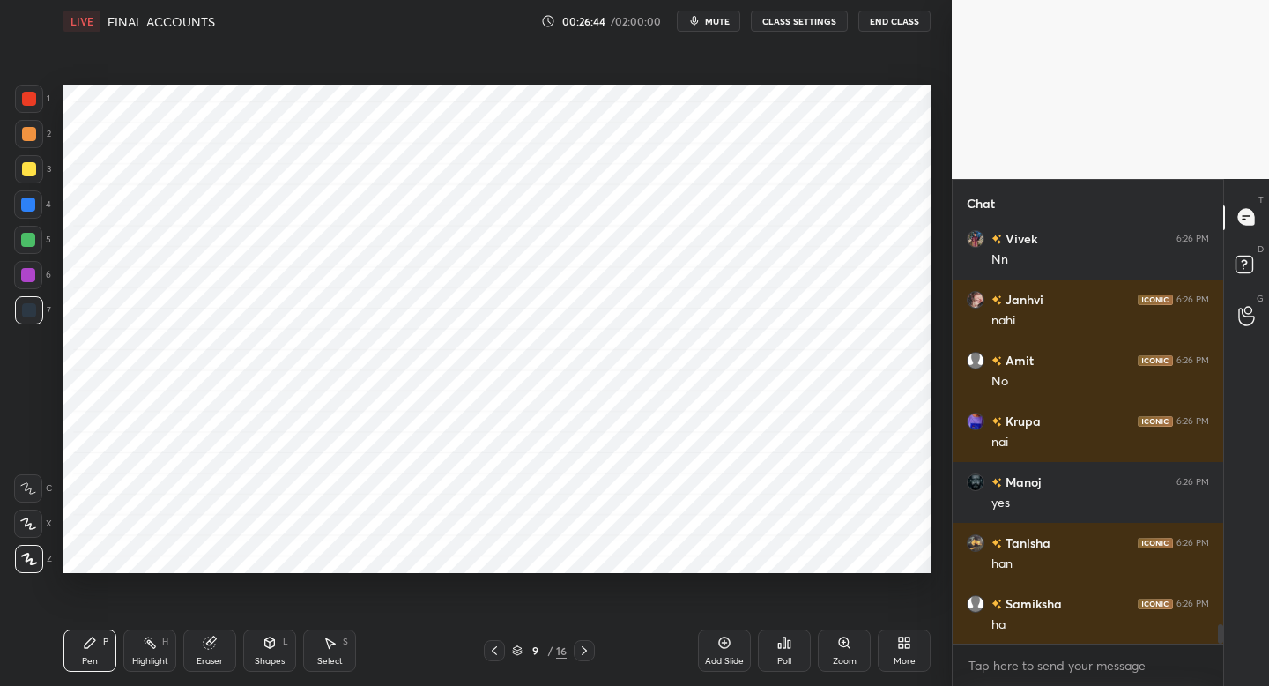
drag, startPoint x: 734, startPoint y: 650, endPoint x: 722, endPoint y: 643, distance: 14.2
click at [723, 643] on div "Add Slide" at bounding box center [724, 650] width 53 height 42
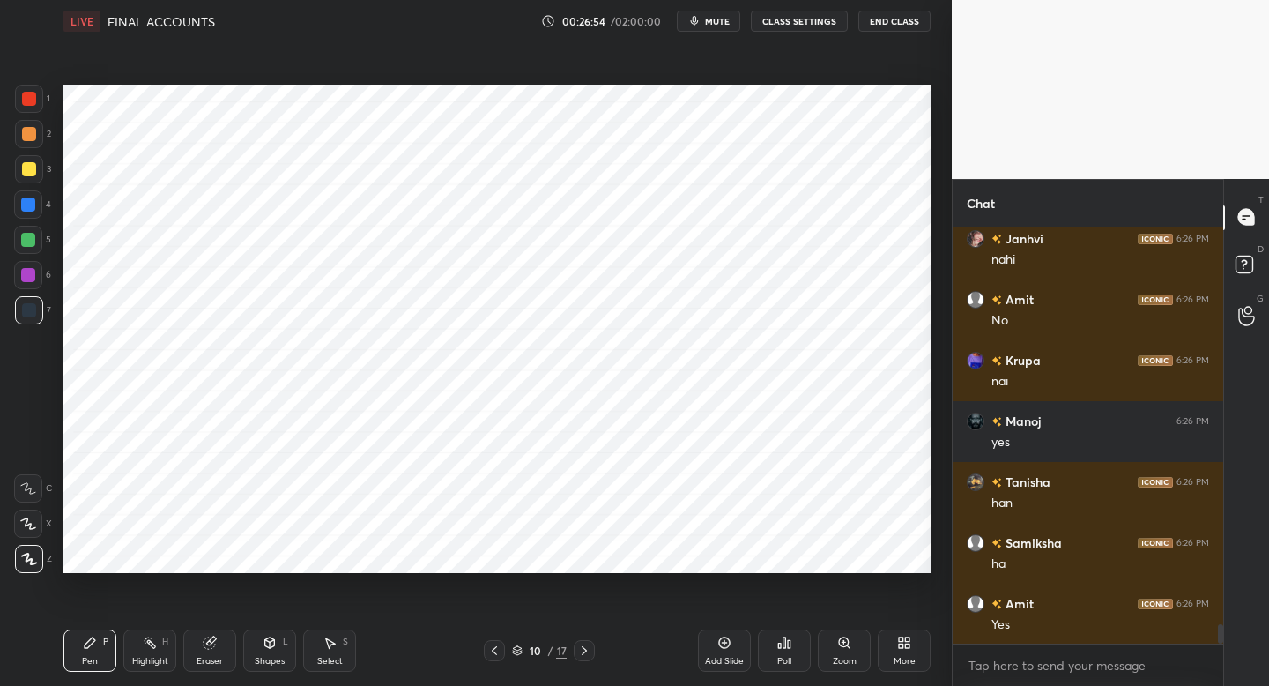
click at [41, 204] on div at bounding box center [28, 204] width 28 height 28
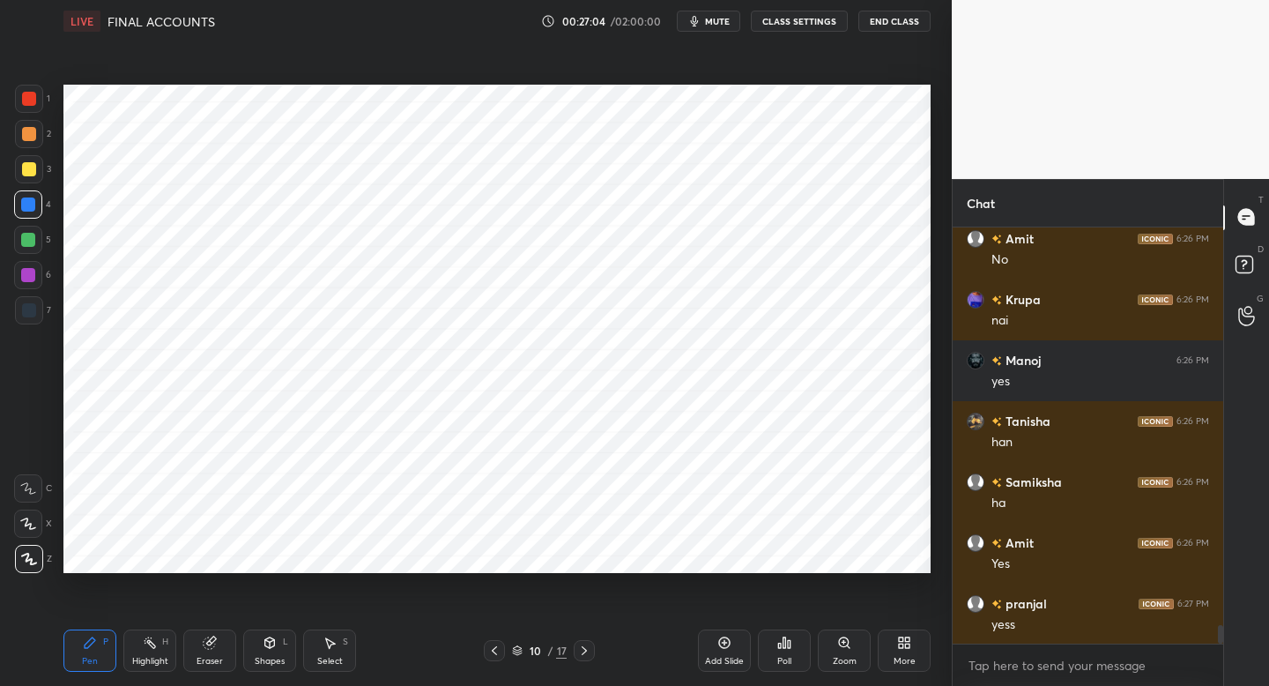
click at [41, 277] on div at bounding box center [28, 275] width 28 height 28
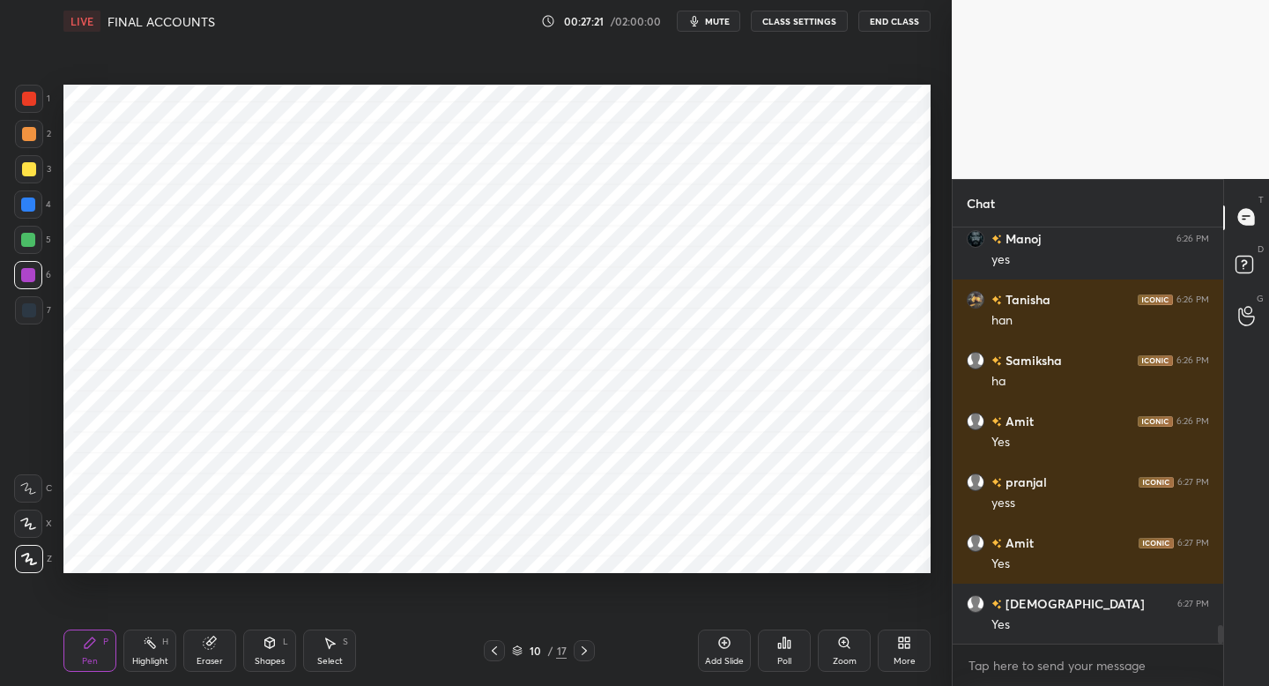
scroll to position [8958, 0]
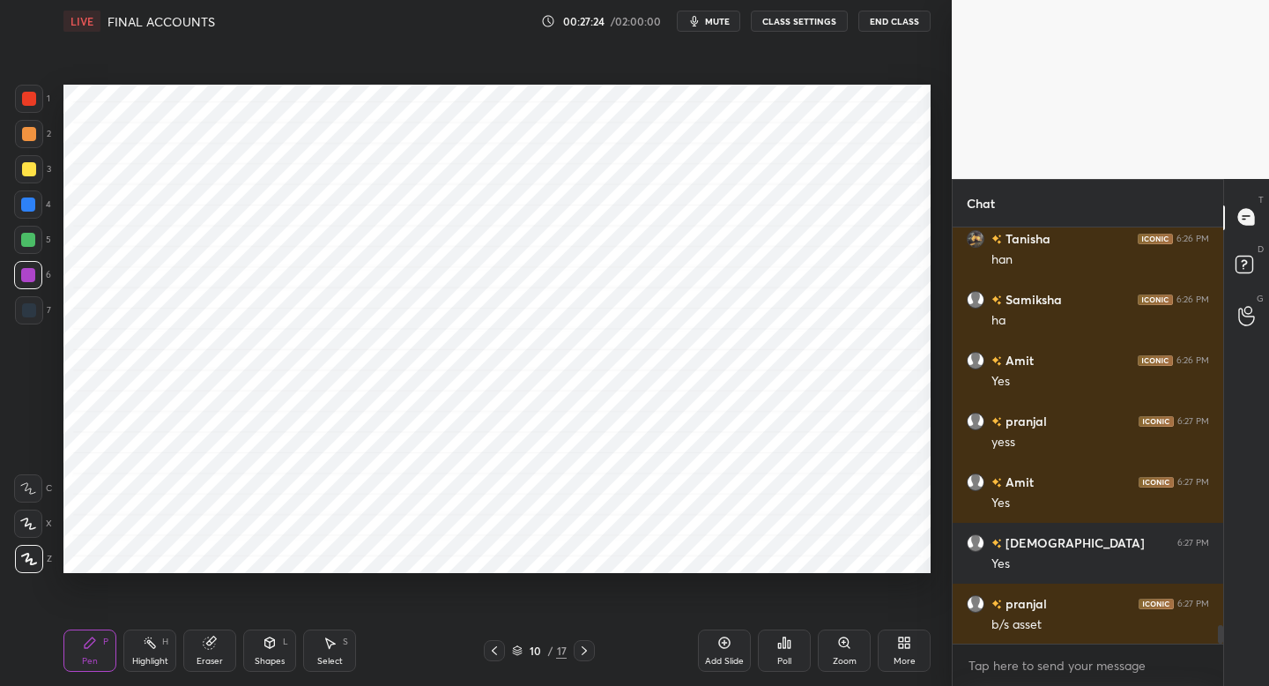
click at [28, 240] on div at bounding box center [28, 240] width 14 height 14
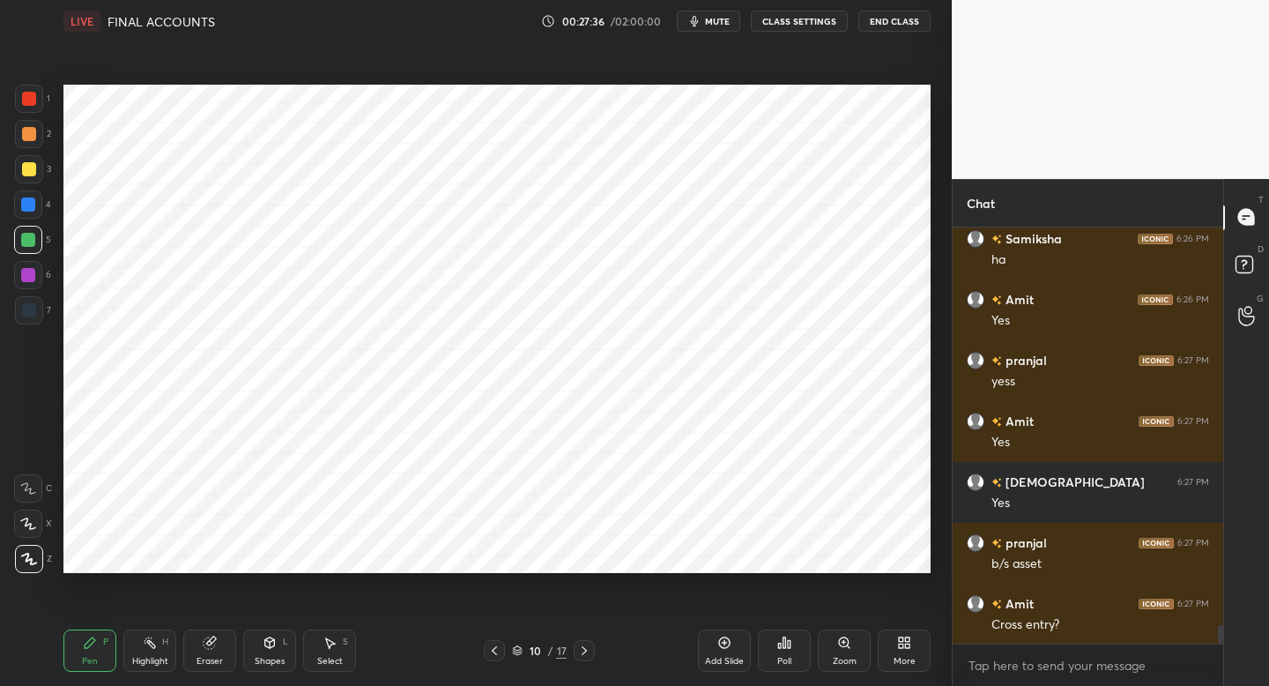
scroll to position [9080, 0]
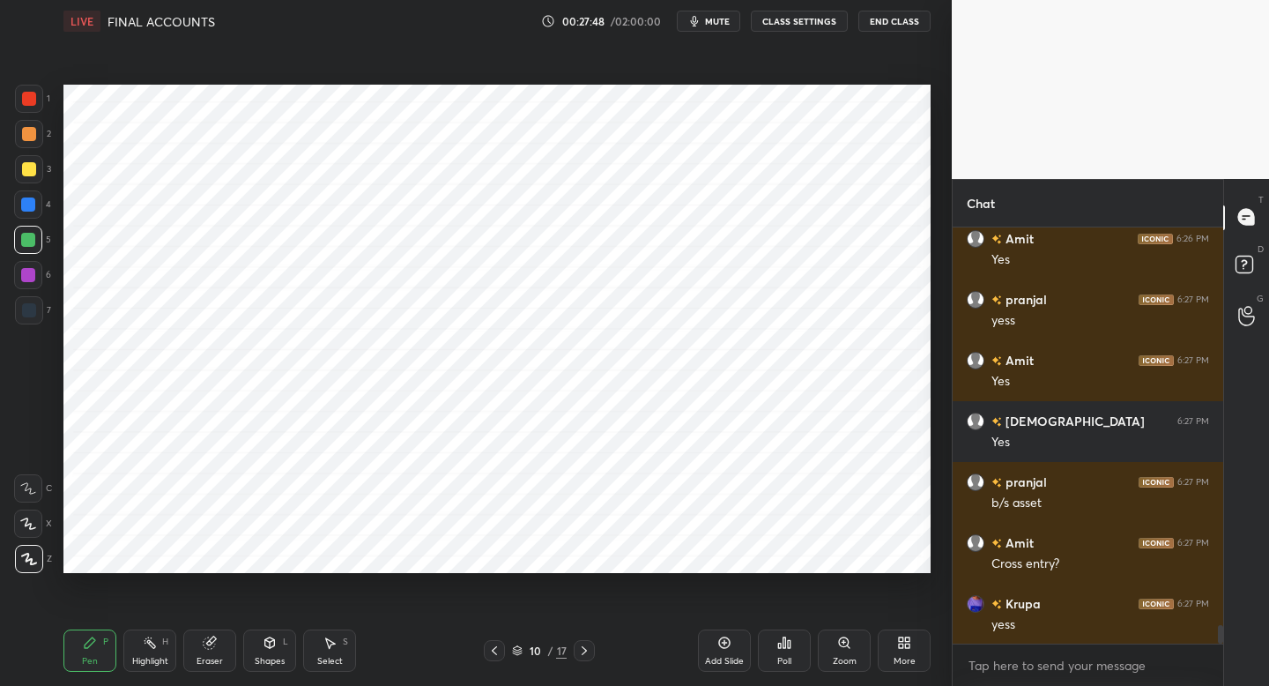
click at [33, 282] on div at bounding box center [28, 275] width 28 height 28
click at [38, 110] on div at bounding box center [29, 99] width 28 height 28
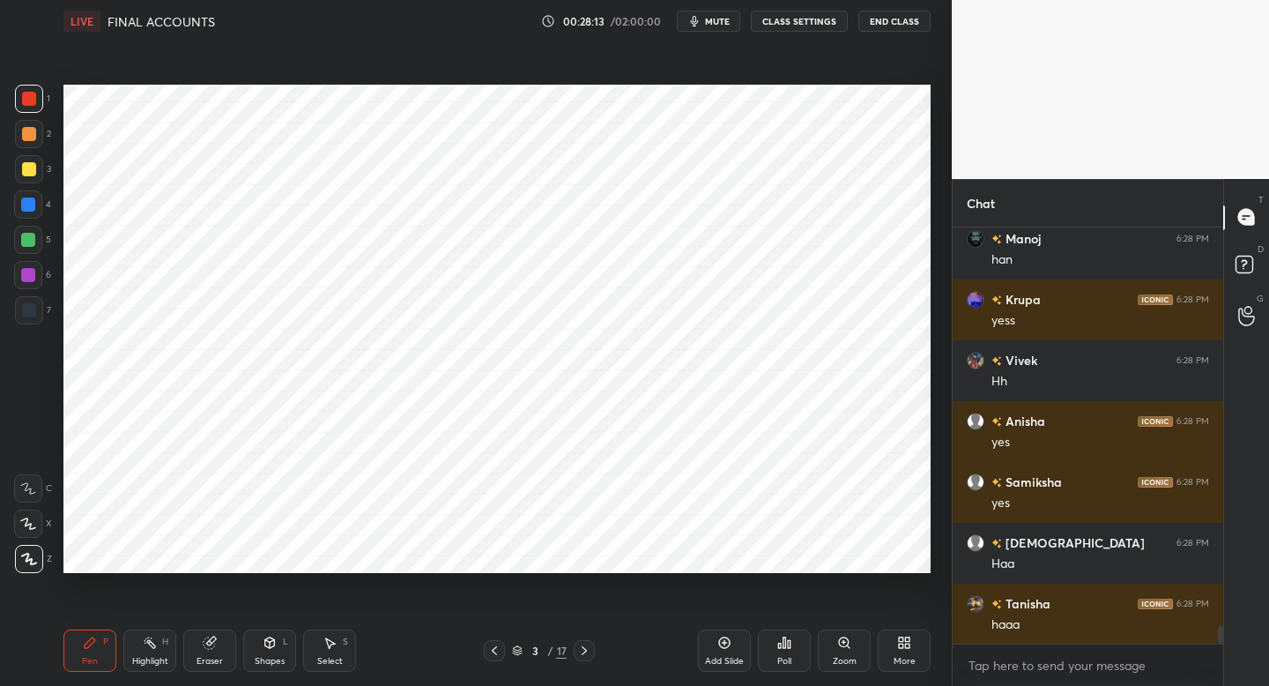
scroll to position [9627, 0]
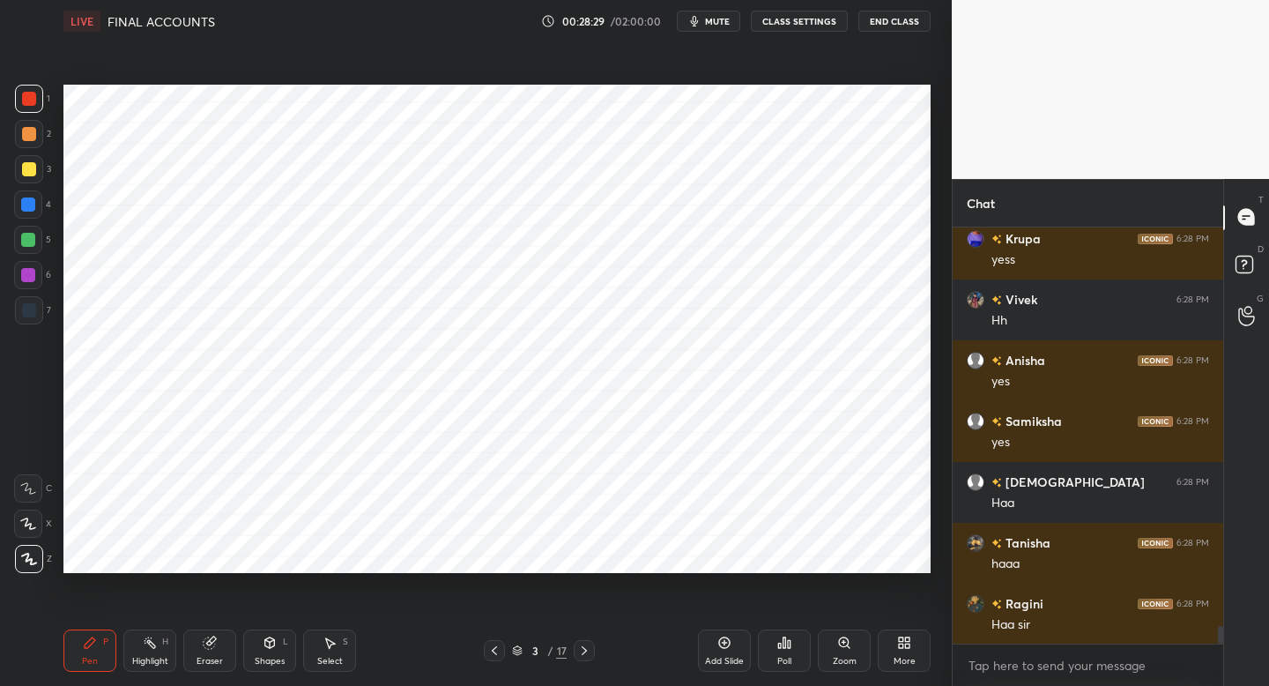
click at [714, 25] on span "mute" at bounding box center [717, 21] width 25 height 12
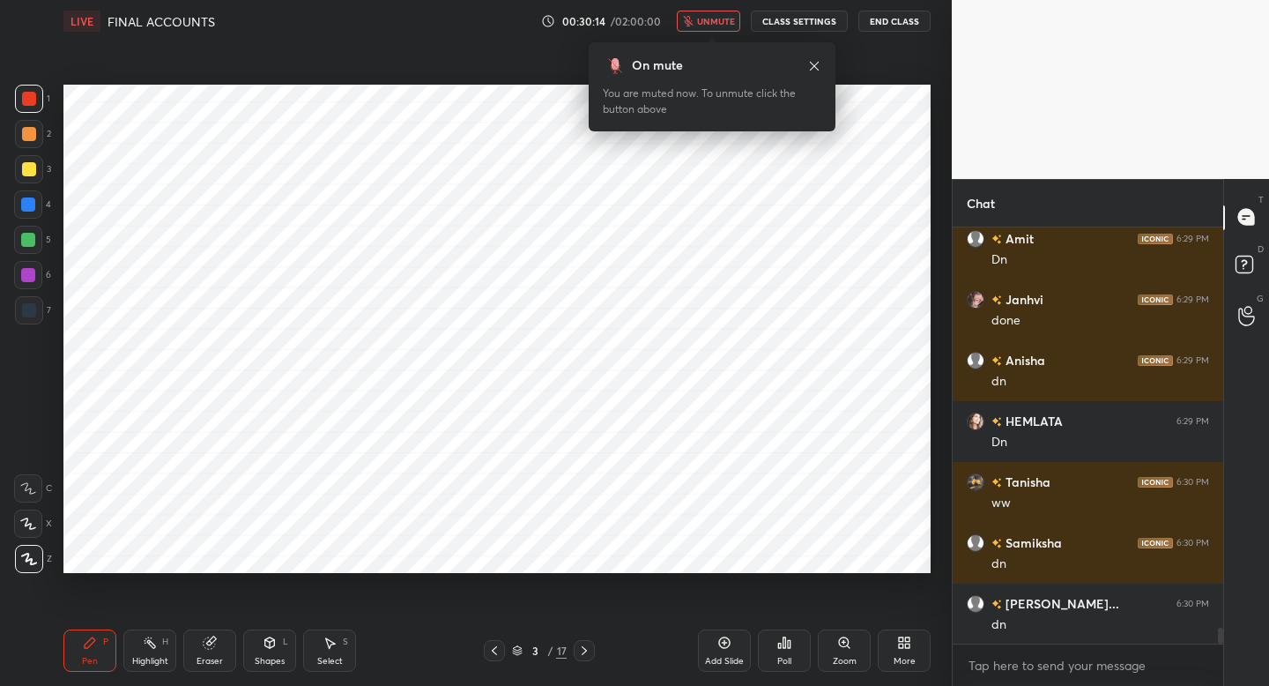
scroll to position [10357, 0]
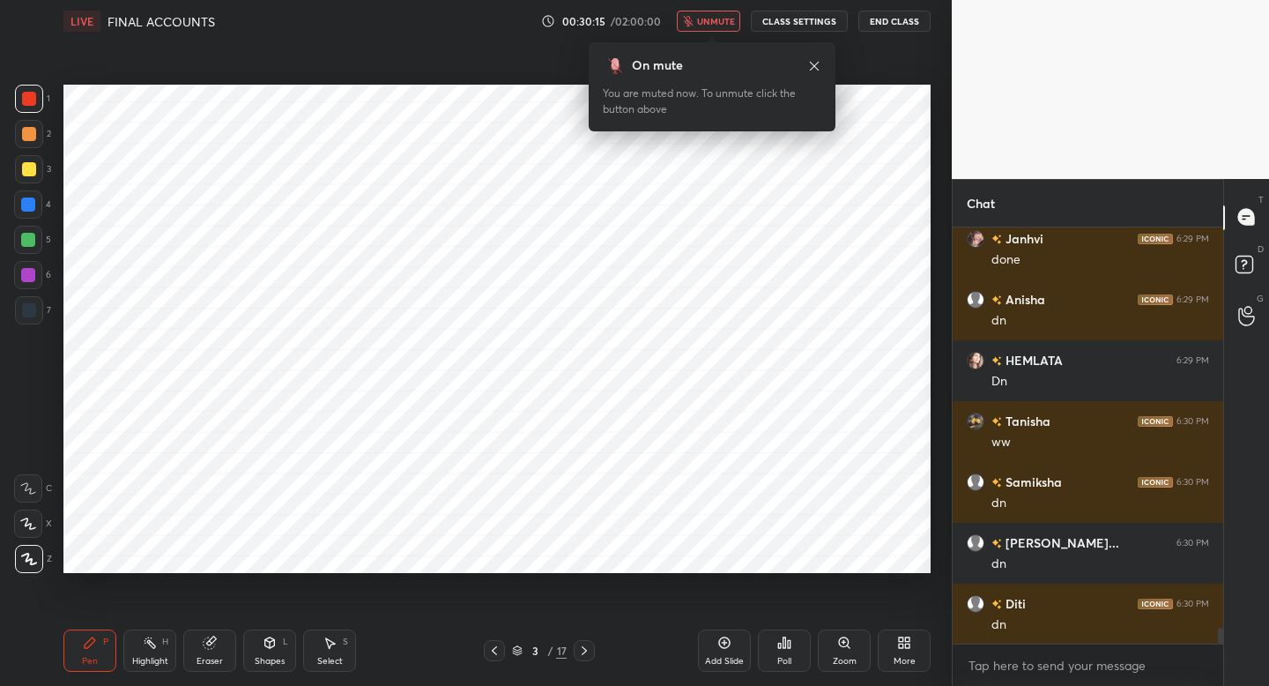
click at [714, 25] on span "unmute" at bounding box center [716, 21] width 38 height 12
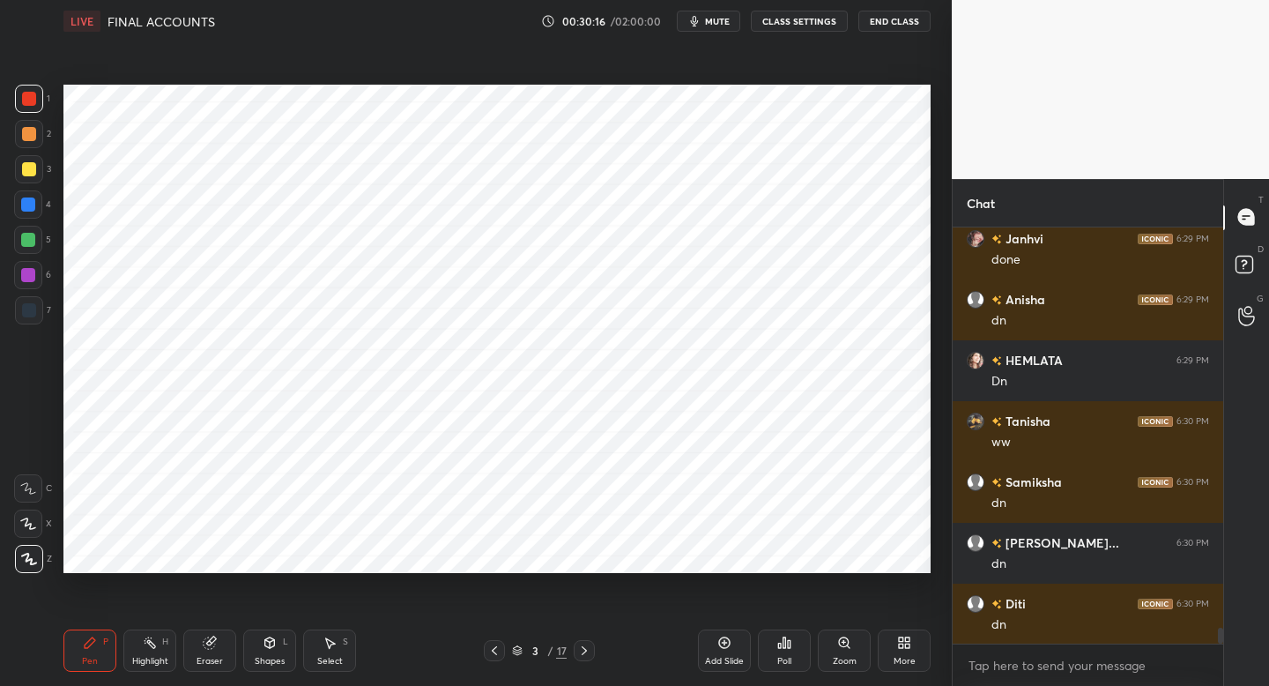
click at [714, 25] on span "mute" at bounding box center [717, 21] width 25 height 12
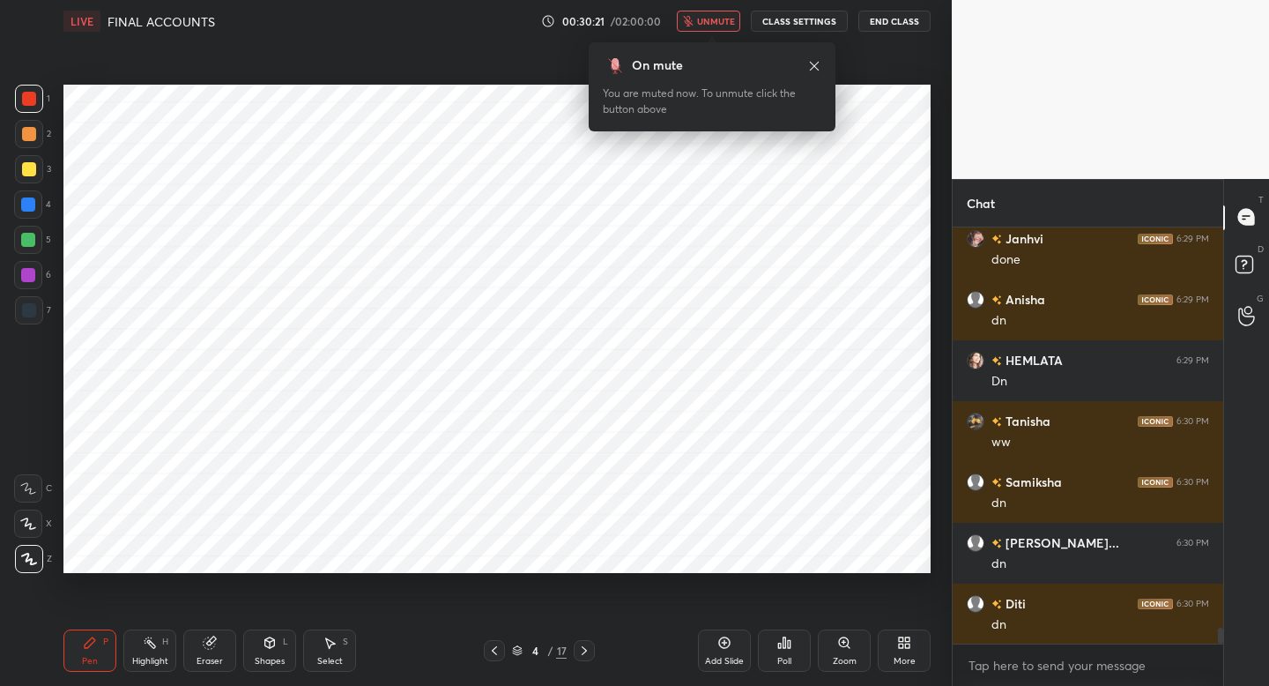
scroll to position [10417, 0]
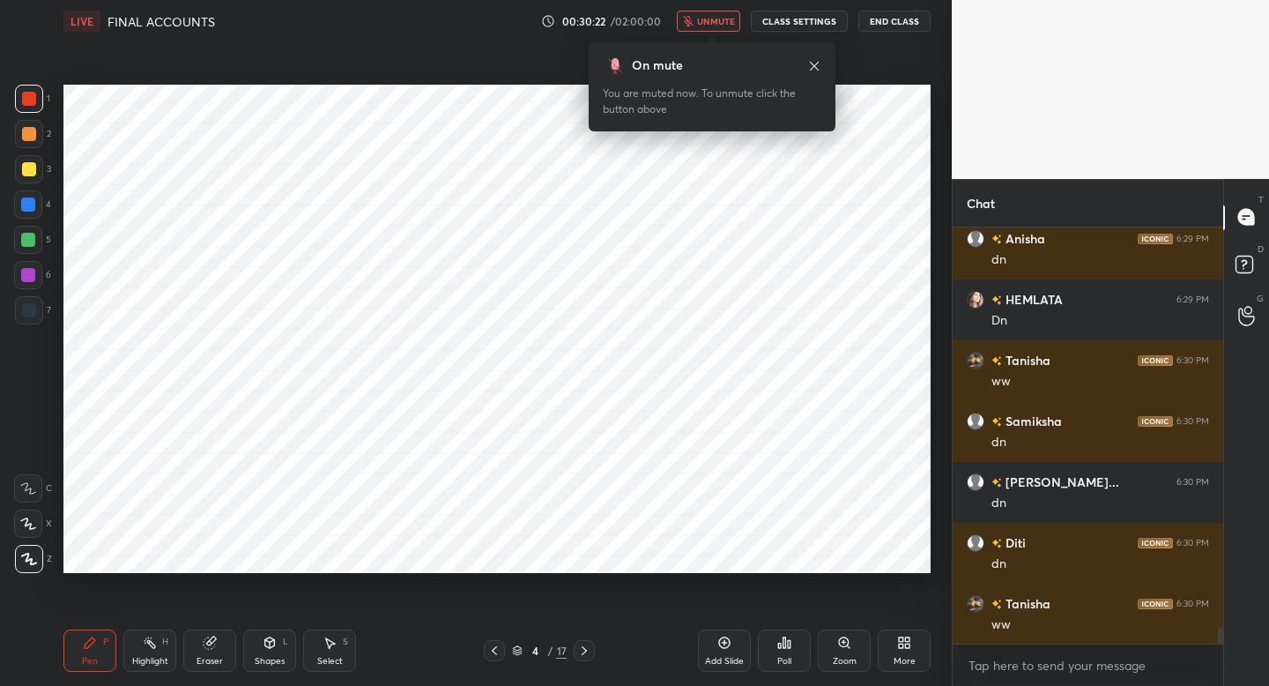
click at [714, 25] on span "unmute" at bounding box center [716, 21] width 38 height 12
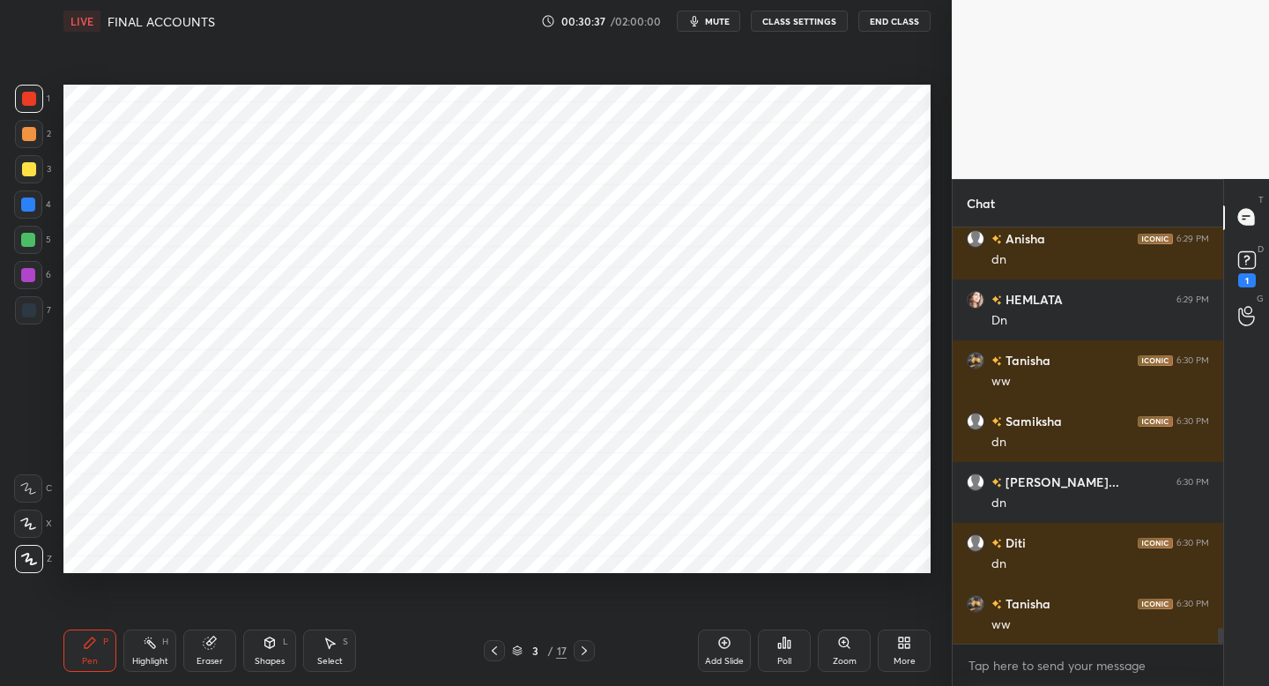
scroll to position [10493, 0]
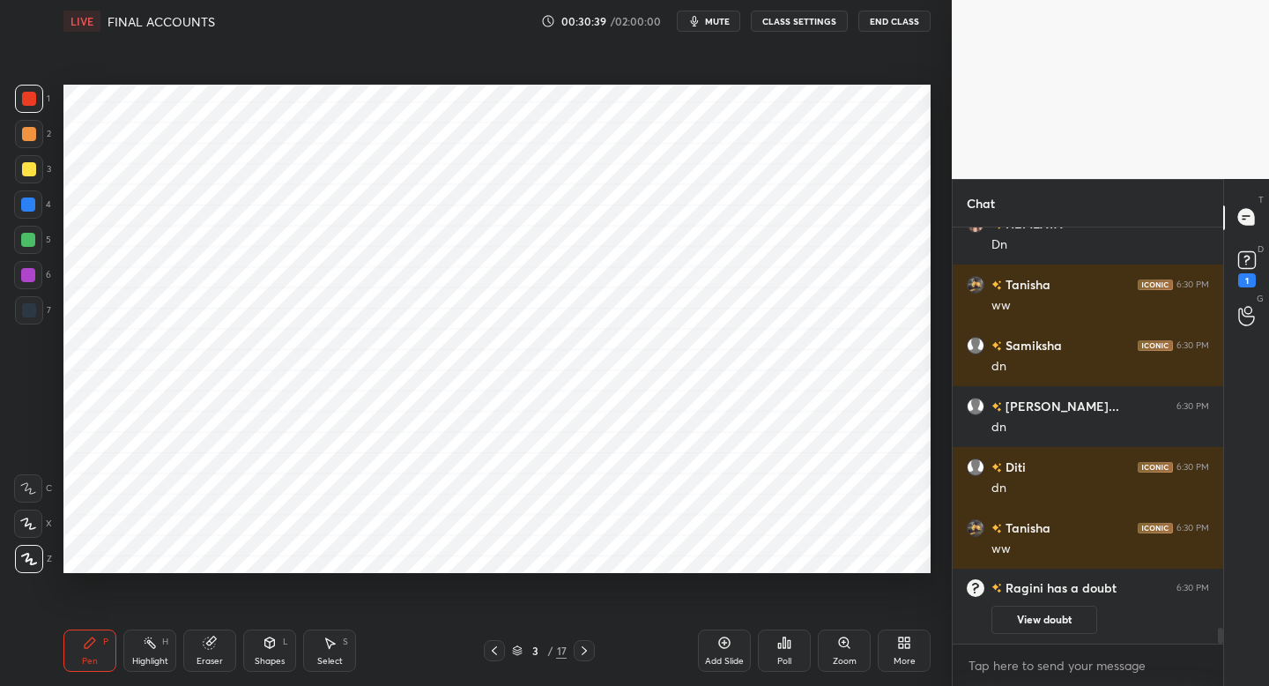
click at [714, 25] on span "mute" at bounding box center [717, 21] width 25 height 12
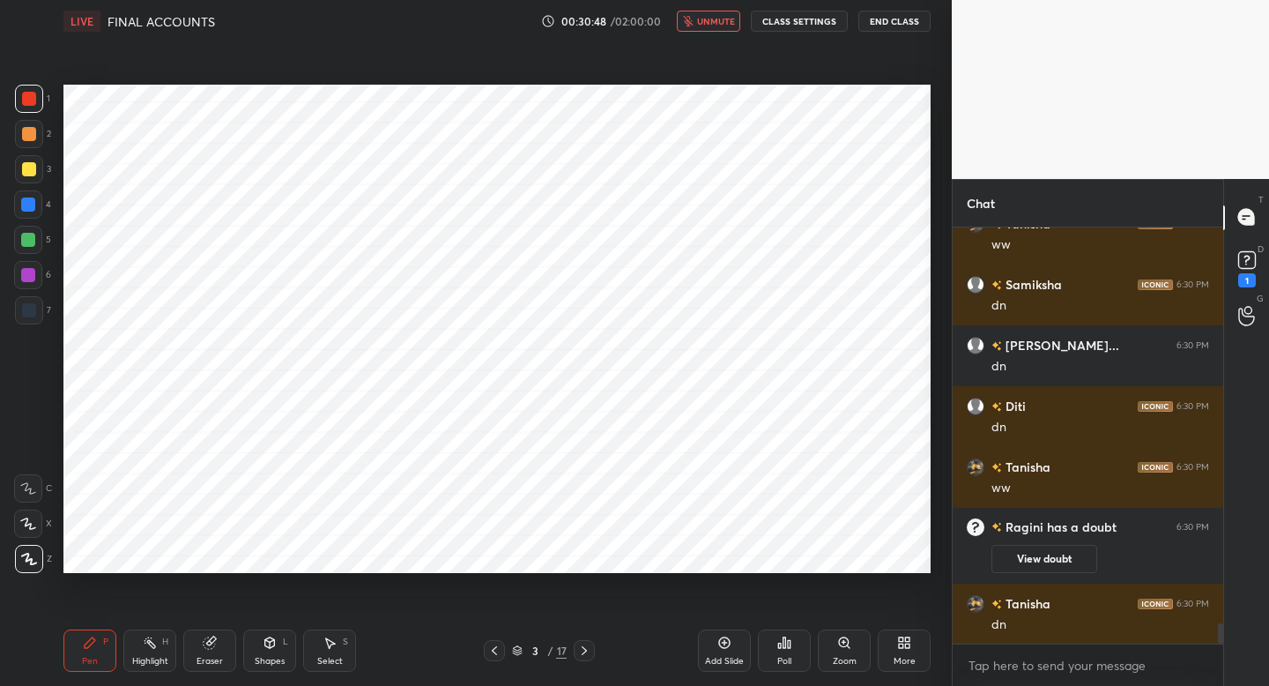
scroll to position [8040, 0]
click at [714, 25] on span "unmute" at bounding box center [716, 21] width 38 height 12
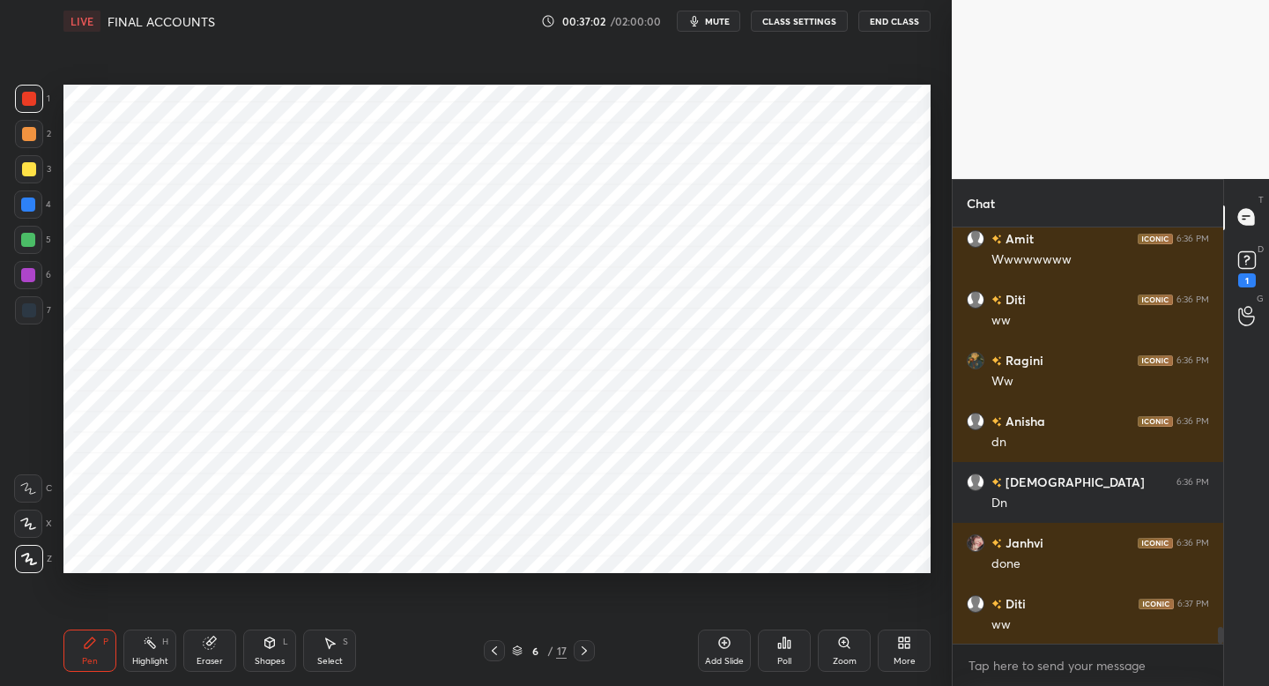
scroll to position [10015, 0]
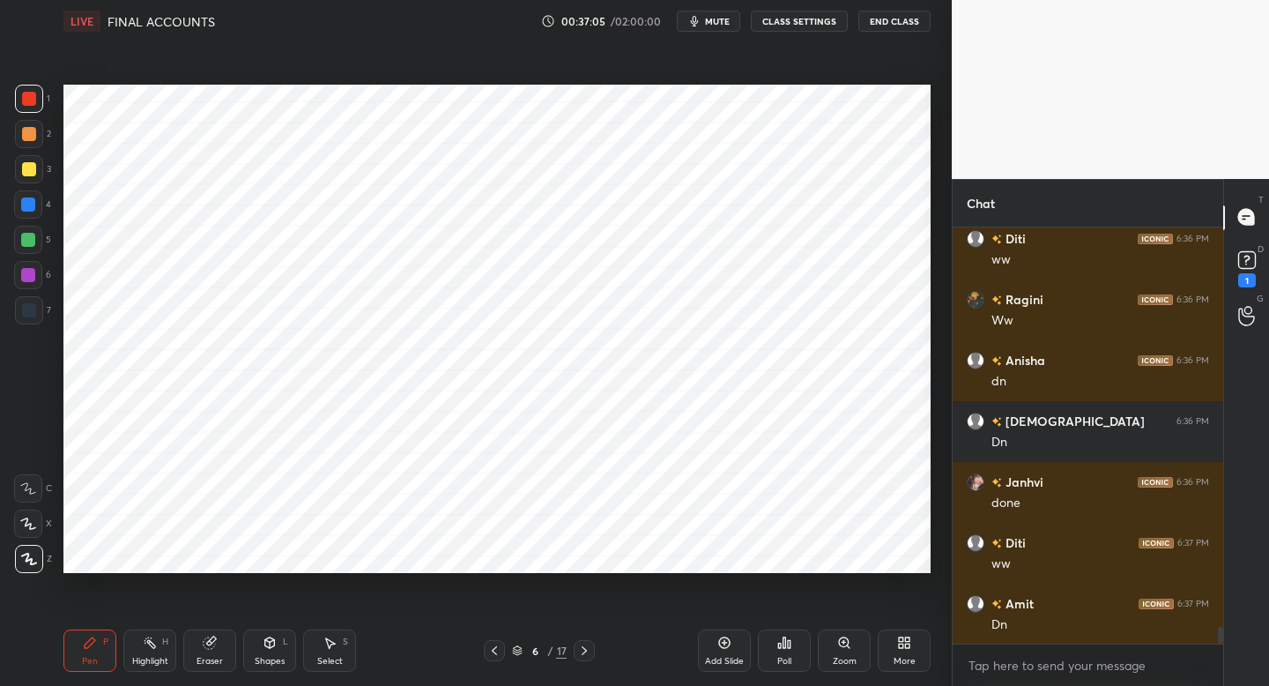
click at [714, 25] on span "mute" at bounding box center [717, 21] width 25 height 12
click at [714, 25] on span "unmute" at bounding box center [716, 21] width 38 height 12
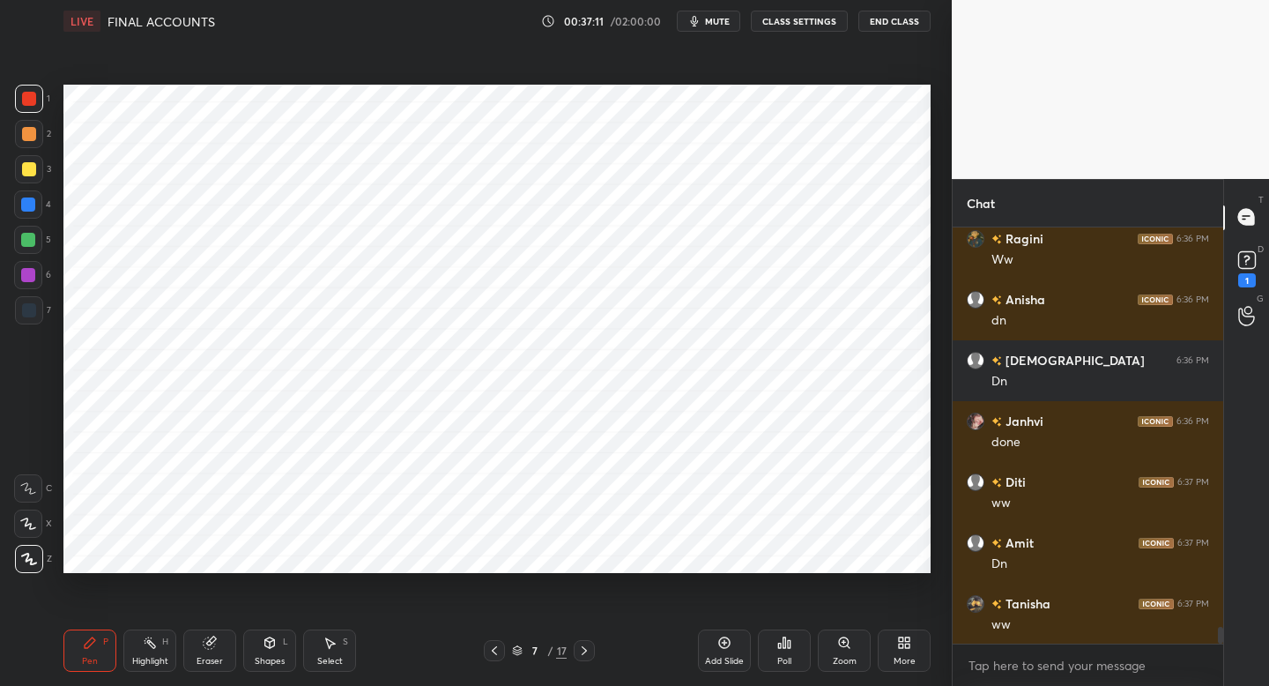
click at [714, 25] on span "mute" at bounding box center [717, 21] width 25 height 12
click at [714, 25] on span "unmute" at bounding box center [716, 21] width 38 height 12
click at [714, 25] on span "mute" at bounding box center [717, 21] width 25 height 12
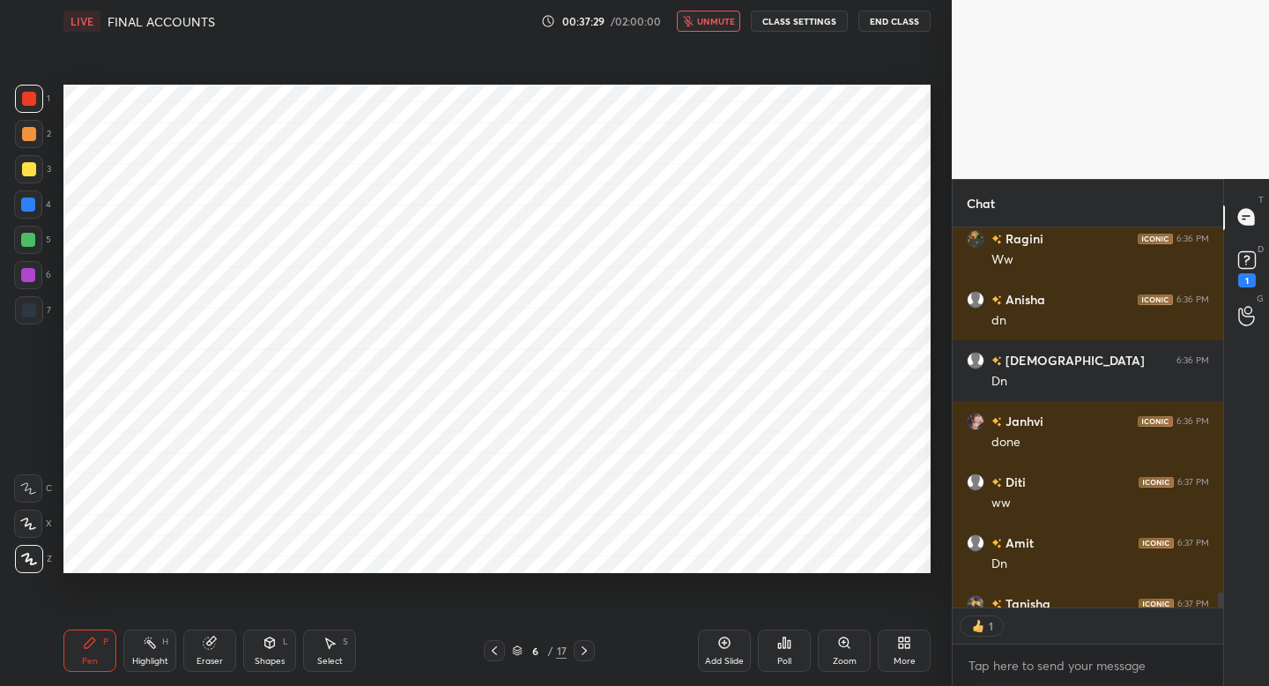
click at [714, 25] on span "unmute" at bounding box center [716, 21] width 38 height 12
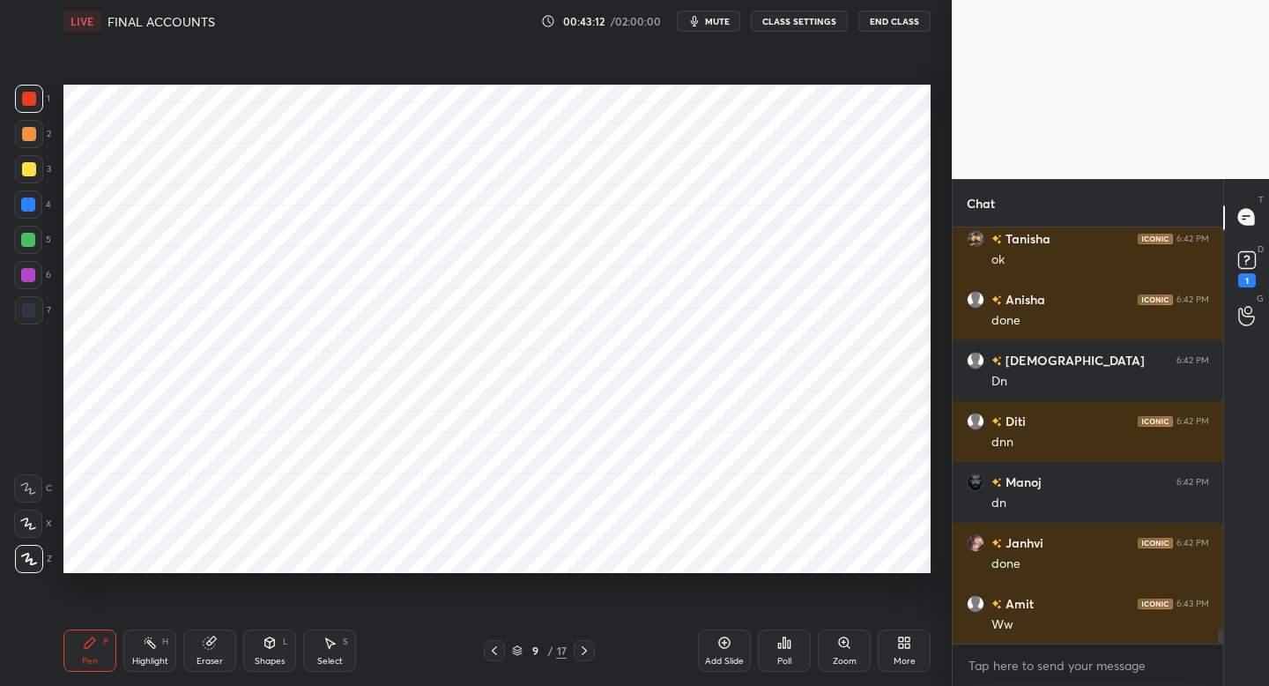
scroll to position [11729, 0]
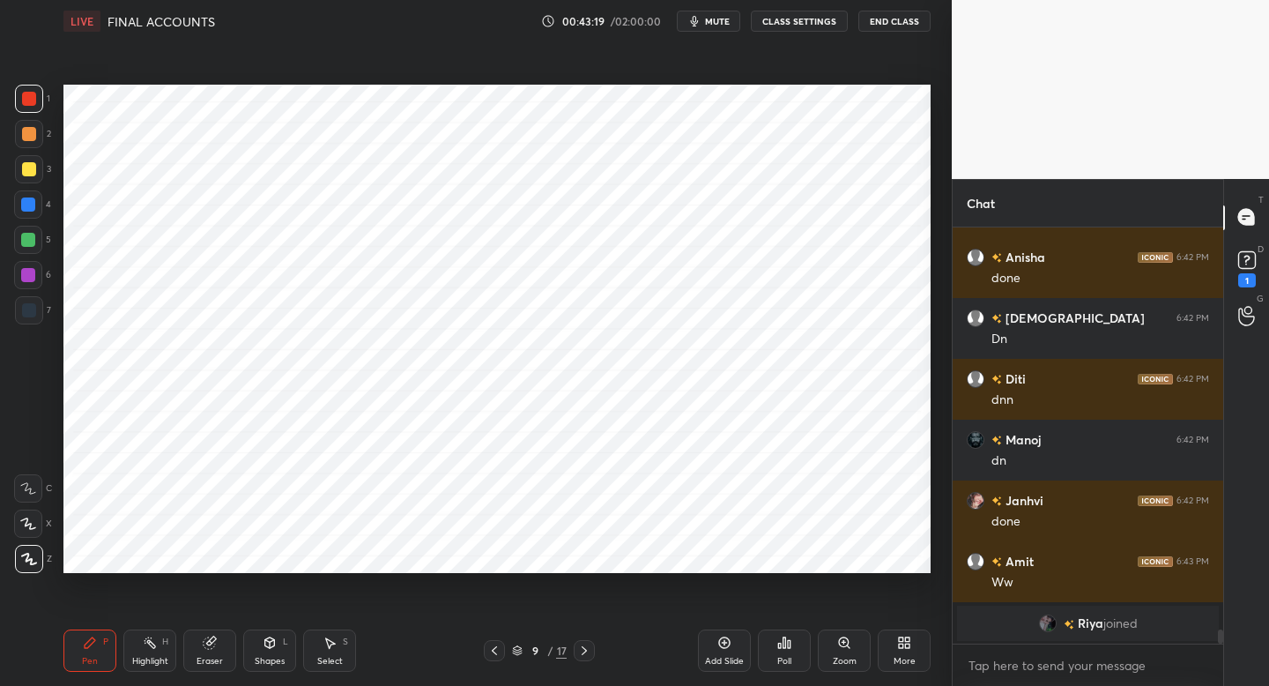
click at [723, 647] on div "Add Slide" at bounding box center [724, 650] width 53 height 42
click at [34, 315] on div at bounding box center [29, 310] width 28 height 28
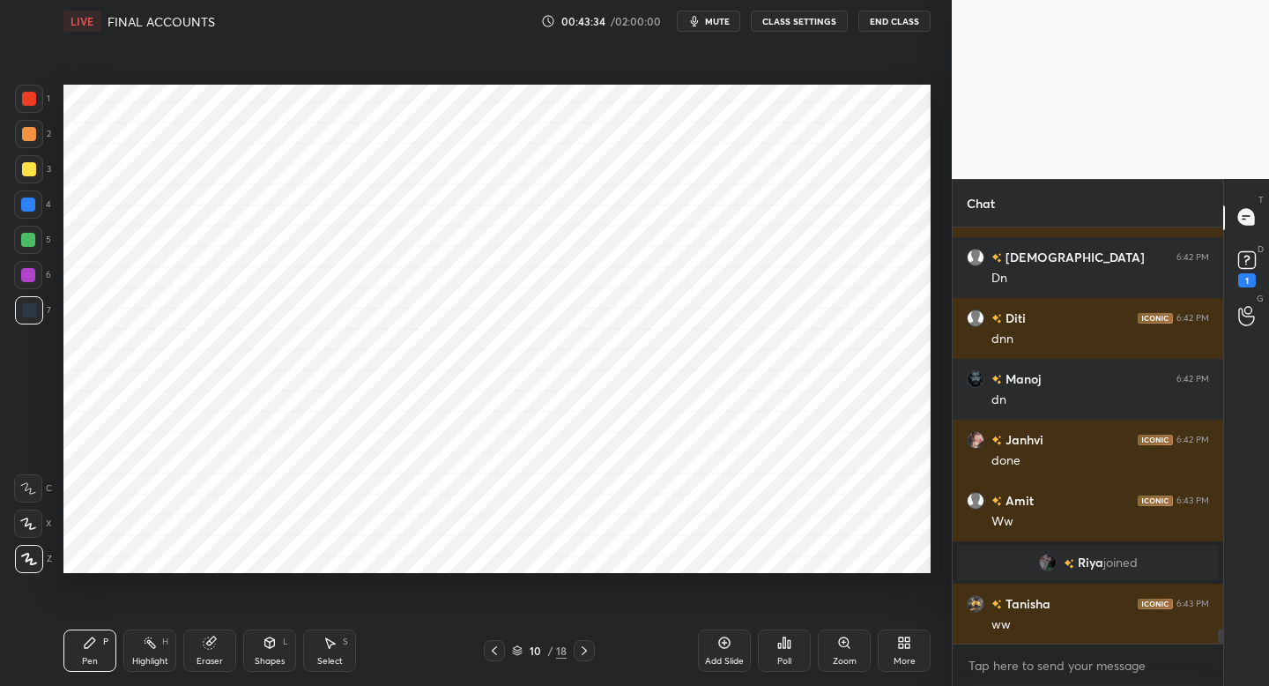
click at [266, 658] on div "Shapes" at bounding box center [270, 660] width 30 height 9
click at [94, 637] on icon at bounding box center [90, 642] width 14 height 14
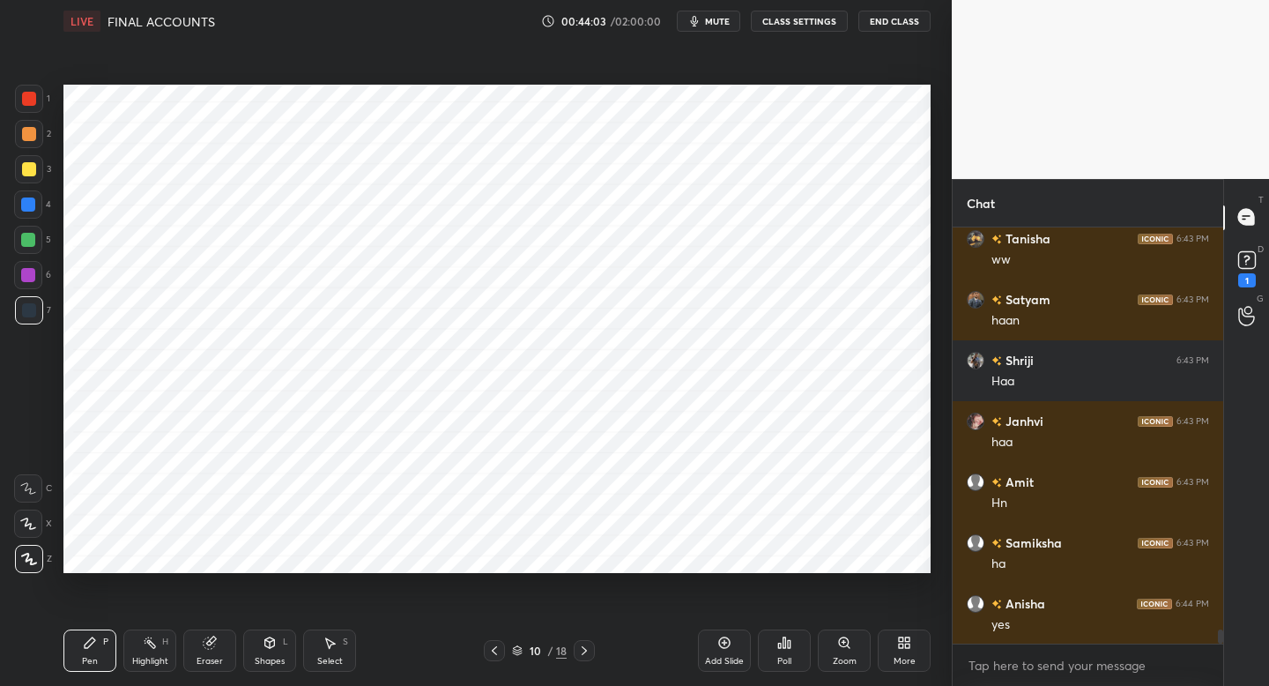
scroll to position [11780, 0]
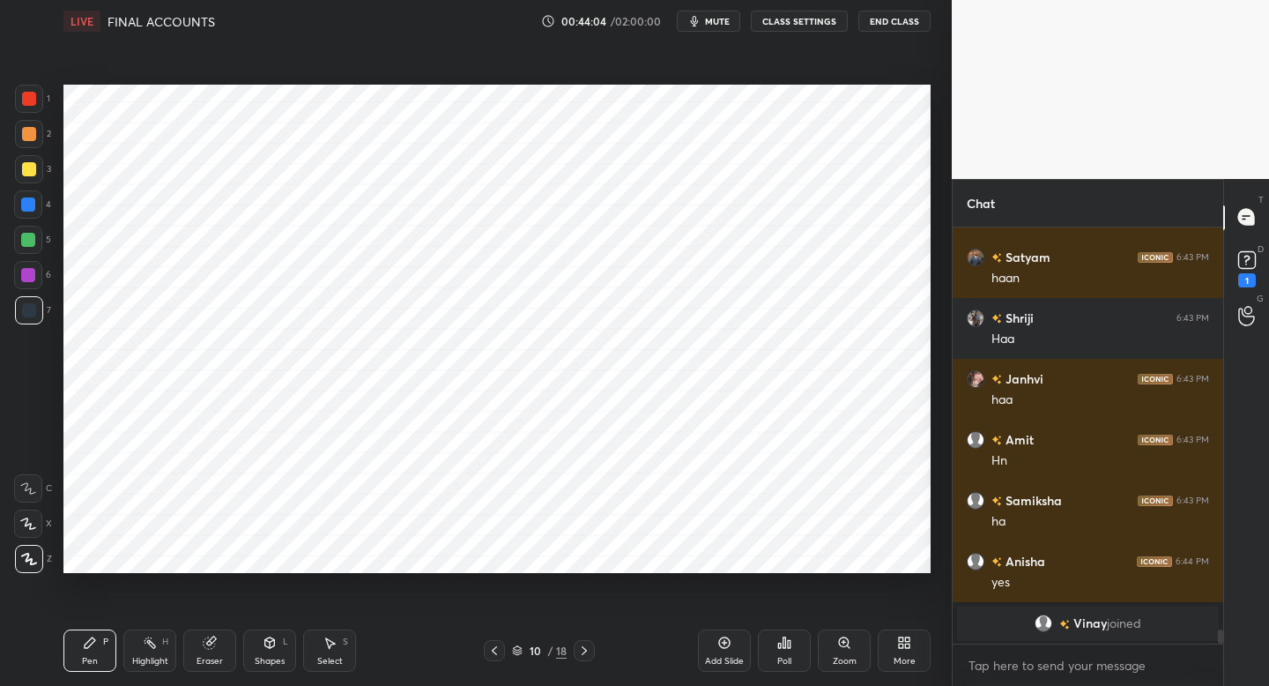
click at [272, 642] on icon at bounding box center [270, 642] width 10 height 11
click at [90, 653] on div "Pen P" at bounding box center [89, 650] width 53 height 42
click at [723, 634] on div "Add Slide" at bounding box center [724, 650] width 53 height 42
click at [34, 94] on div at bounding box center [29, 99] width 14 height 14
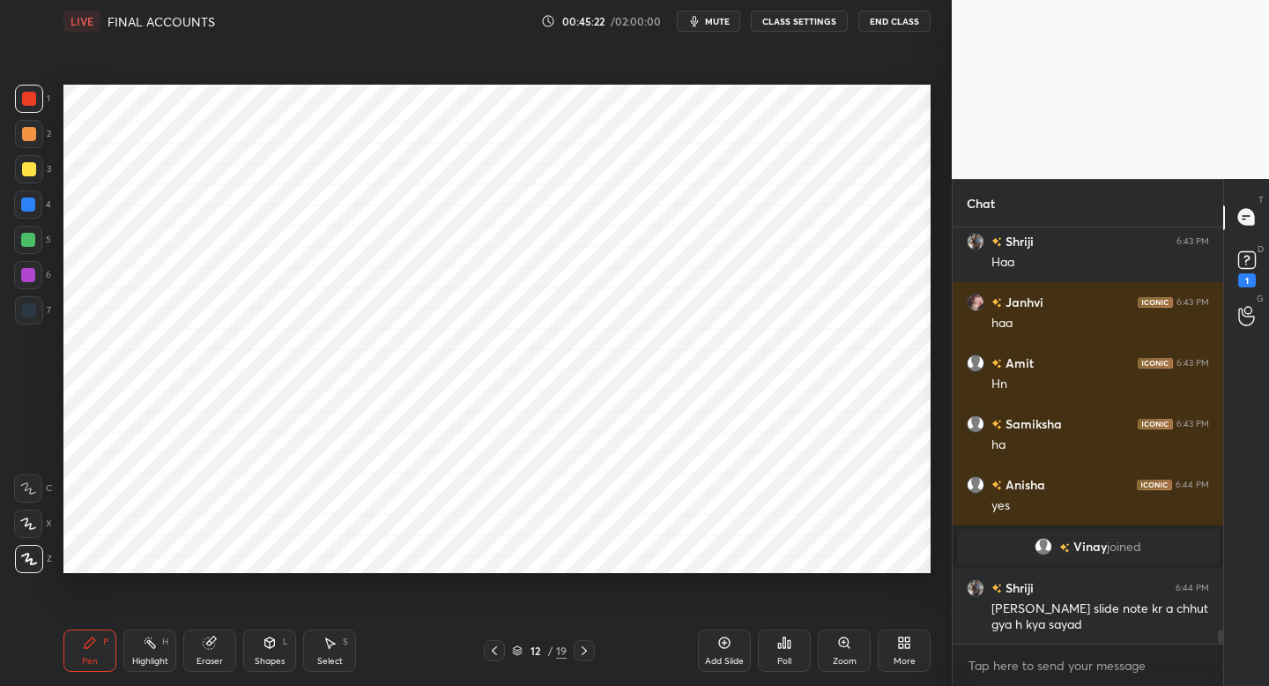
scroll to position [11800, 0]
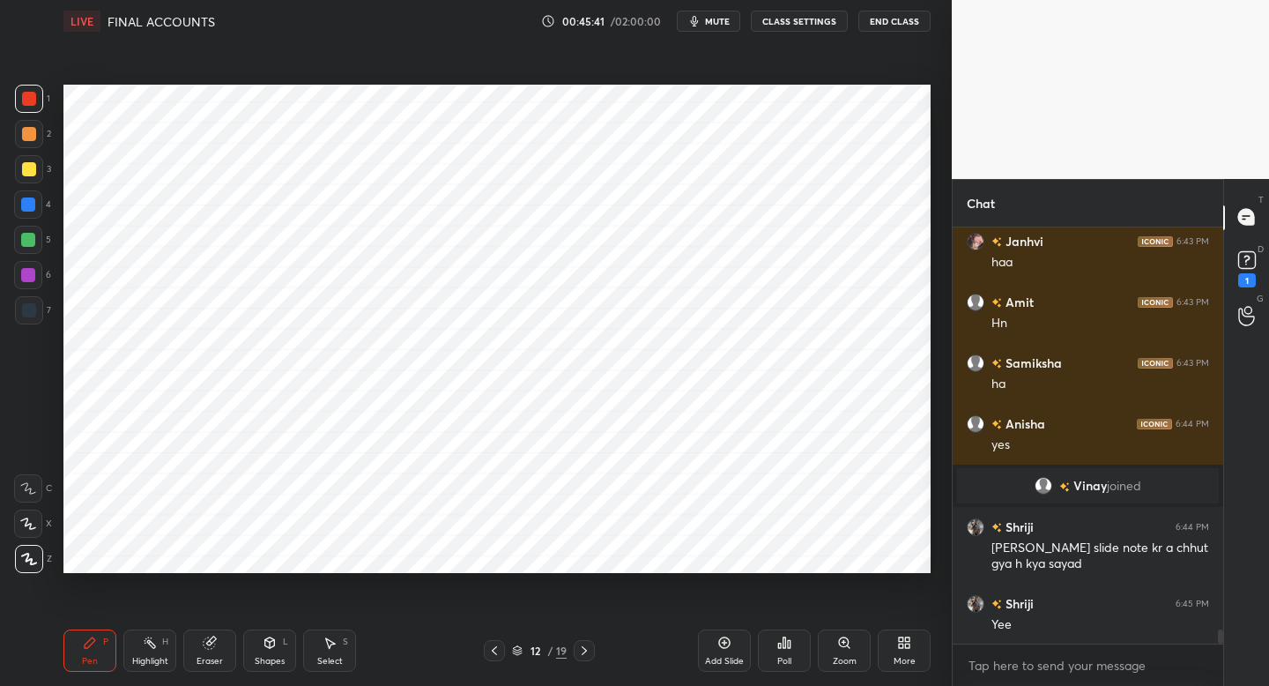
click at [710, 20] on span "mute" at bounding box center [717, 21] width 25 height 12
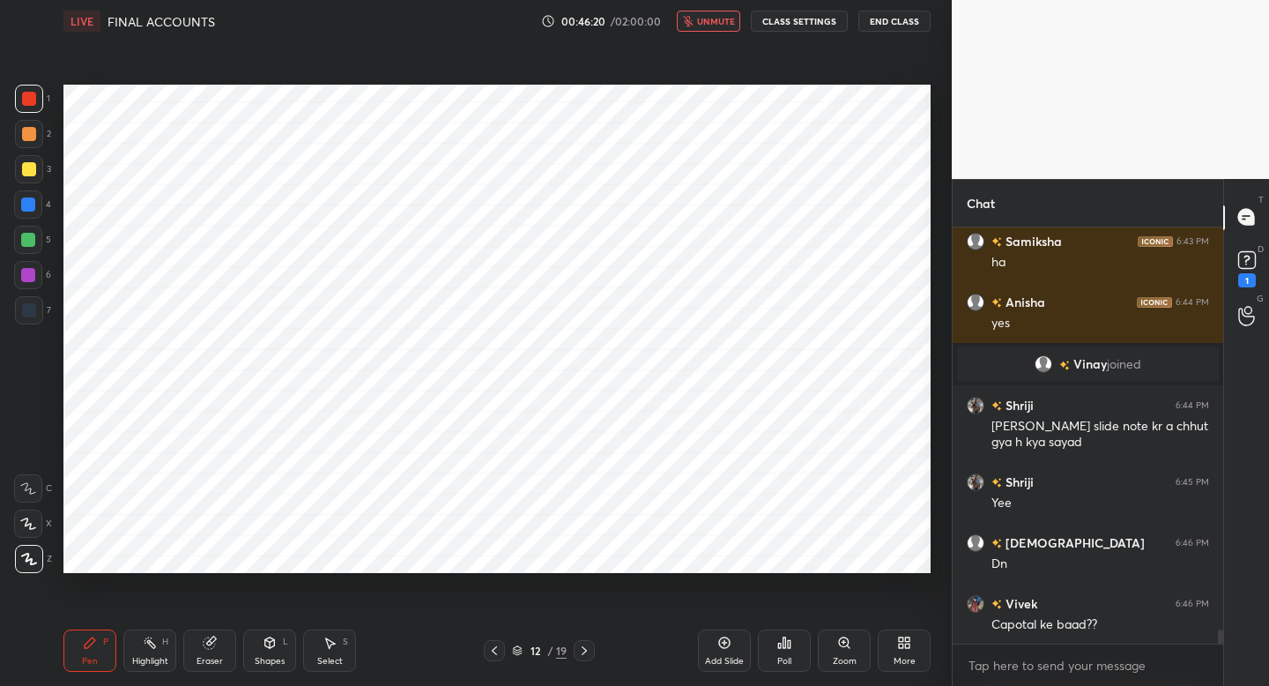
scroll to position [11982, 0]
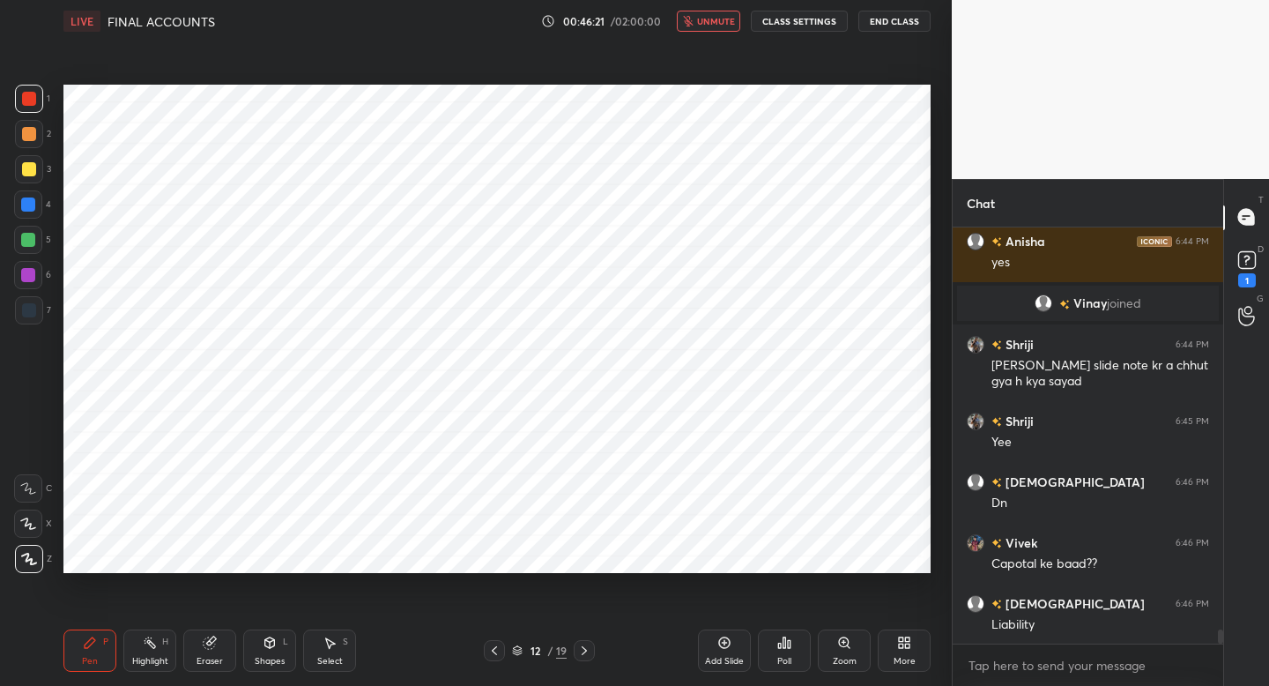
click at [710, 20] on span "unmute" at bounding box center [716, 21] width 38 height 12
click at [710, 20] on span "mute" at bounding box center [717, 21] width 25 height 12
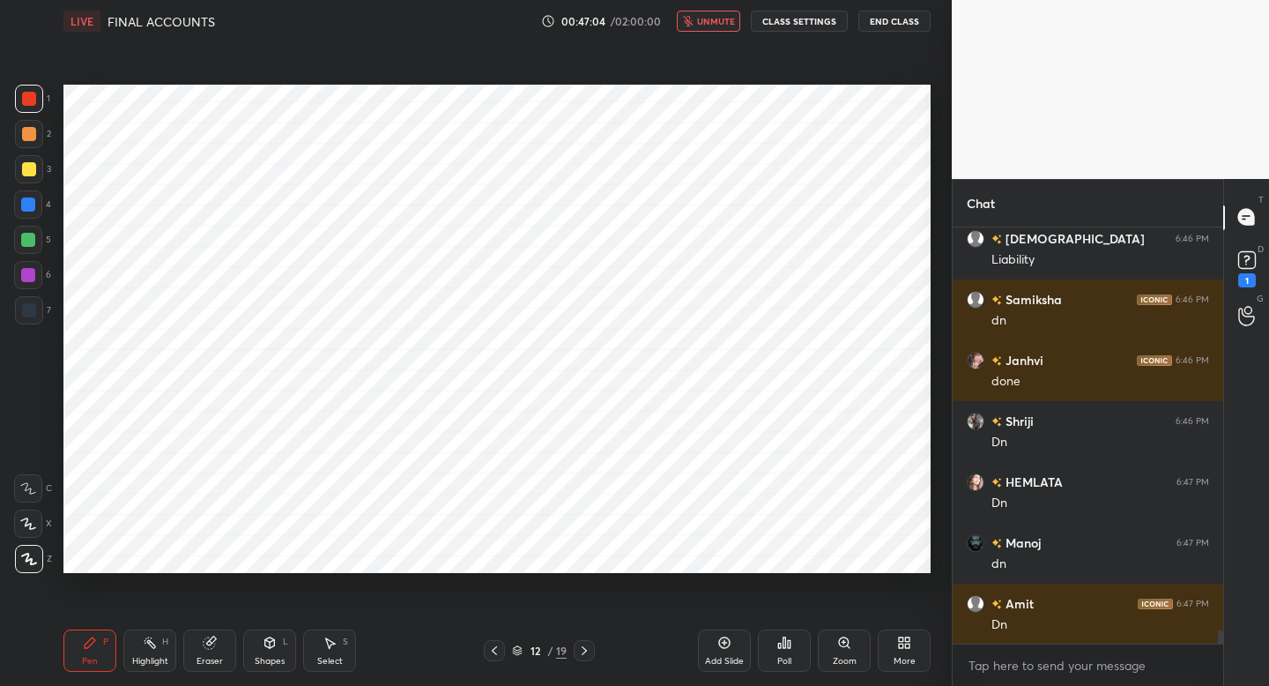
scroll to position [12408, 0]
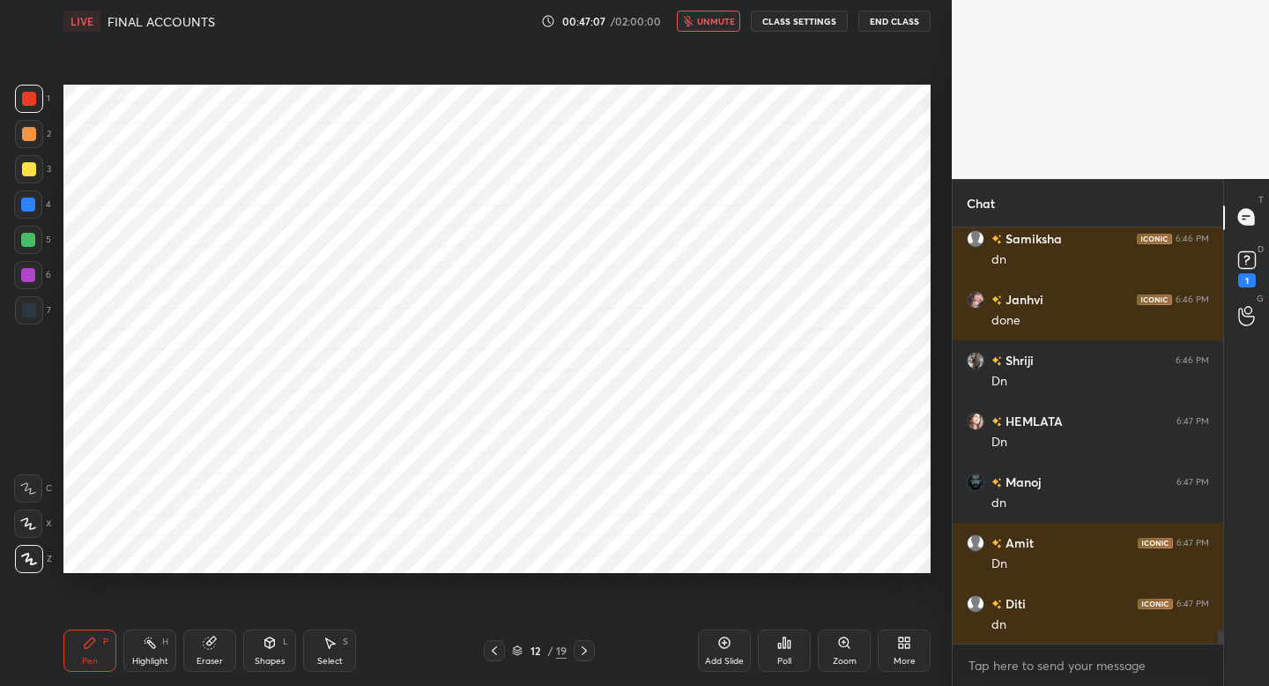
click at [710, 20] on span "unmute" at bounding box center [716, 21] width 38 height 12
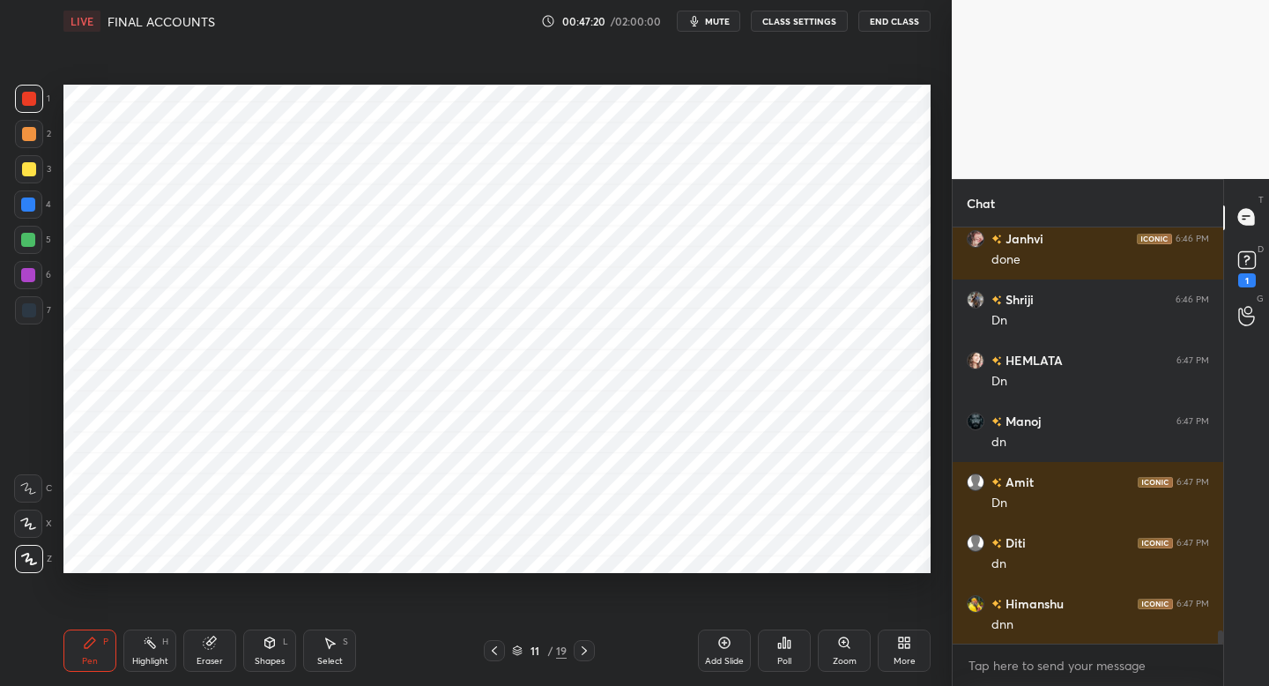
click at [29, 315] on div at bounding box center [29, 310] width 14 height 14
click at [30, 283] on div at bounding box center [28, 275] width 28 height 28
click at [717, 652] on div "Add Slide" at bounding box center [724, 650] width 53 height 42
click at [38, 241] on div at bounding box center [28, 240] width 28 height 28
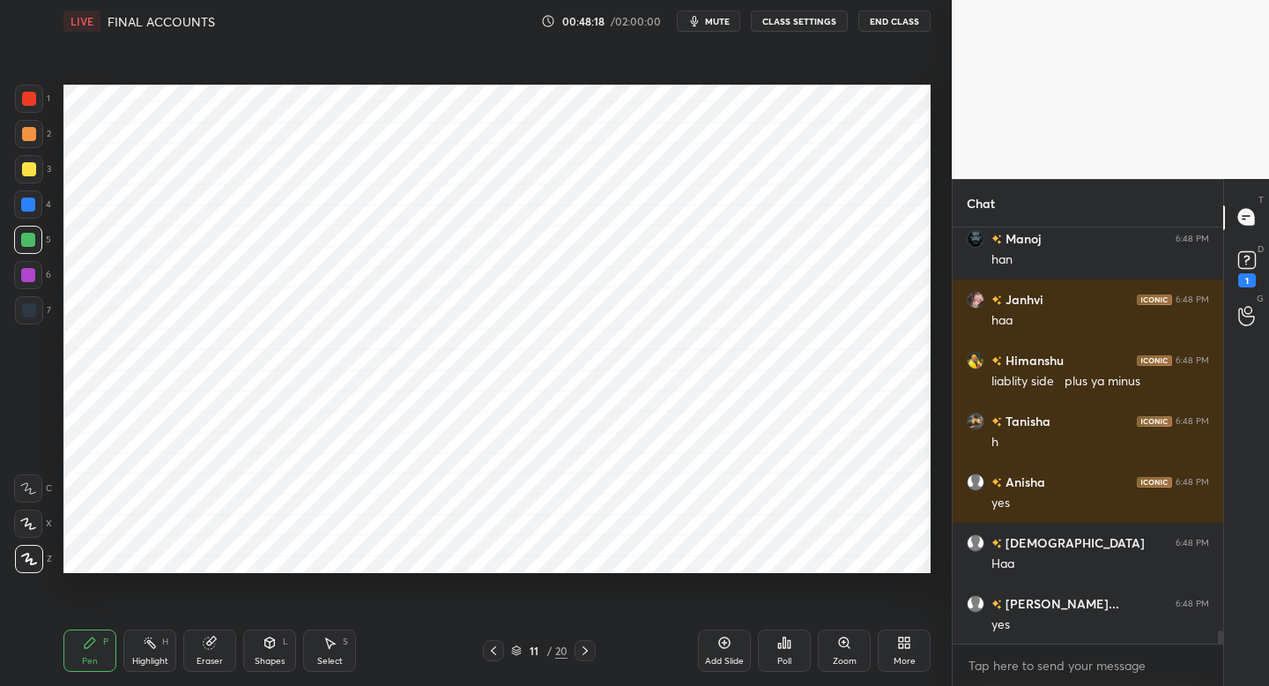
scroll to position [12997, 0]
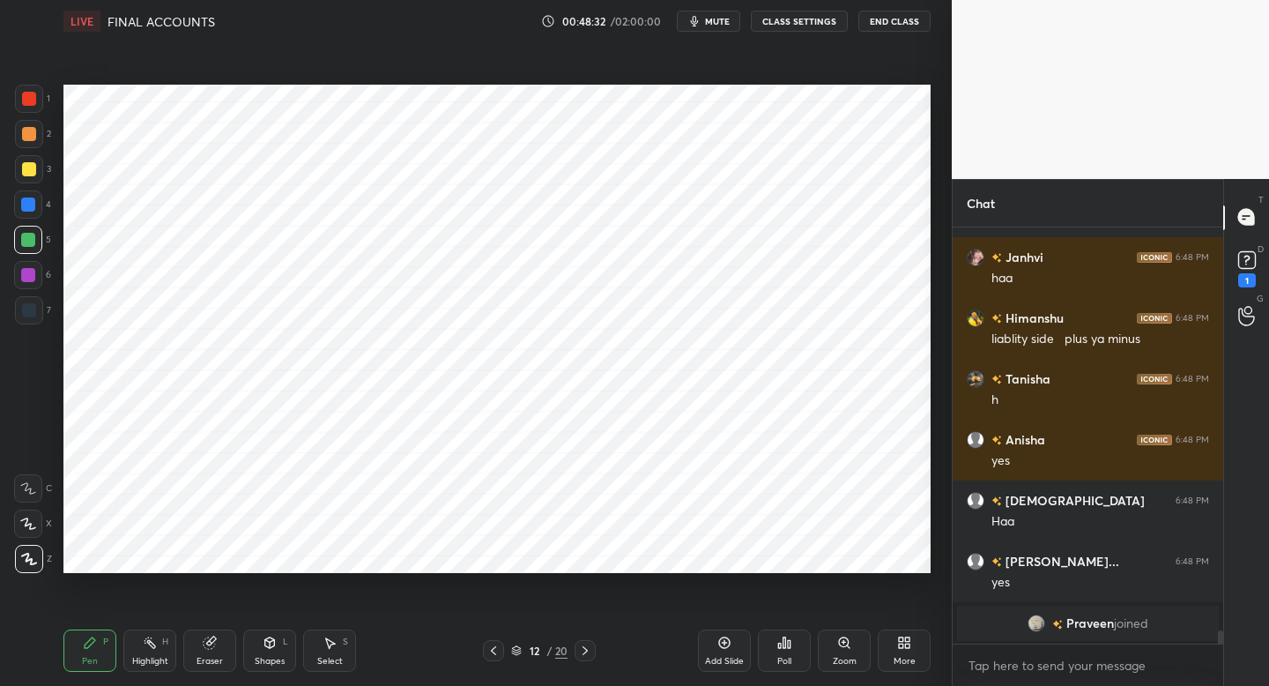
click at [39, 109] on div at bounding box center [29, 99] width 28 height 28
click at [26, 217] on div at bounding box center [28, 204] width 28 height 28
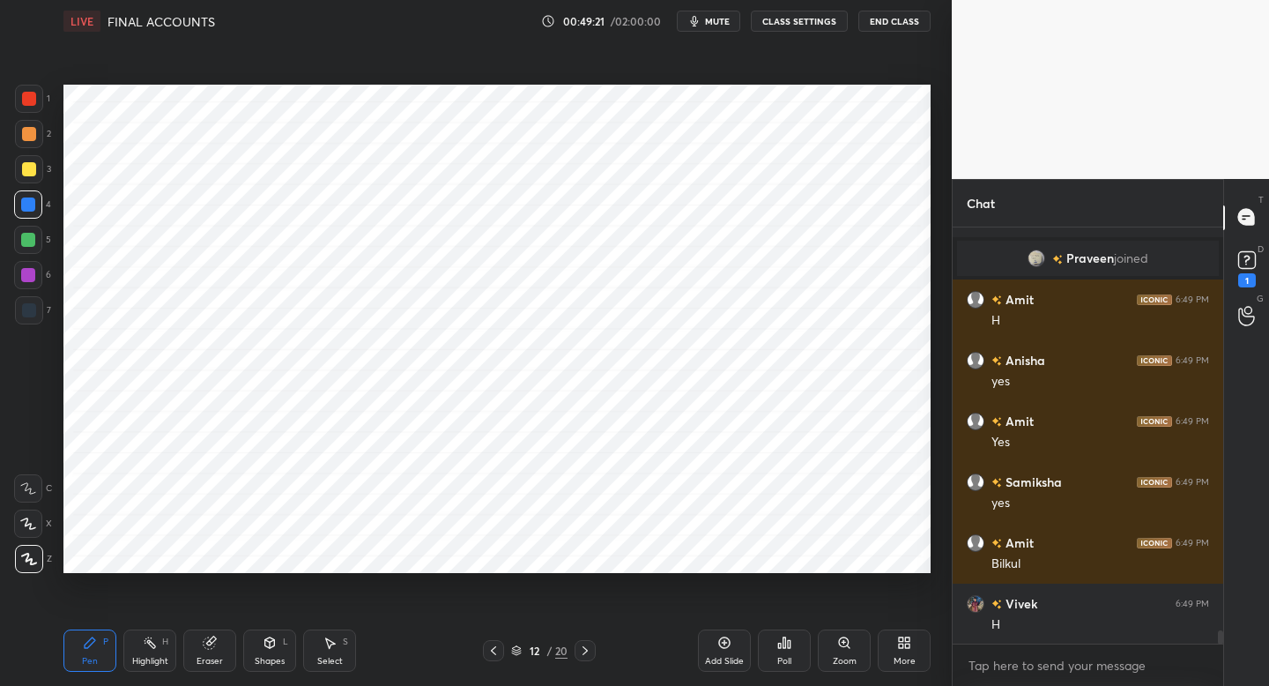
scroll to position [13041, 0]
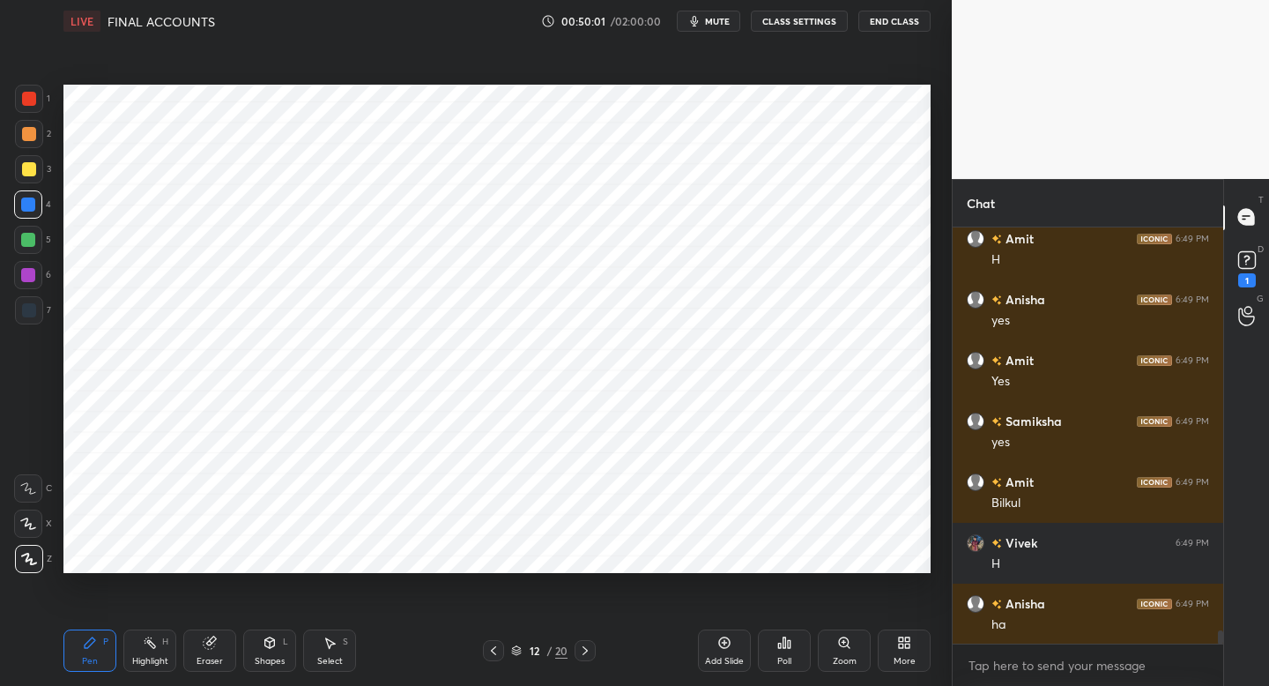
click at [717, 652] on div "Add Slide" at bounding box center [724, 650] width 53 height 42
click at [41, 305] on div at bounding box center [29, 310] width 28 height 28
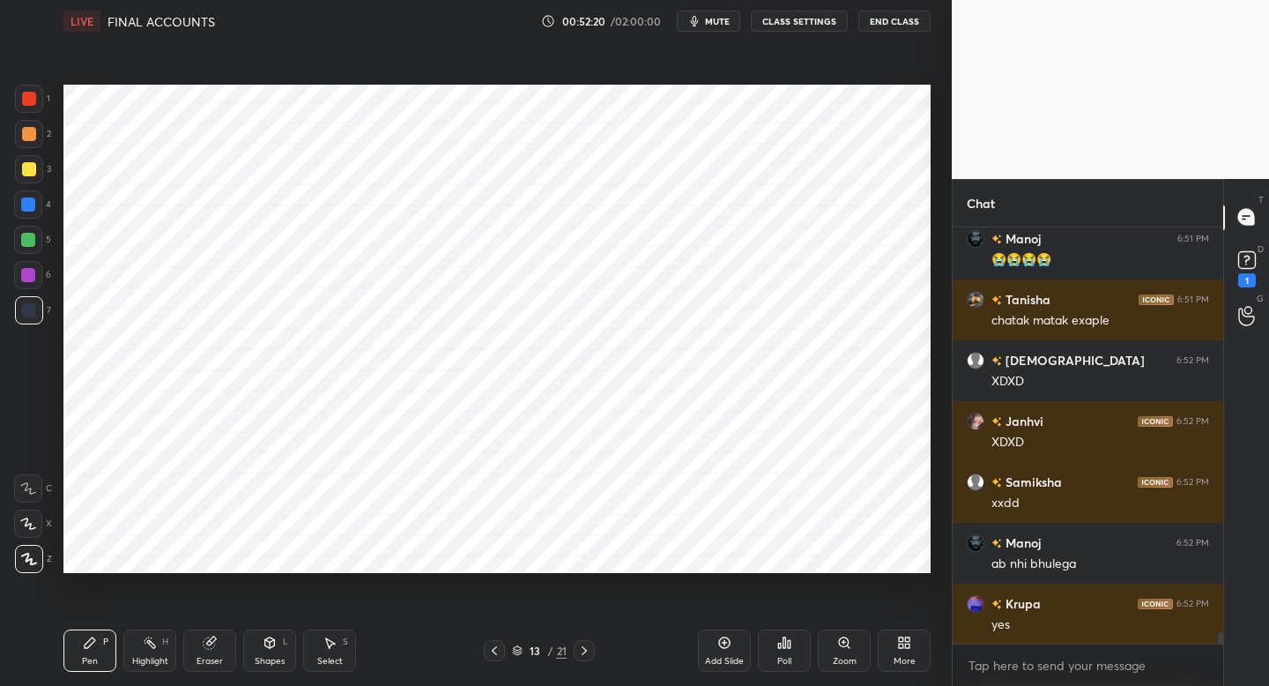
scroll to position [14458, 0]
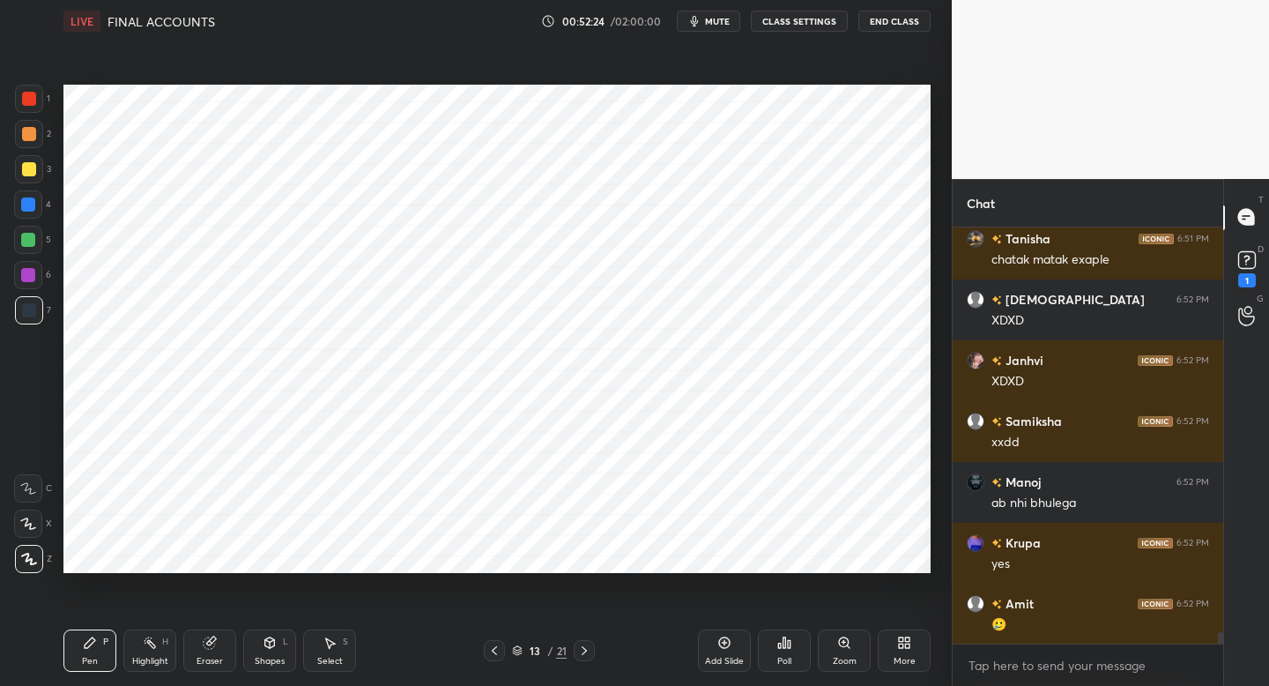
click at [278, 645] on div "Shapes L" at bounding box center [269, 650] width 53 height 42
click at [115, 639] on div "Pen P Highlight H Eraser Shapes L Select S" at bounding box center [221, 650] width 317 height 42
click at [39, 104] on div at bounding box center [29, 99] width 28 height 28
click at [89, 629] on div "Pen P" at bounding box center [89, 650] width 53 height 42
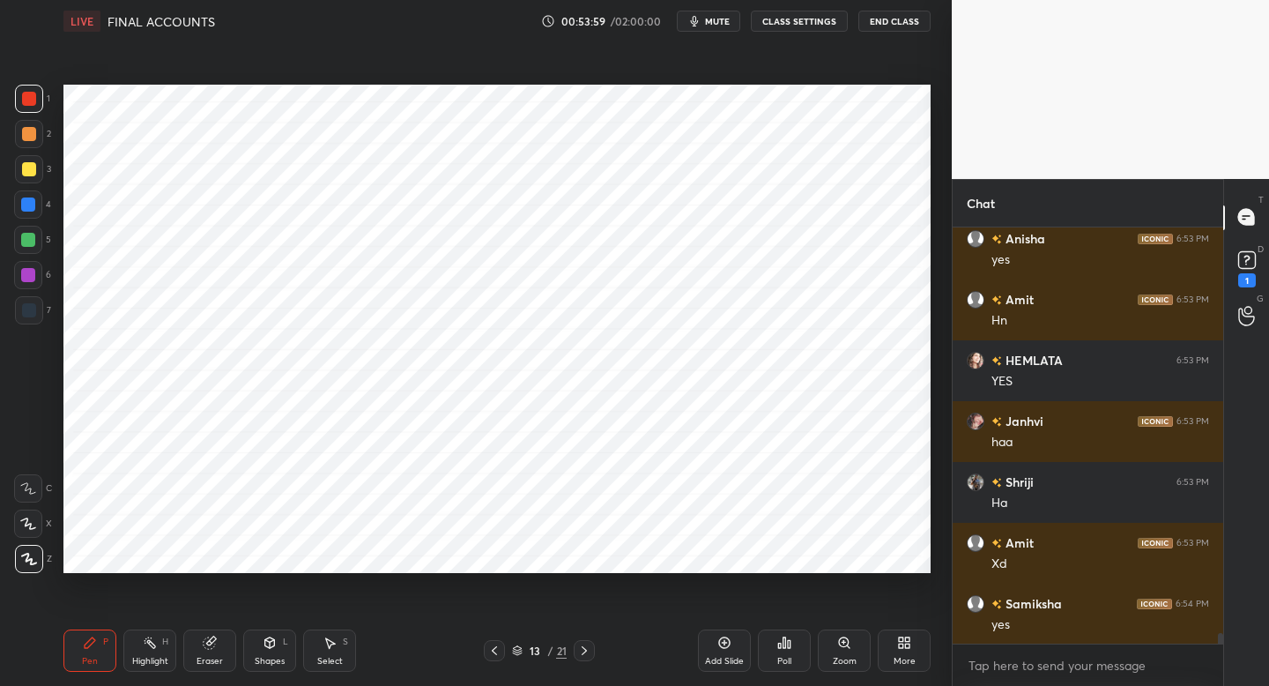
scroll to position [15430, 0]
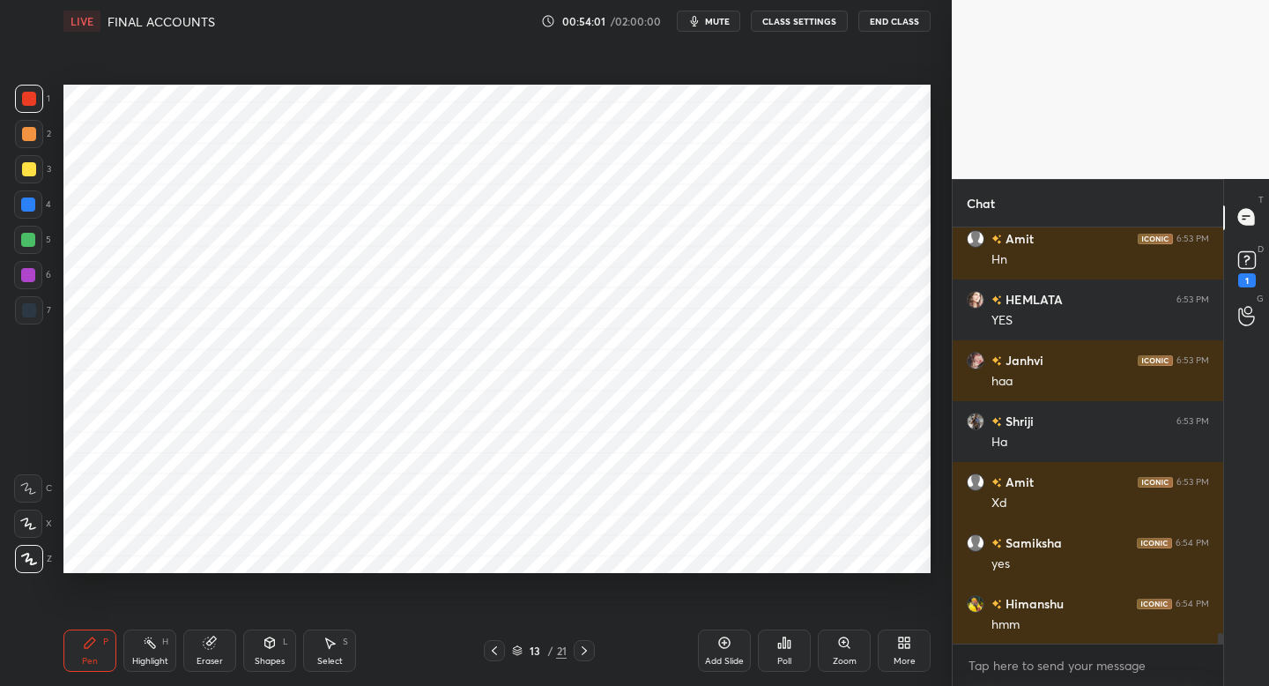
click at [43, 284] on div "6" at bounding box center [32, 275] width 37 height 28
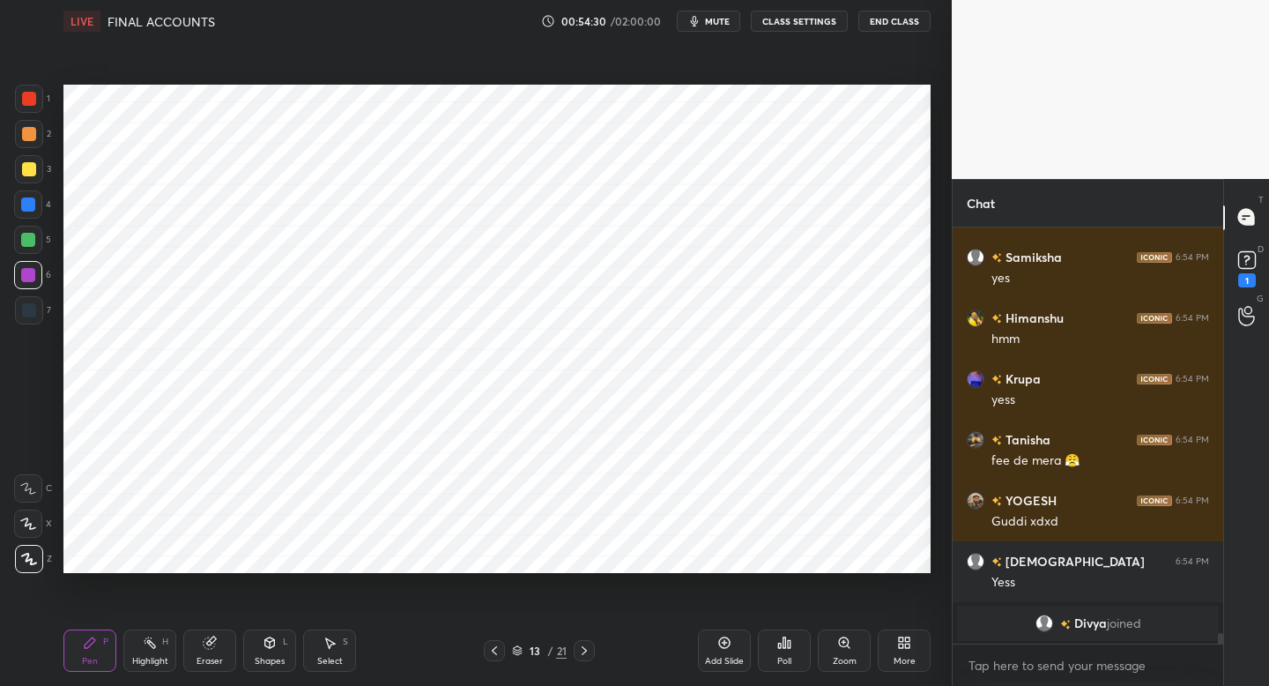
scroll to position [14924, 0]
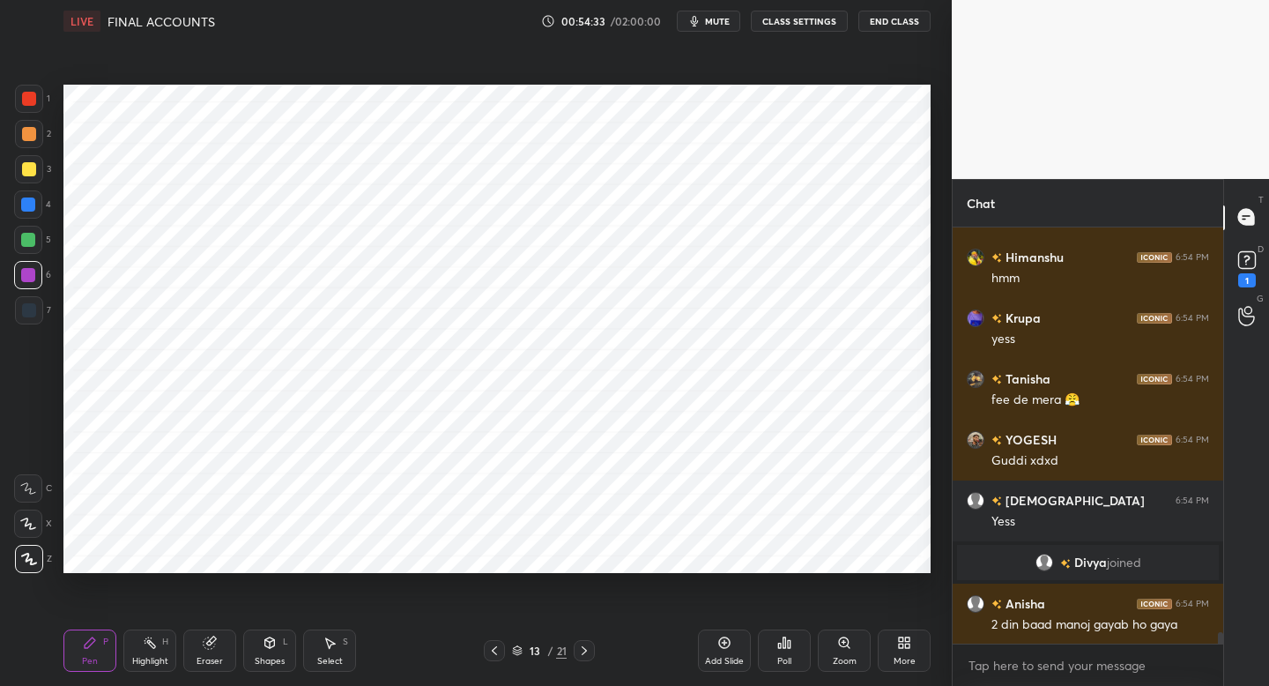
drag, startPoint x: 720, startPoint y: 657, endPoint x: 720, endPoint y: 648, distance: 9.7
click at [719, 647] on div "Add Slide" at bounding box center [724, 650] width 53 height 42
click at [37, 307] on div at bounding box center [29, 310] width 28 height 28
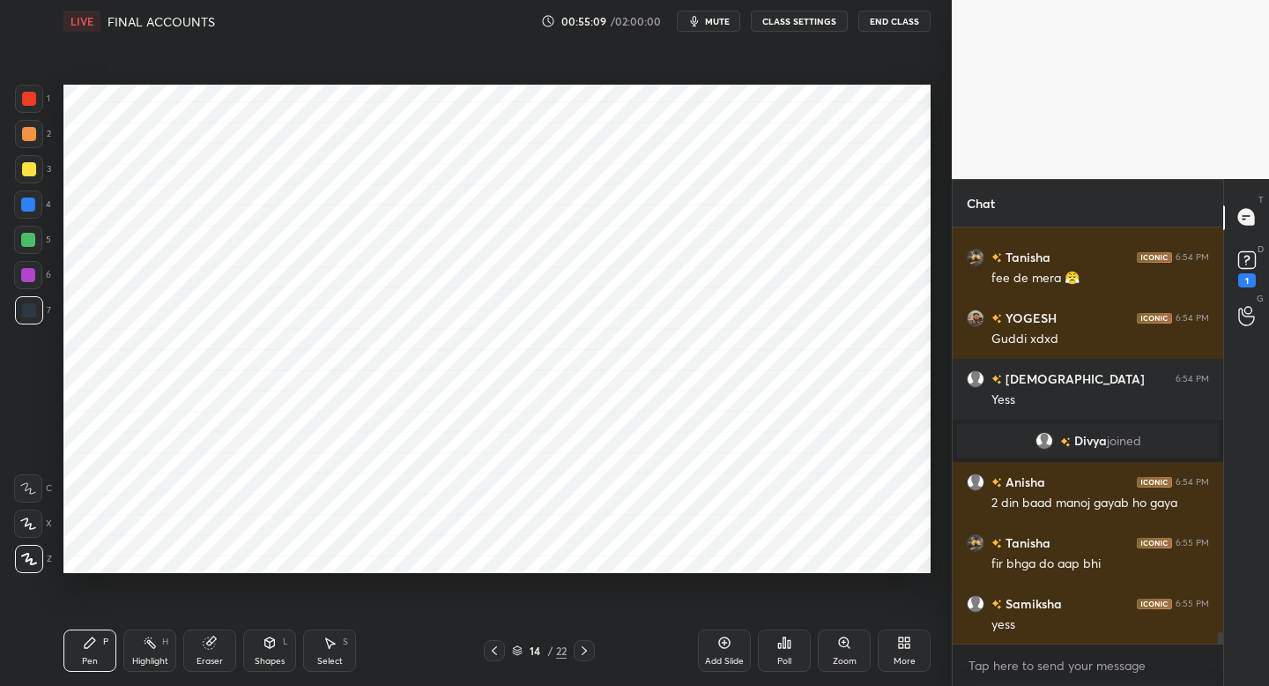
scroll to position [15106, 0]
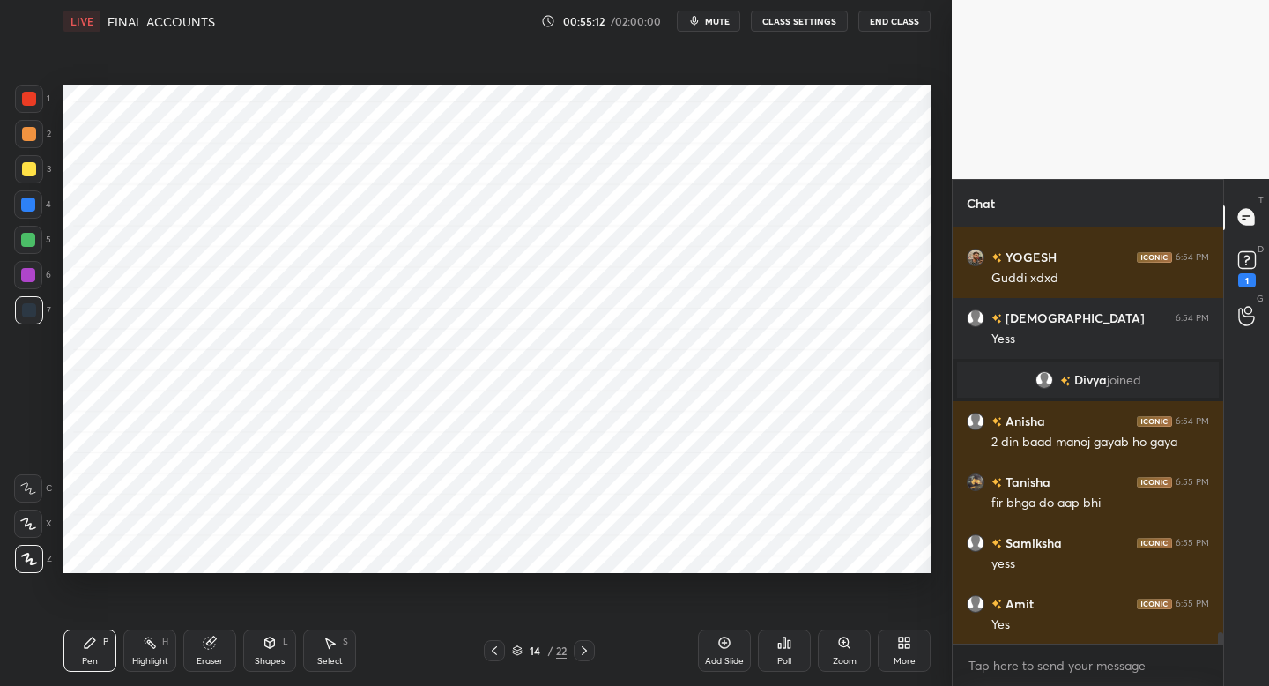
click at [37, 105] on div at bounding box center [29, 99] width 28 height 28
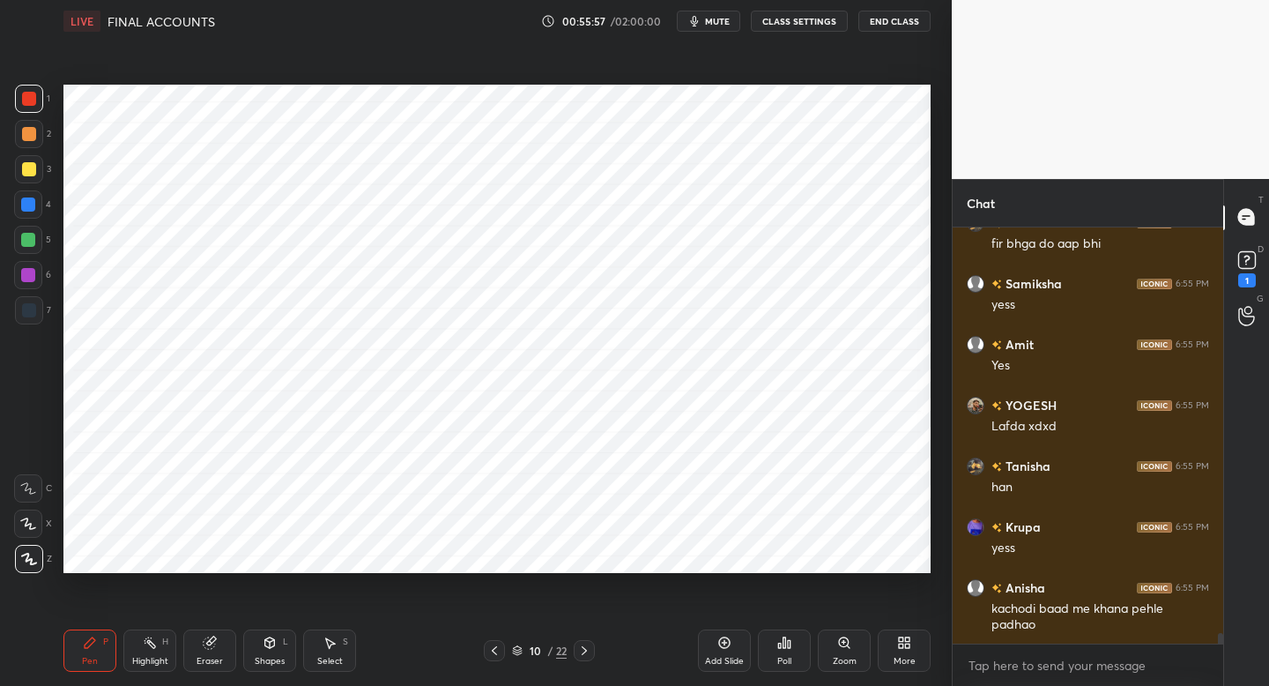
scroll to position [15426, 0]
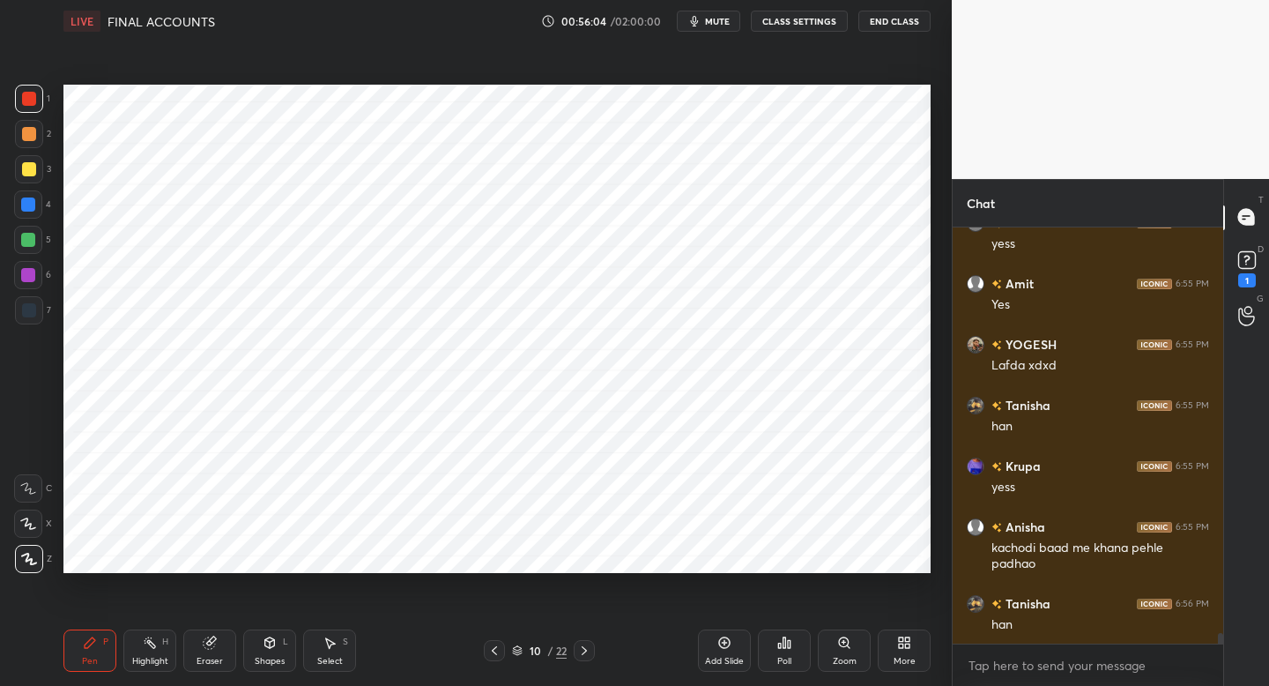
click at [692, 20] on icon "button" at bounding box center [694, 21] width 14 height 14
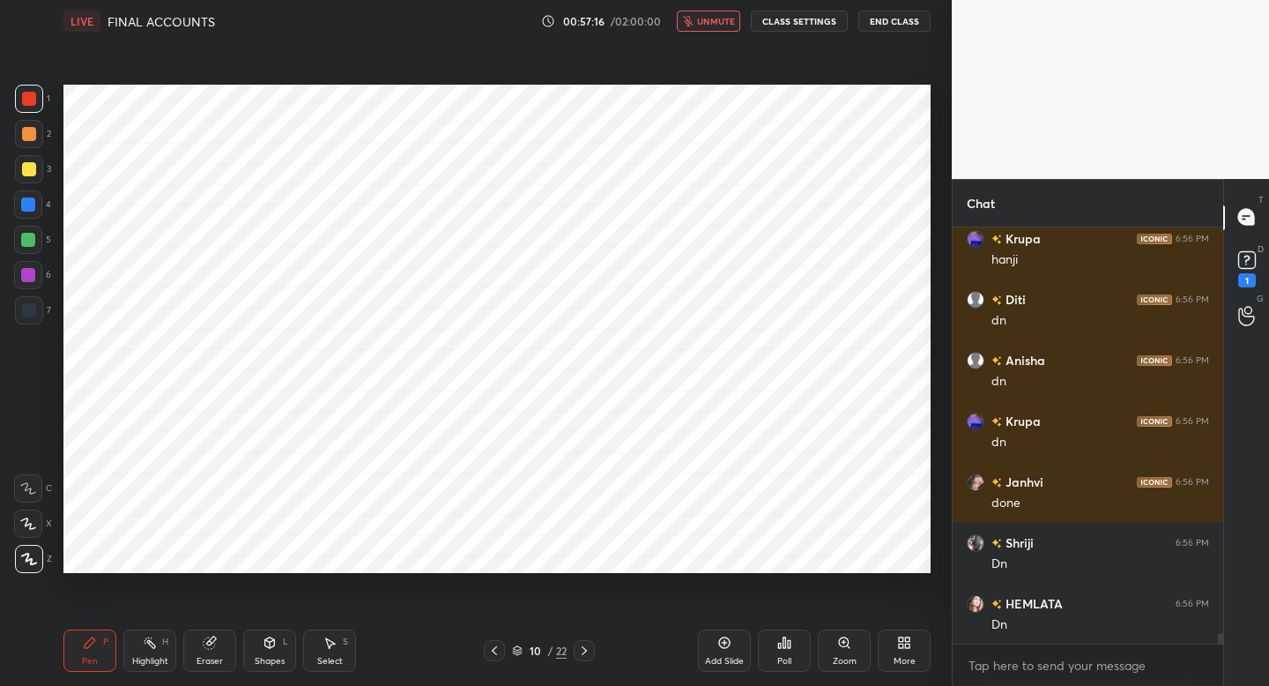
scroll to position [15973, 0]
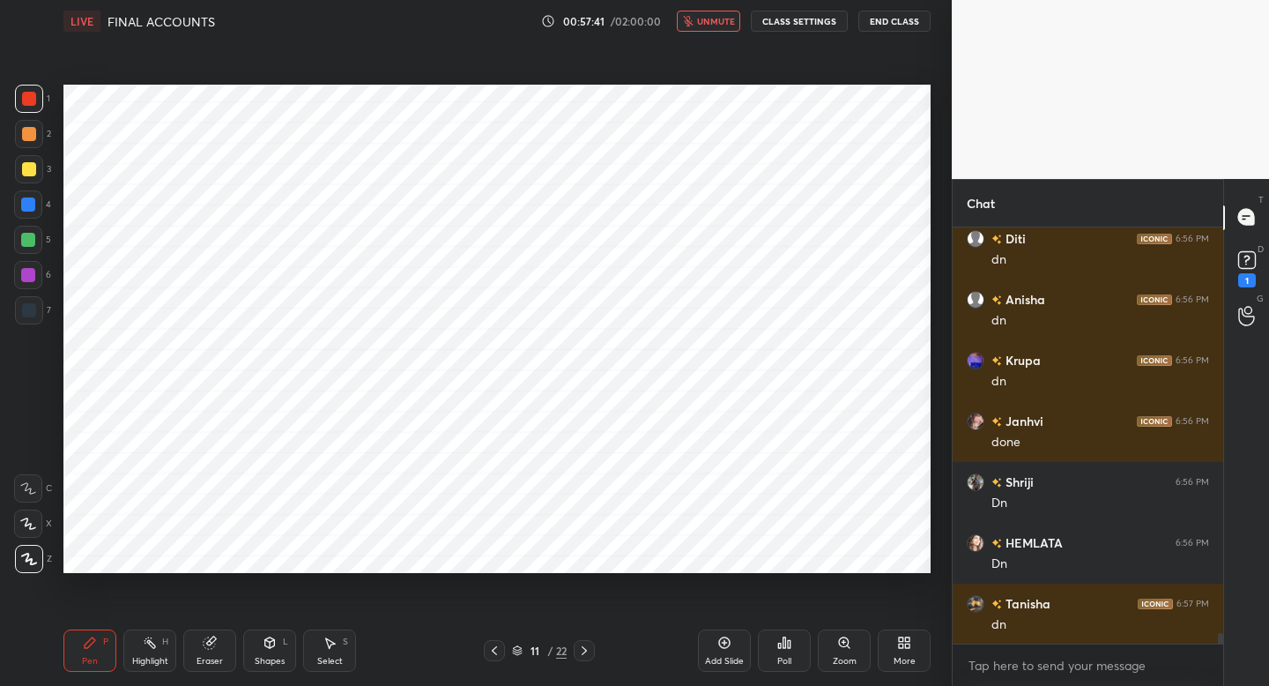
click at [692, 20] on icon "button" at bounding box center [688, 21] width 10 height 11
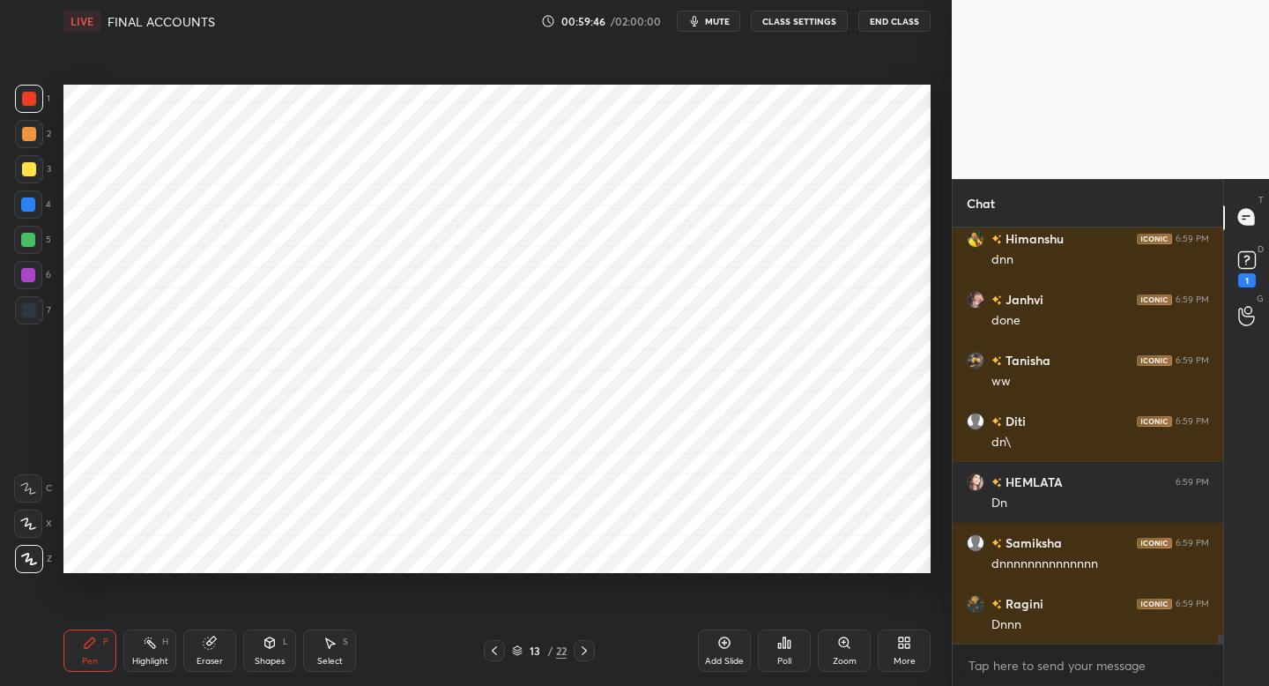
scroll to position [17146, 0]
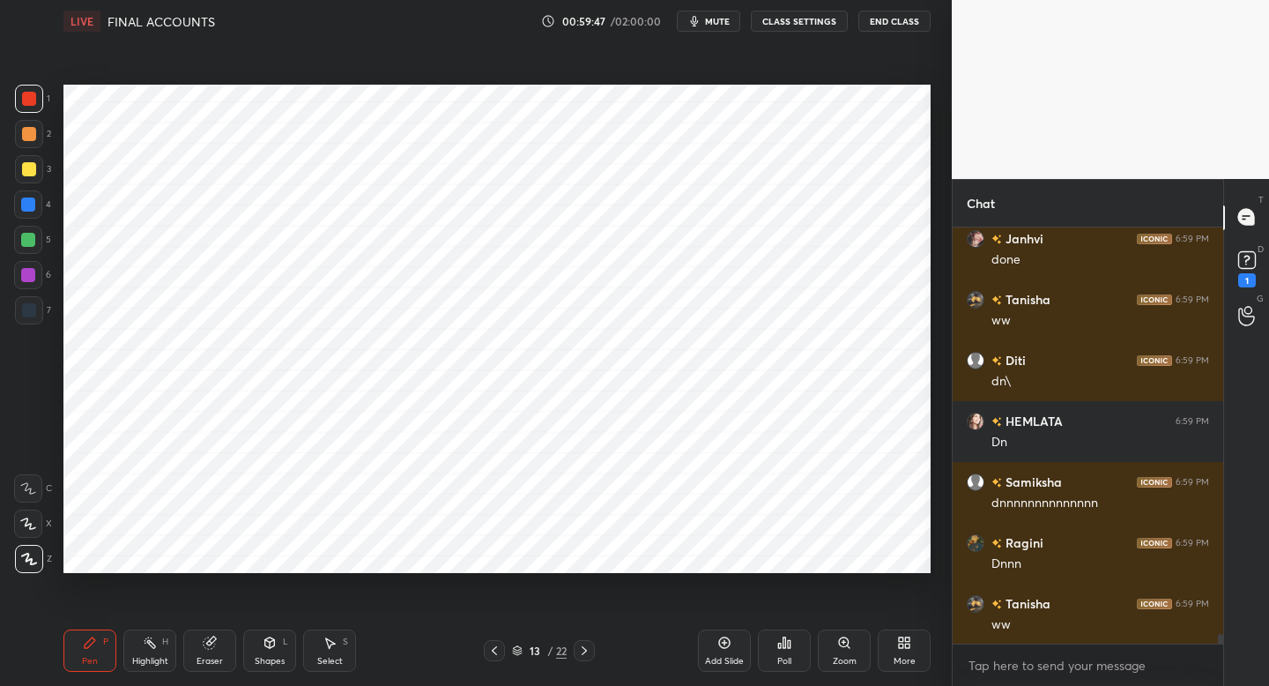
click at [692, 20] on icon "button" at bounding box center [694, 21] width 14 height 14
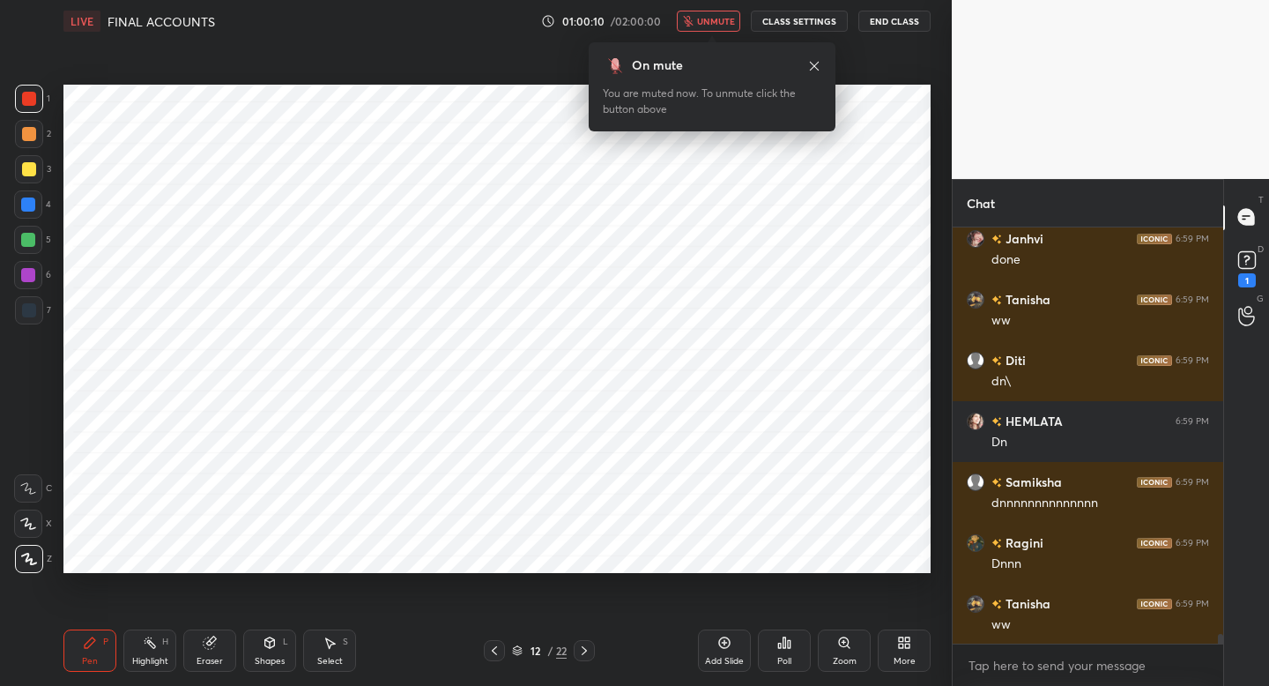
click at [692, 20] on icon "button" at bounding box center [688, 21] width 10 height 11
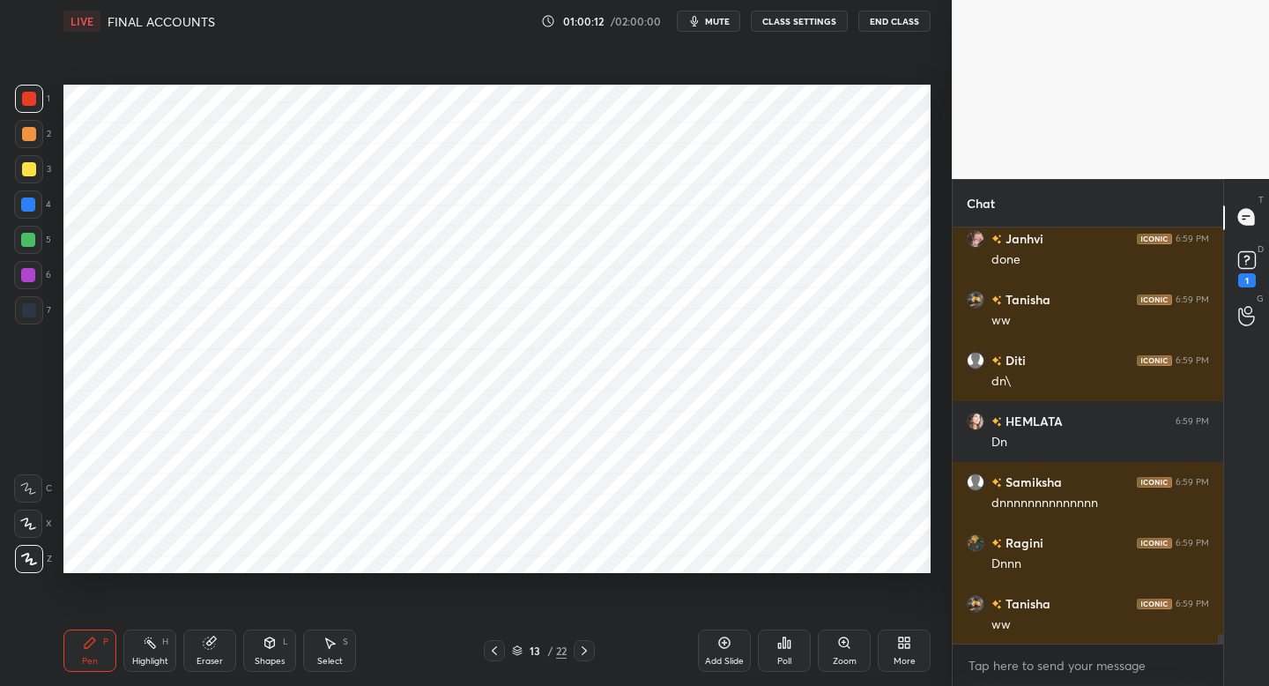
click at [692, 20] on icon "button" at bounding box center [694, 21] width 14 height 14
click at [692, 20] on icon "button" at bounding box center [688, 21] width 10 height 11
click at [692, 20] on icon "button" at bounding box center [694, 21] width 14 height 14
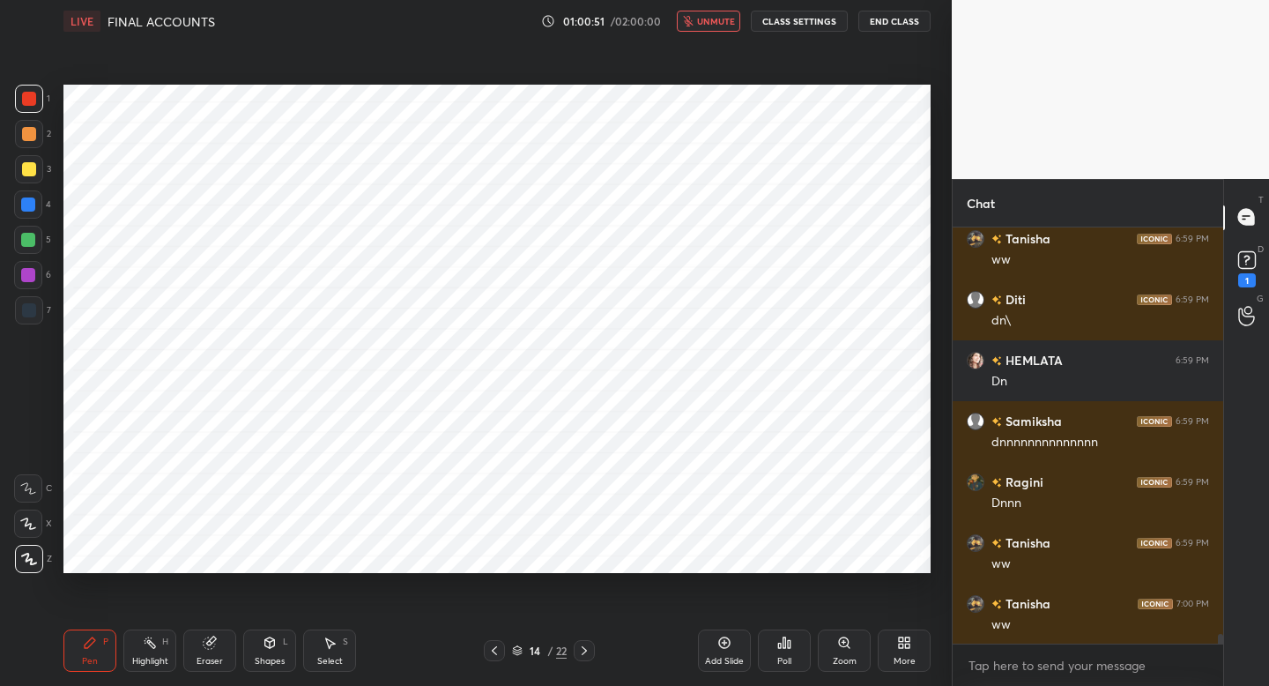
click at [692, 20] on icon "button" at bounding box center [688, 21] width 10 height 11
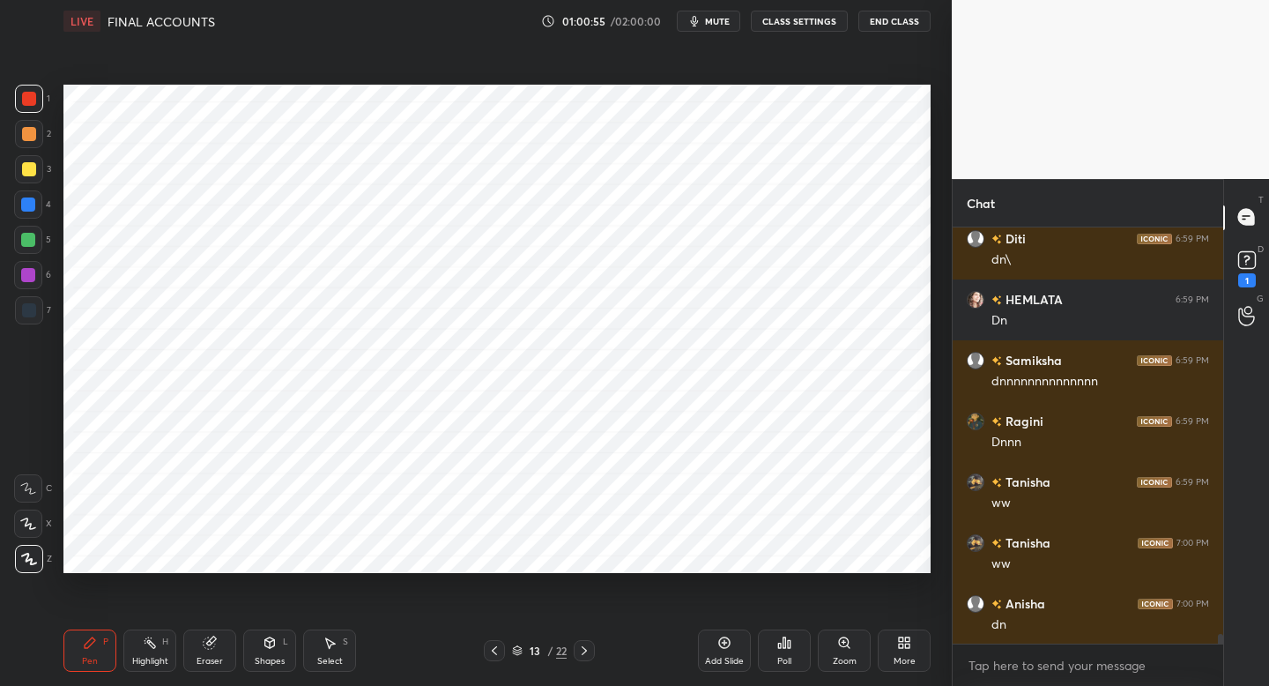
click at [692, 20] on icon "button" at bounding box center [694, 21] width 14 height 14
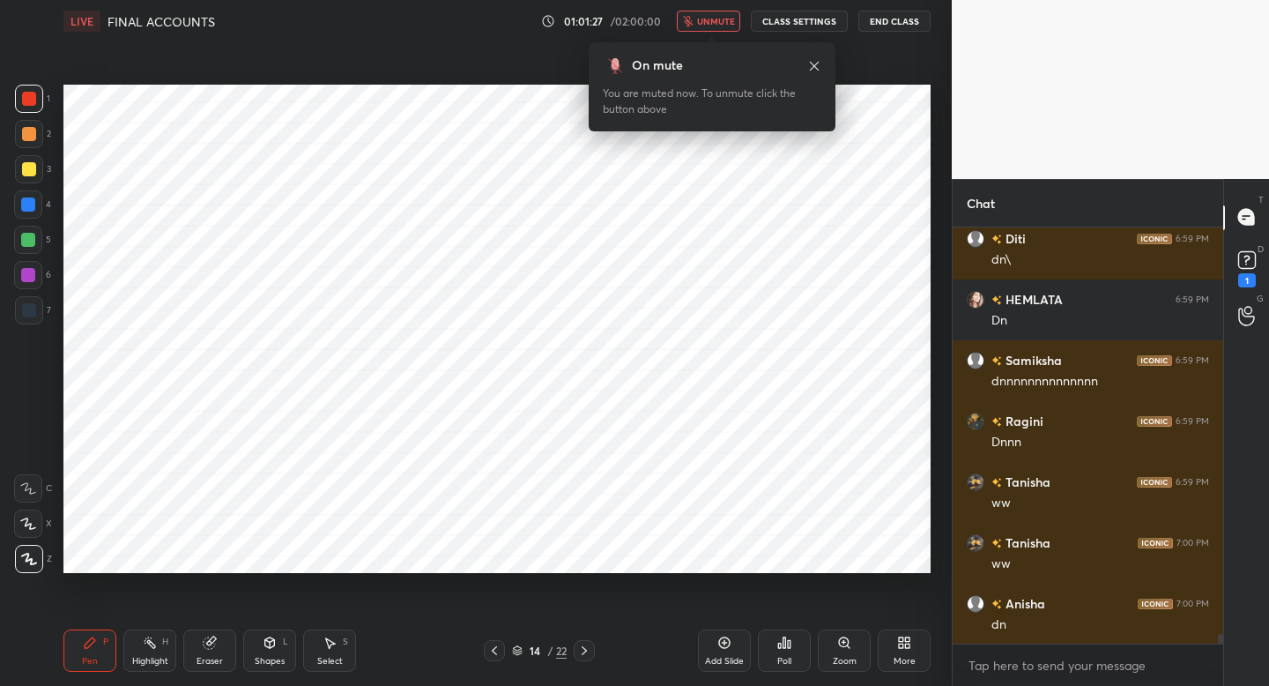
scroll to position [17328, 0]
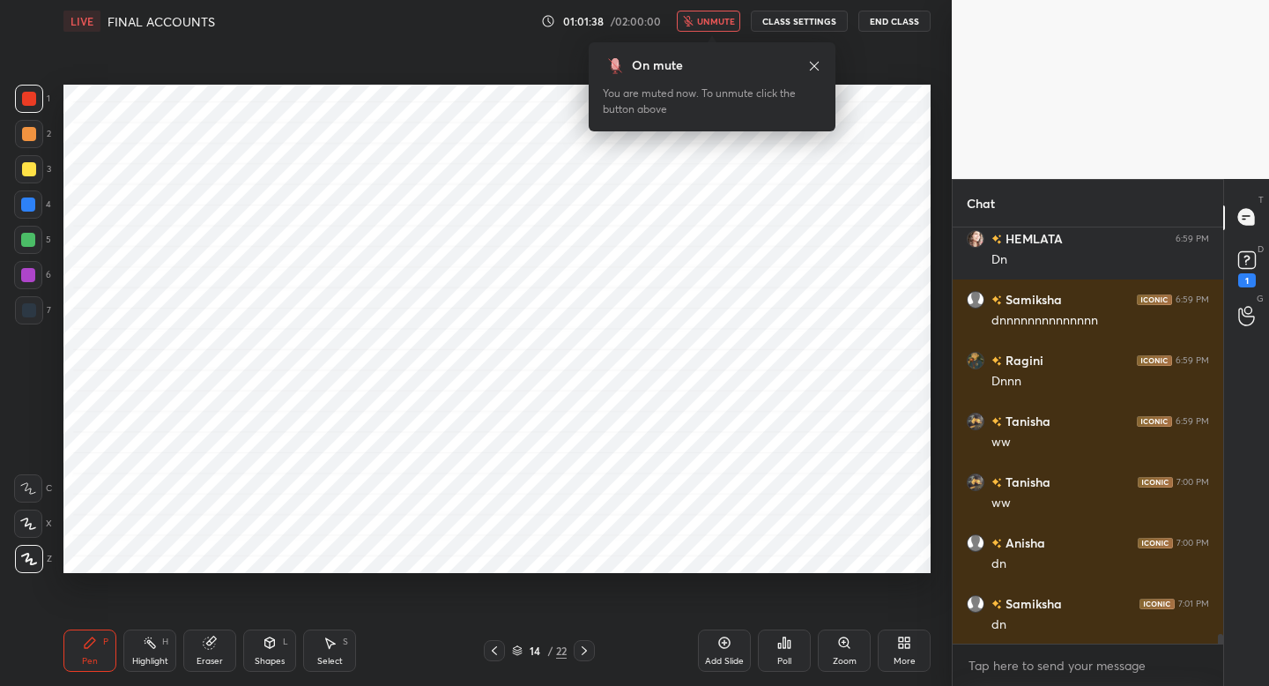
click at [692, 20] on icon "button" at bounding box center [688, 21] width 10 height 11
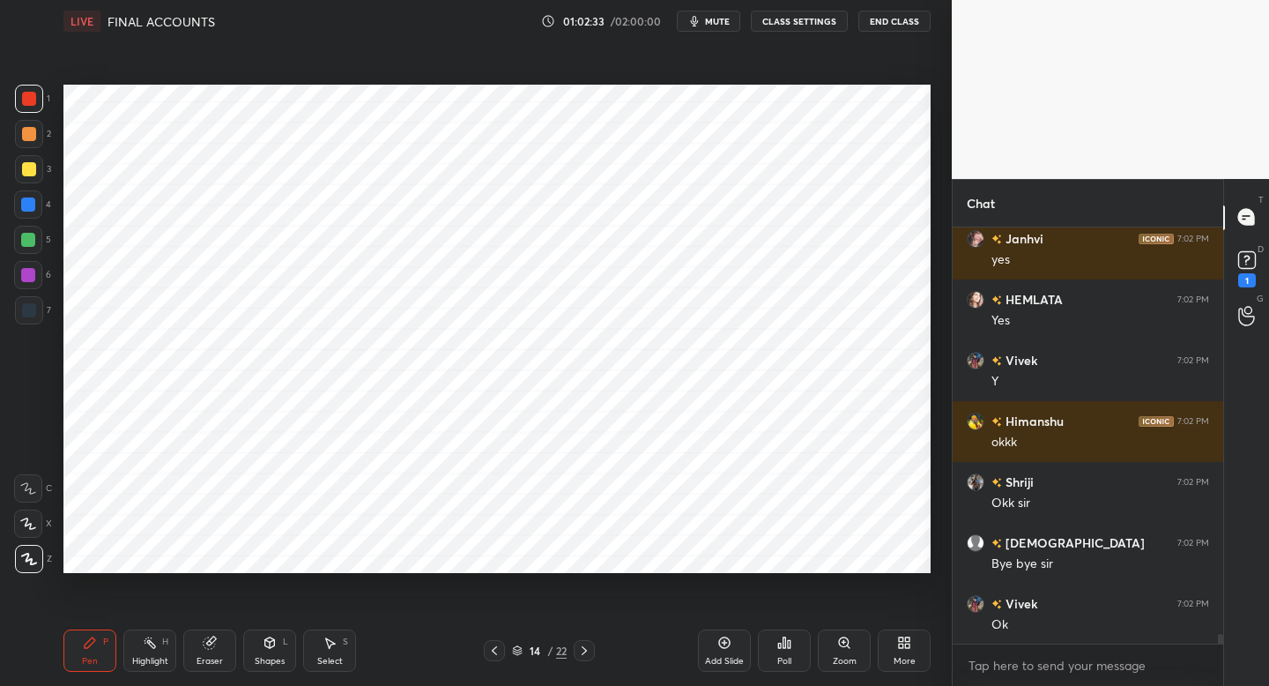
scroll to position [18362, 0]
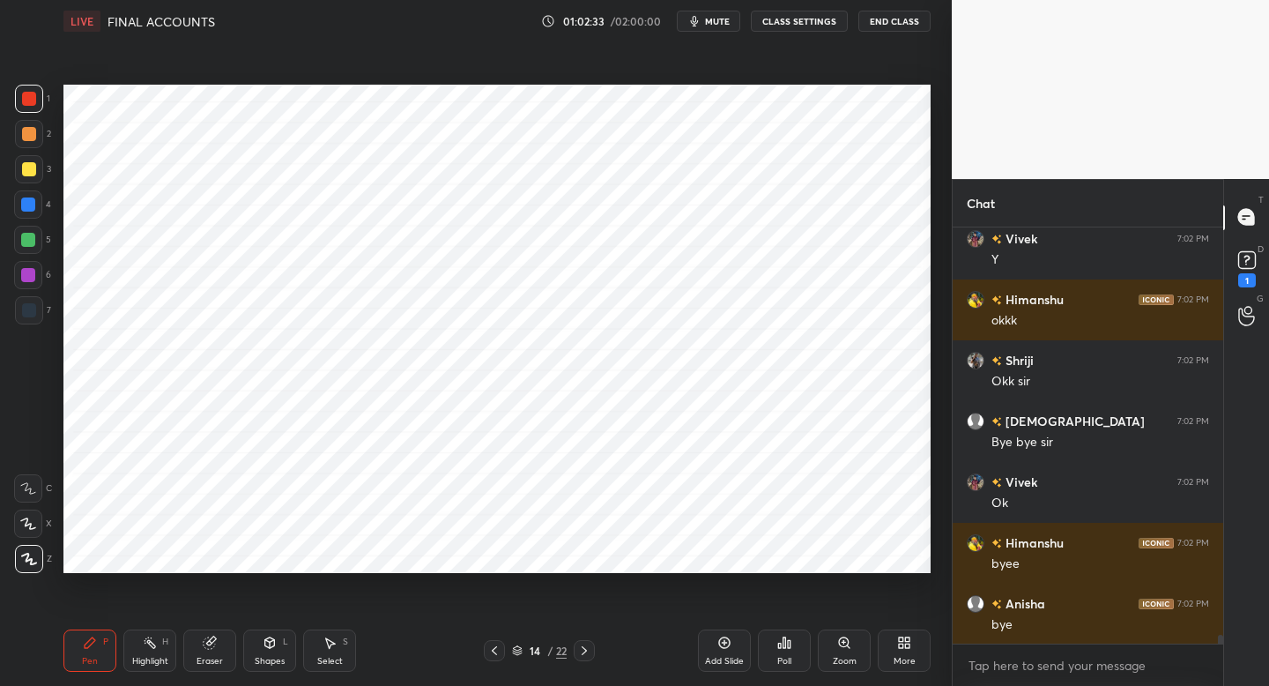
click at [902, 16] on button "End Class" at bounding box center [894, 21] width 72 height 21
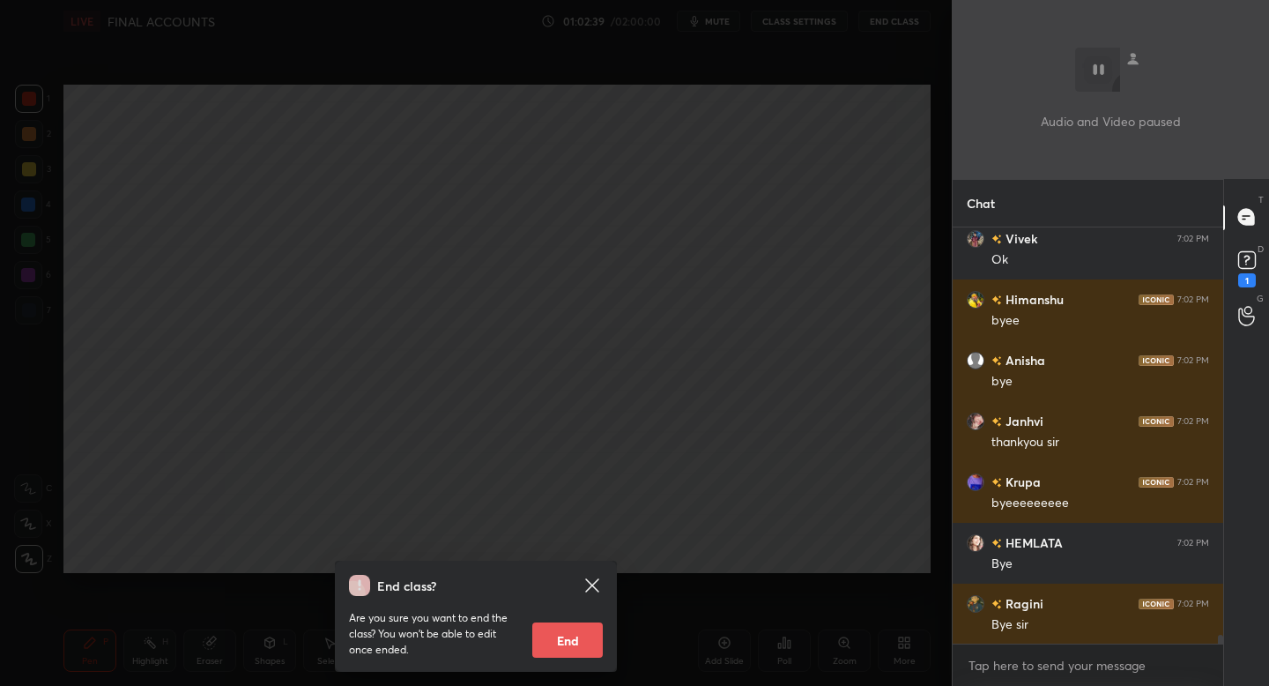
scroll to position [18666, 0]
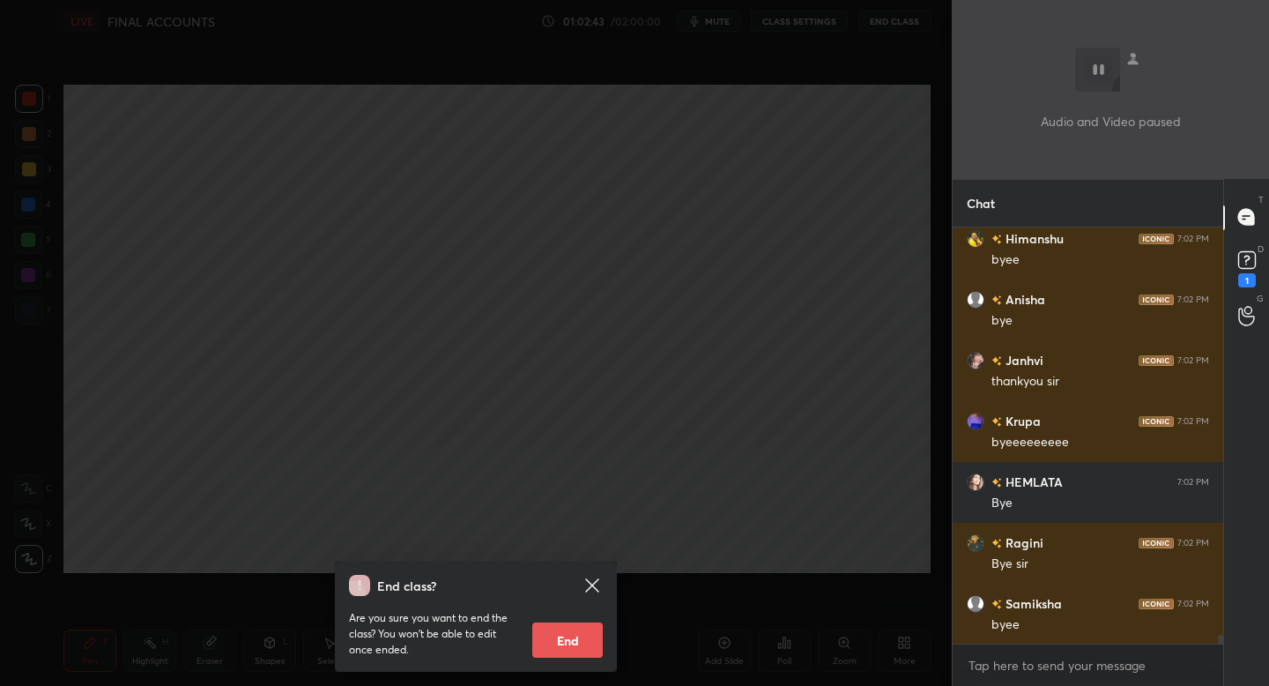
click at [826, 204] on div "End class? Are you sure you want to end the class? You won’t be able to edit on…" at bounding box center [476, 343] width 952 height 686
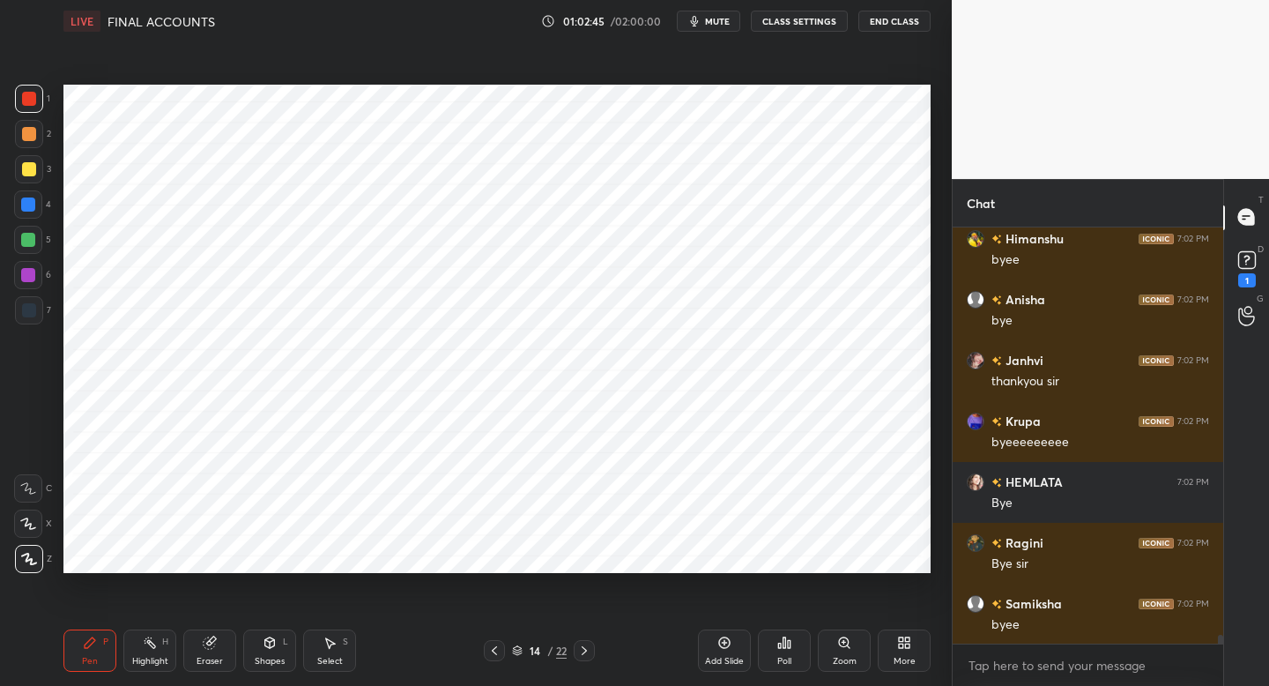
click at [874, 23] on button "End Class" at bounding box center [894, 21] width 72 height 21
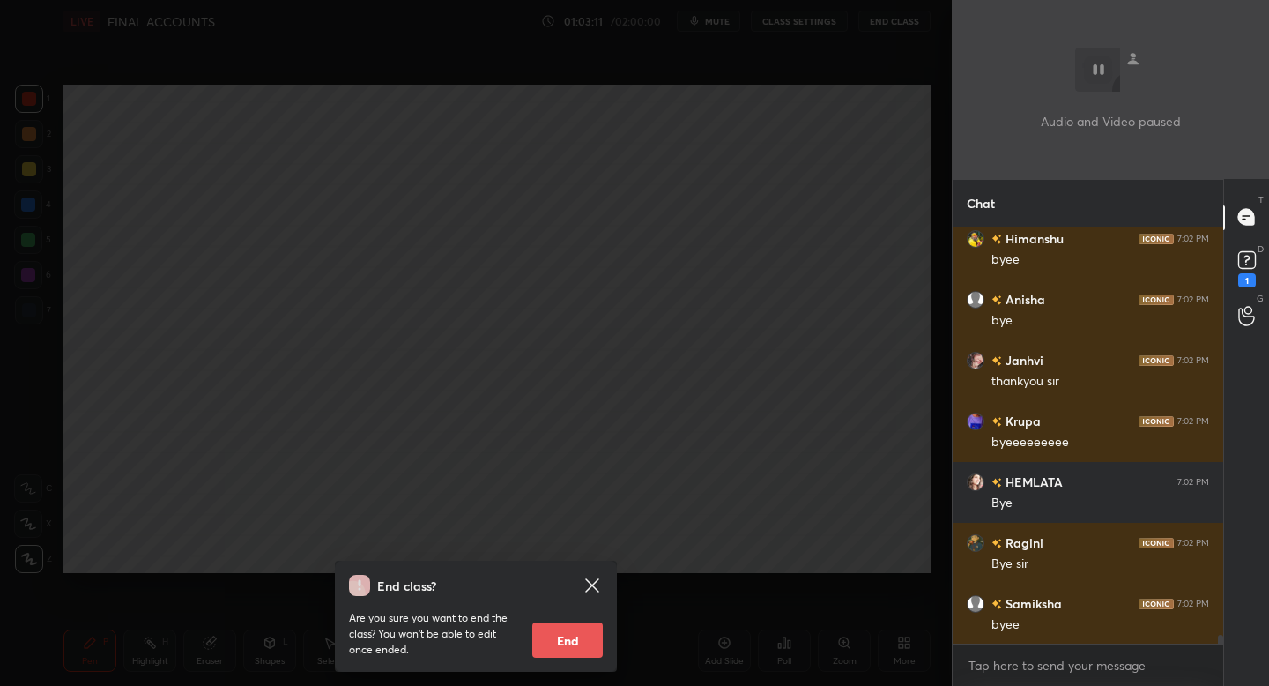
click at [581, 626] on button "End" at bounding box center [567, 639] width 70 height 35
type textarea "x"
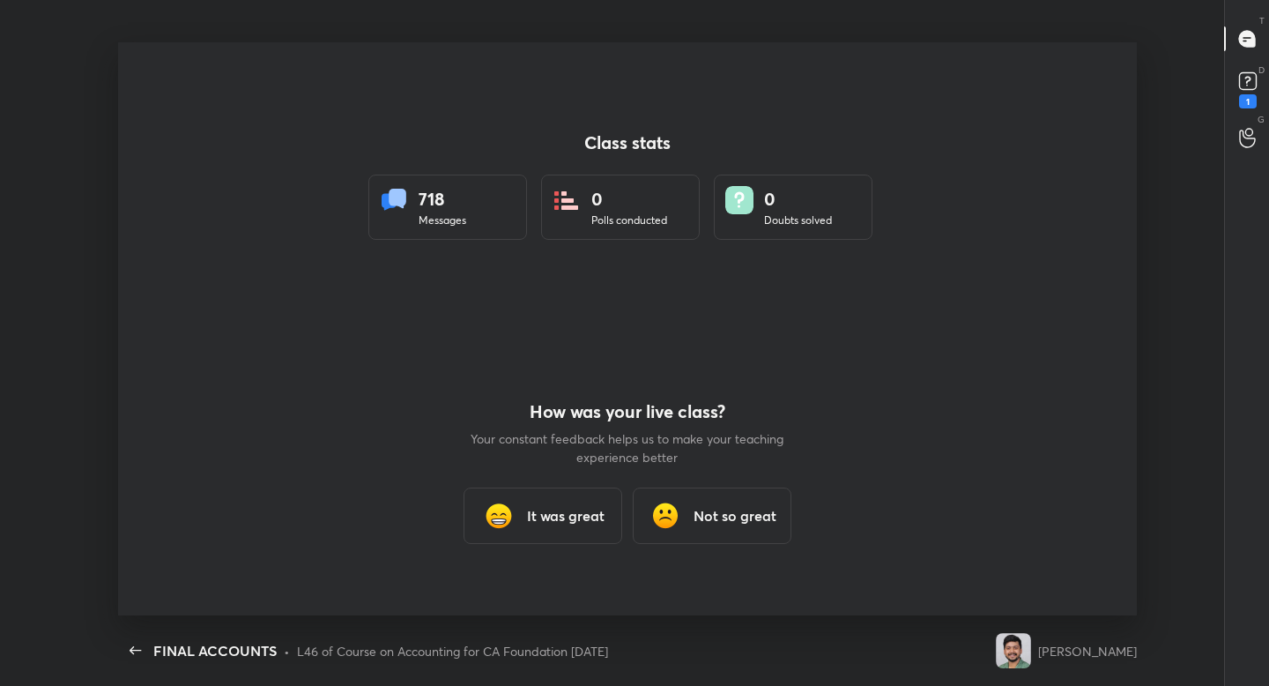
scroll to position [0, 0]
